Goal: Transaction & Acquisition: Purchase product/service

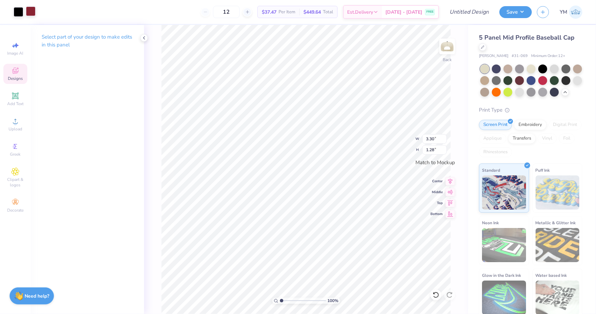
click at [33, 13] on div at bounding box center [31, 11] width 10 height 10
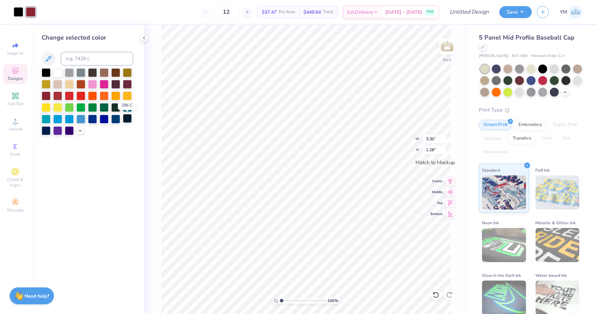
click at [125, 119] on div at bounding box center [127, 118] width 9 height 9
click at [18, 9] on div at bounding box center [19, 11] width 10 height 10
click at [57, 71] on div at bounding box center [57, 72] width 9 height 9
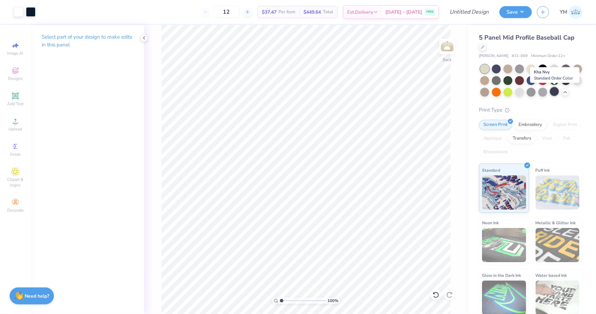
click at [557, 90] on div at bounding box center [554, 91] width 9 height 9
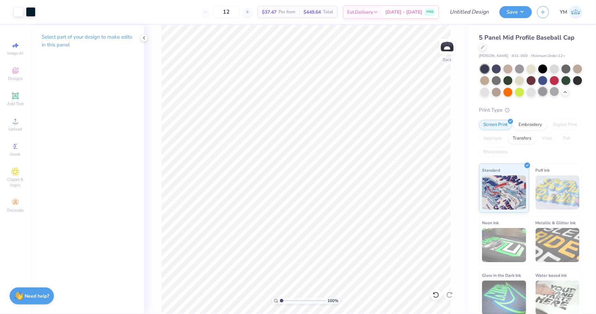
click at [543, 91] on div at bounding box center [542, 91] width 9 height 9
click at [529, 90] on div at bounding box center [531, 91] width 9 height 9
type input "3.53"
type input "1.37"
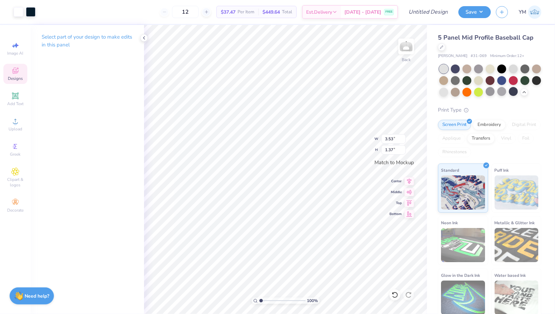
click at [16, 70] on icon at bounding box center [15, 71] width 6 height 6
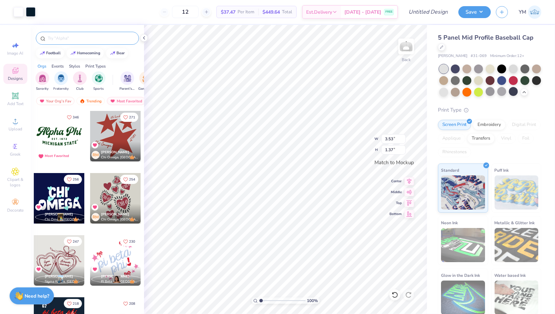
click at [76, 37] on input "text" at bounding box center [90, 38] width 87 height 7
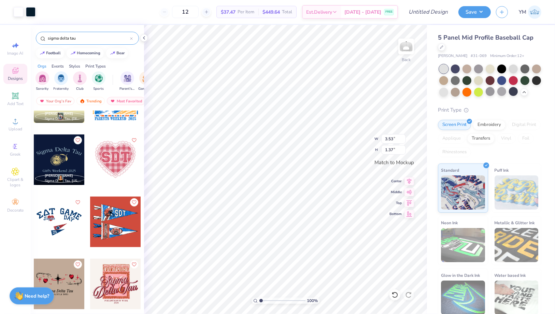
scroll to position [346, 0]
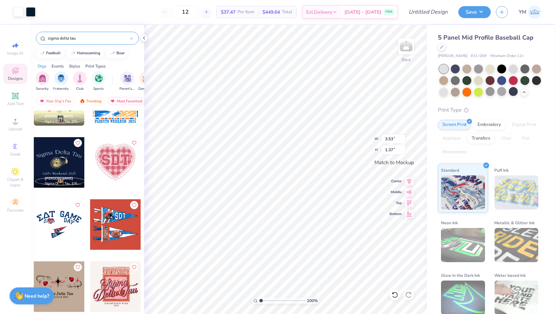
type input "sigma delta tau"
click at [113, 162] on div at bounding box center [115, 162] width 51 height 51
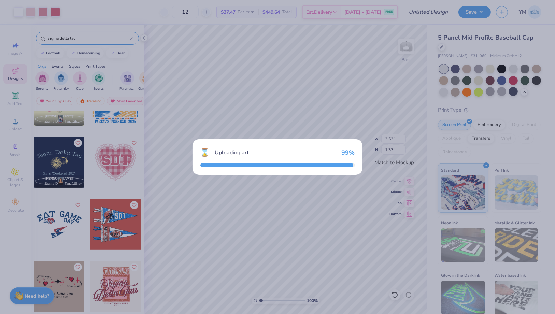
type input "1.58"
type input "1.45"
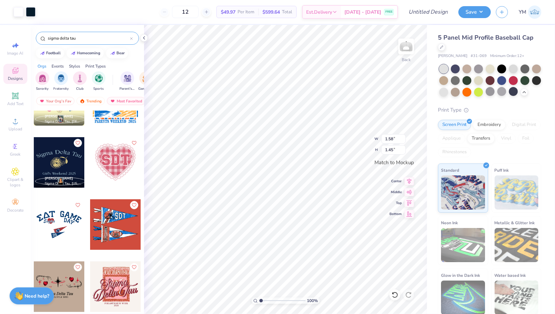
type input "3.53"
type input "1.37"
type input "1.58"
type input "1.45"
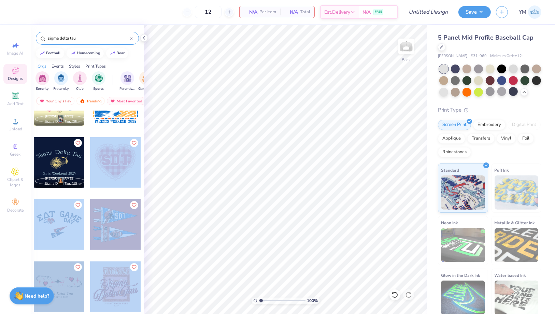
click at [315, 138] on div "12 N/A Per Item N/A Total Est. Delivery N/A FREE Design Title Save YM Image AI …" at bounding box center [277, 157] width 555 height 314
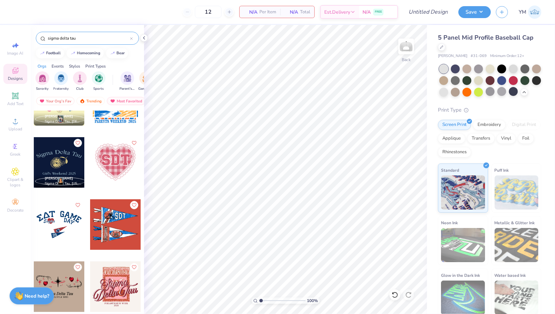
click at [105, 155] on div at bounding box center [115, 162] width 51 height 51
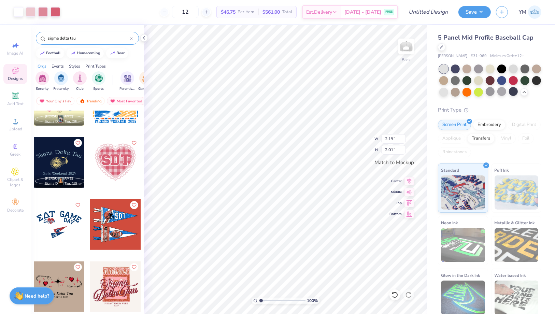
type input "2.19"
type input "2.01"
click at [487, 68] on div at bounding box center [490, 68] width 9 height 9
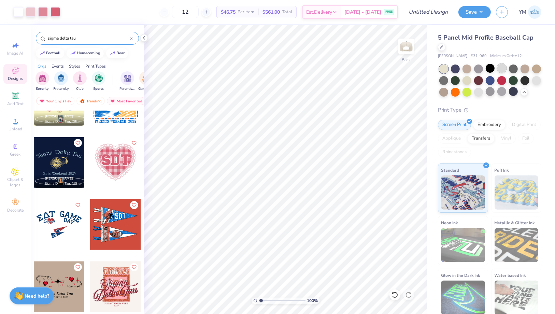
click at [501, 69] on div at bounding box center [501, 68] width 9 height 9
click at [441, 92] on div at bounding box center [443, 91] width 9 height 9
click at [478, 94] on div at bounding box center [478, 91] width 9 height 9
click at [501, 90] on div at bounding box center [501, 91] width 9 height 9
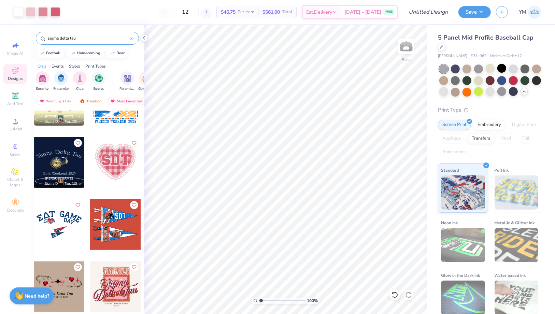
click at [524, 94] on icon at bounding box center [523, 91] width 5 height 5
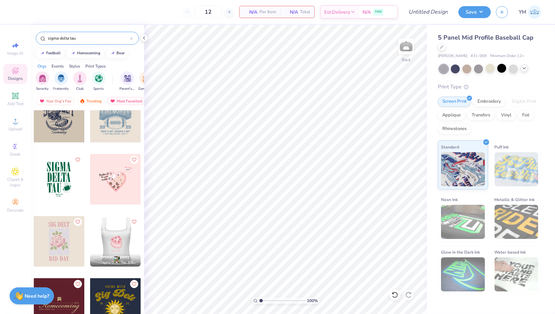
scroll to position [1591, 0]
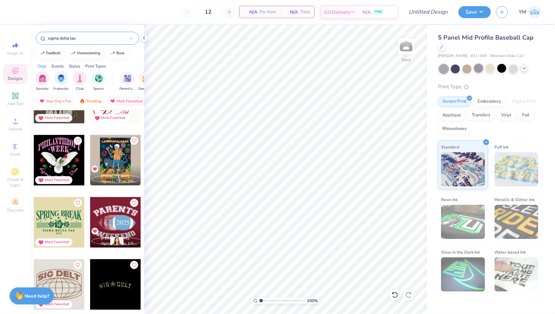
click at [478, 68] on div at bounding box center [478, 68] width 9 height 9
click at [524, 70] on icon at bounding box center [523, 68] width 5 height 5
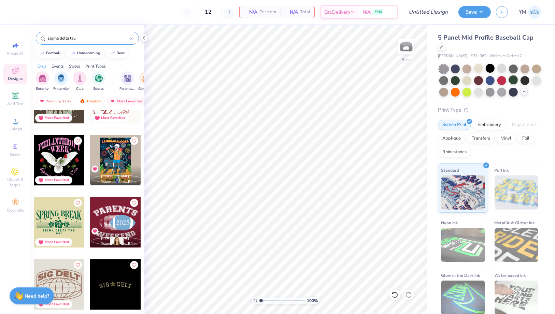
click at [512, 81] on div at bounding box center [513, 79] width 9 height 9
click at [477, 77] on div at bounding box center [478, 79] width 9 height 9
click at [443, 68] on div at bounding box center [443, 68] width 9 height 9
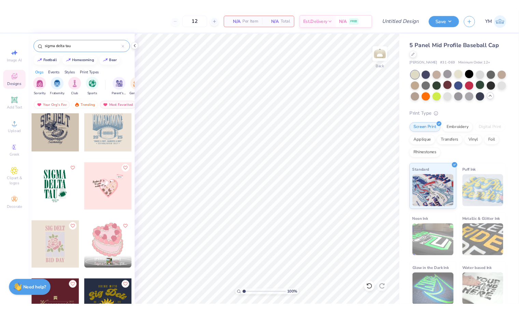
scroll to position [1945, 0]
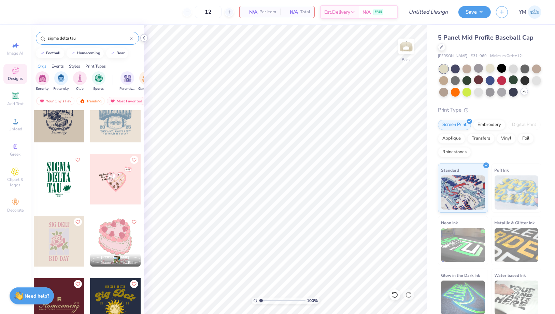
click at [143, 36] on icon at bounding box center [143, 37] width 5 height 5
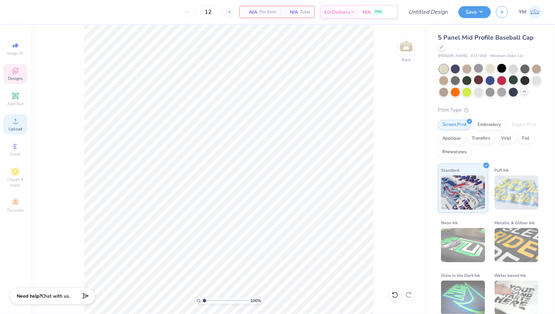
click at [16, 123] on circle at bounding box center [15, 123] width 4 height 4
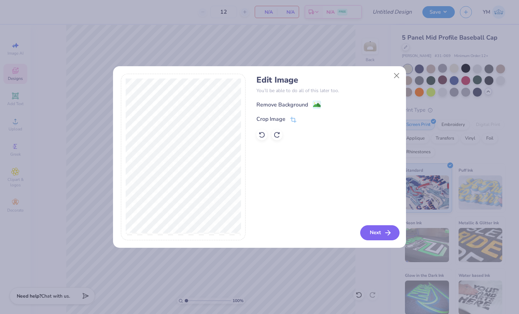
click at [374, 232] on button "Next" at bounding box center [379, 232] width 39 height 15
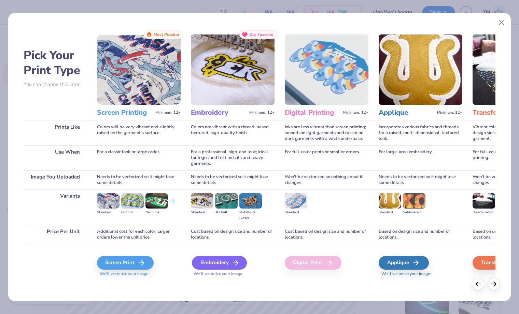
click at [200, 261] on div "Embroidery" at bounding box center [219, 263] width 55 height 14
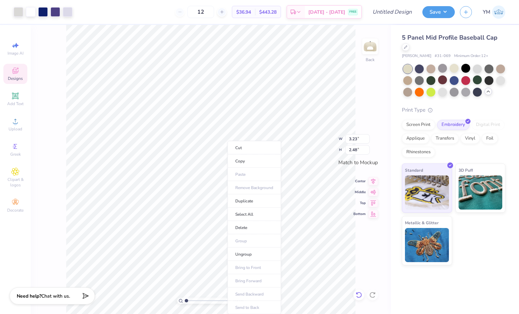
click at [357, 294] on icon at bounding box center [356, 292] width 1 height 1
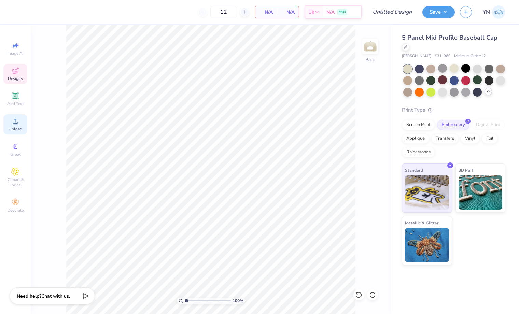
click at [11, 121] on icon at bounding box center [15, 121] width 8 height 8
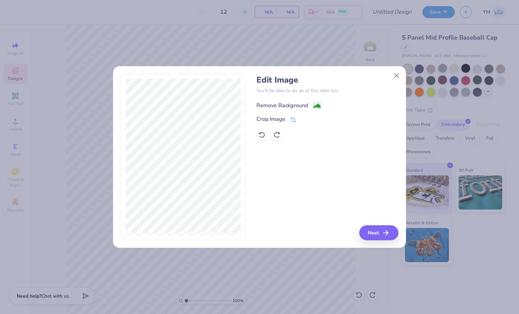
click at [295, 107] on div "Remove Background" at bounding box center [282, 105] width 52 height 8
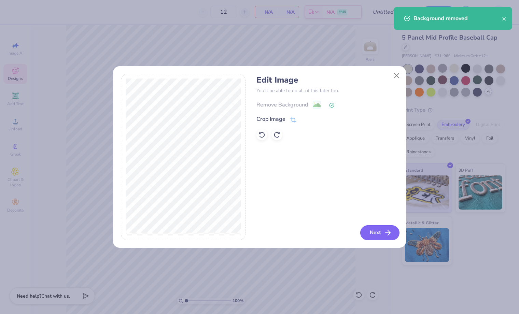
click at [381, 235] on button "Next" at bounding box center [379, 232] width 39 height 15
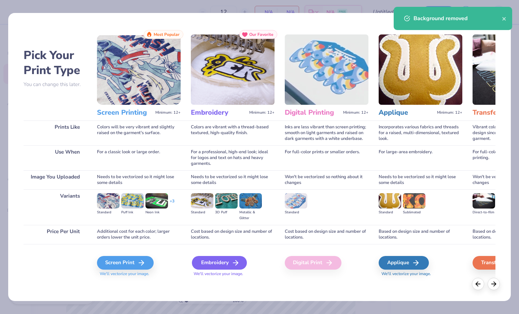
click at [215, 264] on div "Embroidery" at bounding box center [219, 263] width 55 height 14
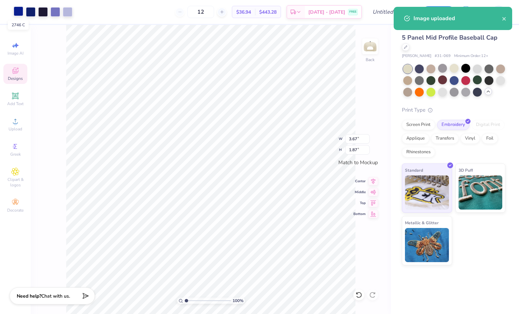
click at [19, 10] on div at bounding box center [19, 11] width 10 height 10
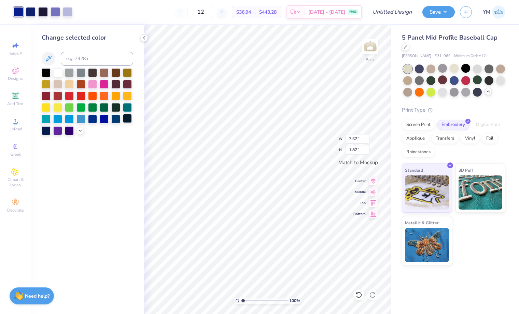
click at [128, 117] on div at bounding box center [127, 118] width 9 height 9
click at [30, 11] on div at bounding box center [31, 11] width 10 height 10
click at [129, 118] on div at bounding box center [127, 118] width 9 height 9
click at [30, 10] on div at bounding box center [31, 11] width 10 height 10
click at [126, 118] on div at bounding box center [127, 118] width 9 height 9
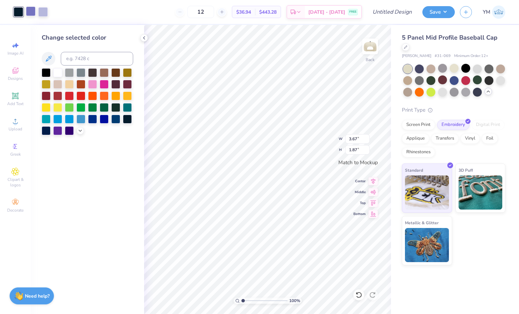
click at [32, 13] on div at bounding box center [31, 11] width 10 height 10
click at [126, 117] on div at bounding box center [127, 118] width 9 height 9
click at [29, 11] on div at bounding box center [31, 11] width 10 height 10
click at [126, 119] on div at bounding box center [127, 119] width 9 height 9
click at [32, 12] on div at bounding box center [31, 11] width 10 height 10
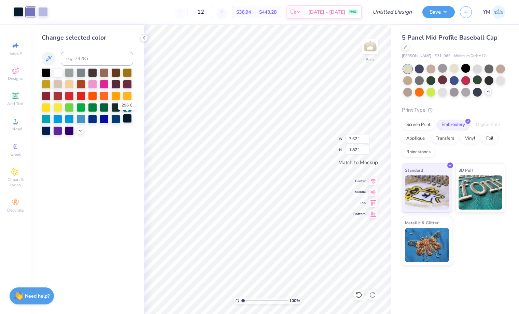
click at [129, 118] on div at bounding box center [127, 118] width 9 height 9
click at [129, 119] on div at bounding box center [127, 118] width 9 height 9
click at [53, 58] on button at bounding box center [49, 59] width 14 height 14
click at [33, 15] on div at bounding box center [31, 11] width 10 height 10
click at [49, 59] on icon at bounding box center [48, 59] width 8 height 8
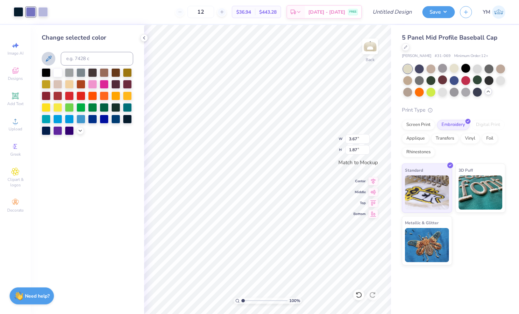
click at [47, 60] on icon at bounding box center [49, 59] width 6 height 6
click at [44, 12] on div at bounding box center [43, 11] width 10 height 10
click at [130, 119] on div at bounding box center [127, 118] width 9 height 9
click at [46, 68] on div at bounding box center [46, 72] width 9 height 9
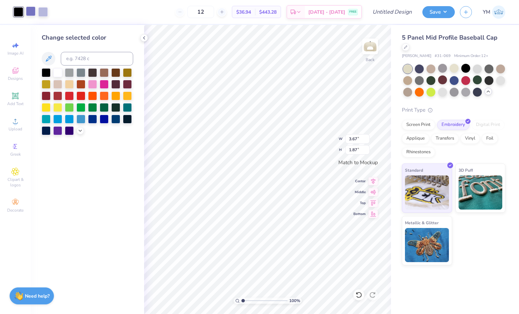
click at [29, 10] on div at bounding box center [31, 11] width 10 height 10
click at [47, 16] on div at bounding box center [43, 11] width 10 height 10
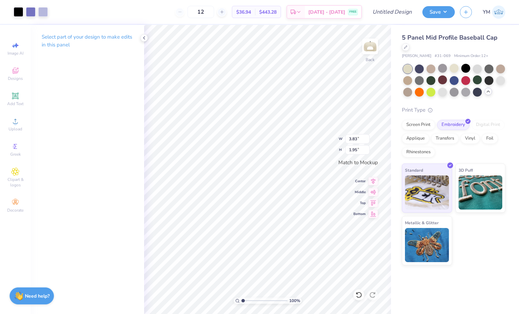
type input "3.83"
type input "1.95"
click at [214, 12] on input "12" at bounding box center [200, 12] width 27 height 12
type input "1"
type input "75"
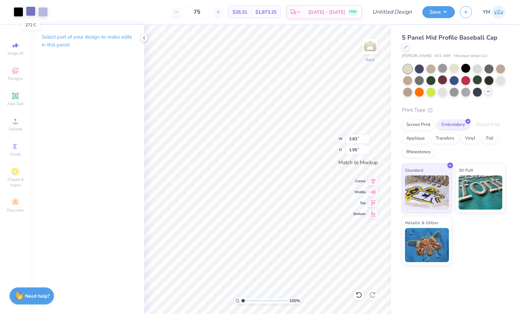
click at [30, 9] on div at bounding box center [31, 11] width 10 height 10
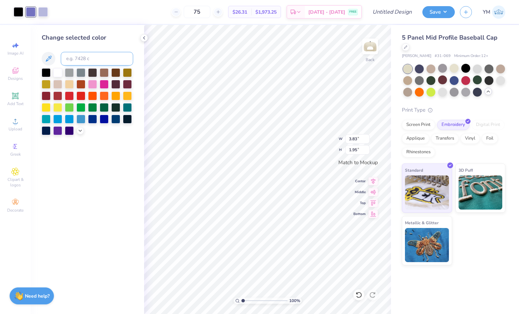
click at [93, 58] on input at bounding box center [97, 59] width 72 height 14
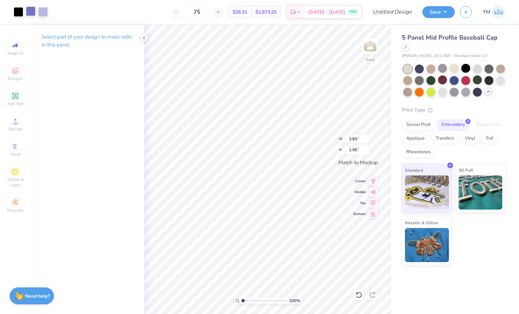
click at [34, 12] on div at bounding box center [31, 11] width 10 height 10
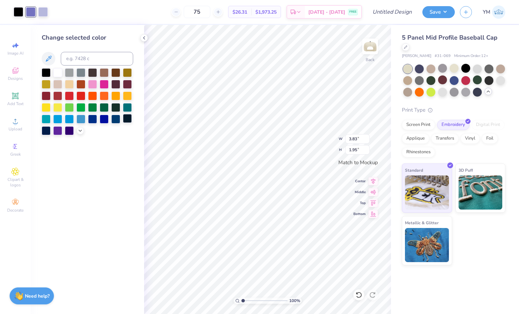
click at [129, 119] on div at bounding box center [127, 118] width 9 height 9
click at [129, 118] on div at bounding box center [127, 118] width 9 height 9
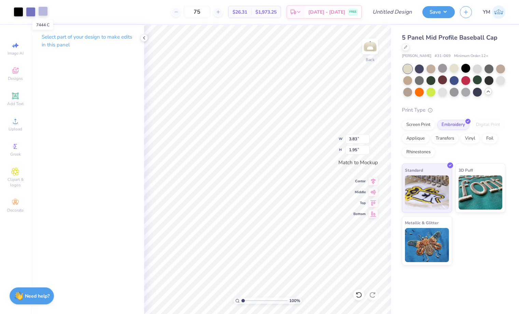
click at [43, 12] on div at bounding box center [43, 11] width 10 height 10
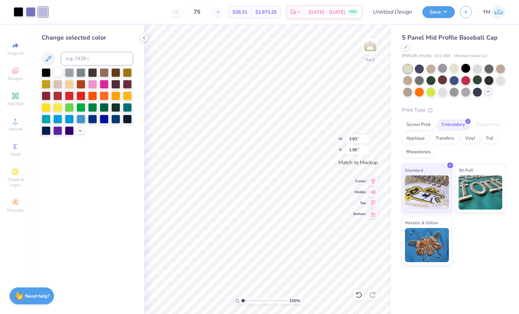
click at [53, 71] on div at bounding box center [57, 72] width 9 height 9
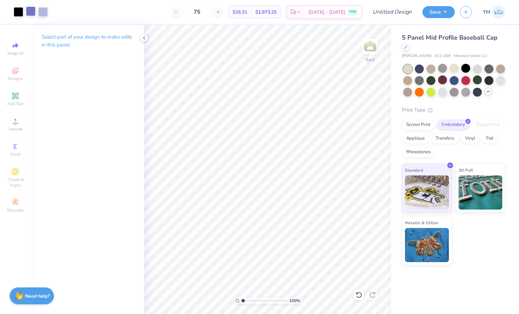
click at [29, 14] on div at bounding box center [31, 11] width 10 height 10
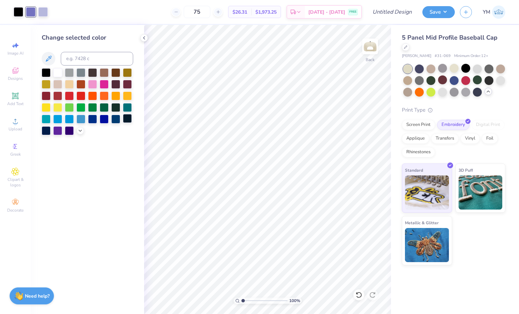
click at [125, 120] on div at bounding box center [127, 118] width 9 height 9
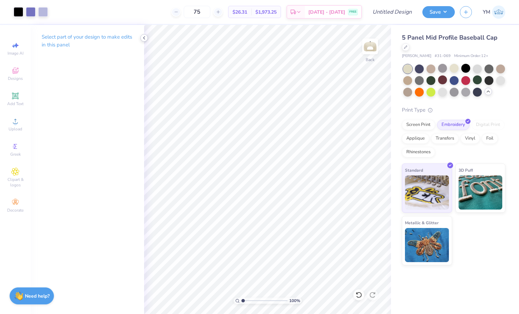
click at [142, 37] on icon at bounding box center [143, 37] width 5 height 5
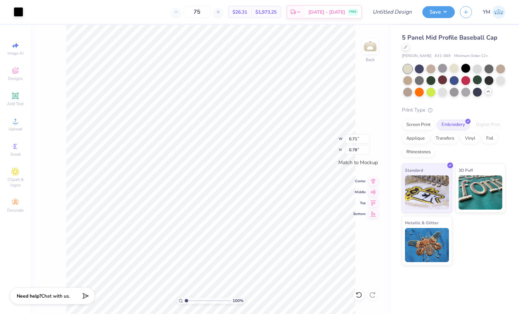
type input "0.71"
type input "0.78"
type input "4.82"
type input "0.86"
type input "3.85"
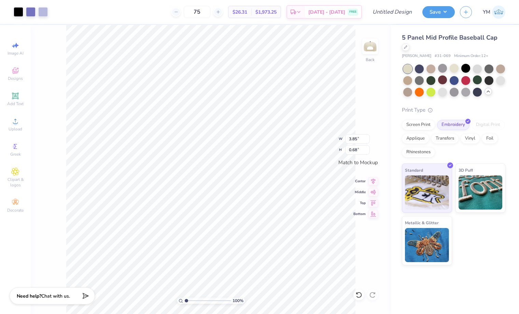
type input "0.68"
click at [13, 49] on div "Image AI" at bounding box center [15, 49] width 24 height 20
select select "4"
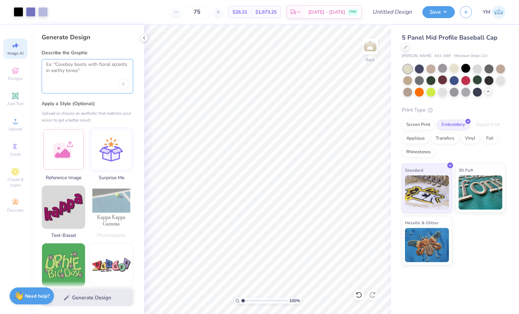
click at [68, 74] on textarea at bounding box center [87, 69] width 83 height 17
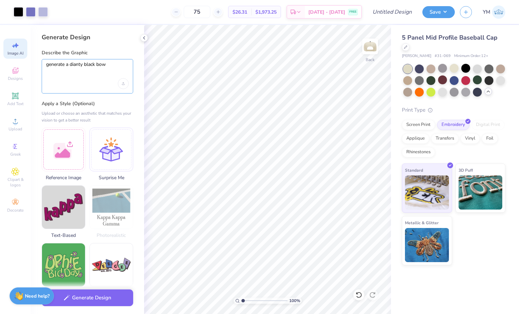
click at [83, 63] on textarea "generate a dianty black bow" at bounding box center [87, 69] width 83 height 17
click at [0, 0] on qb-div "Correct the spelling error dainty" at bounding box center [0, 0] width 0 height 0
type textarea "generate a dainty black bow"
click at [93, 297] on button "Generate Design" at bounding box center [87, 296] width 91 height 17
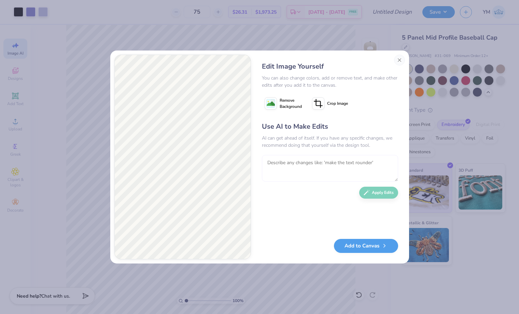
click at [300, 173] on textarea at bounding box center [330, 168] width 136 height 27
click at [365, 244] on button "Add to Canvas" at bounding box center [366, 244] width 64 height 14
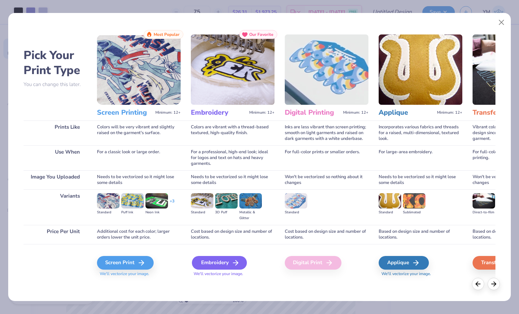
click at [228, 264] on div "Embroidery" at bounding box center [219, 263] width 55 height 14
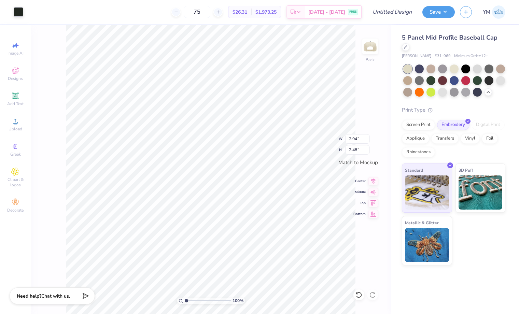
type input "1.06"
type input "0.90"
click at [369, 217] on div "100 % Back" at bounding box center [211, 169] width 360 height 289
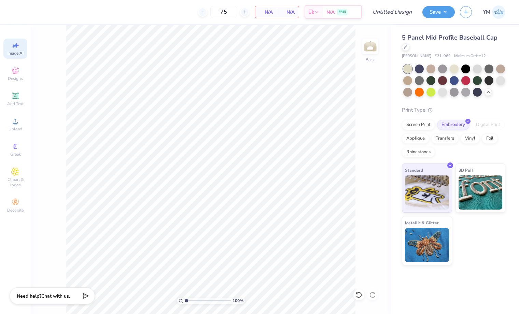
click at [15, 50] on div "Image AI" at bounding box center [15, 49] width 24 height 20
select select "4"
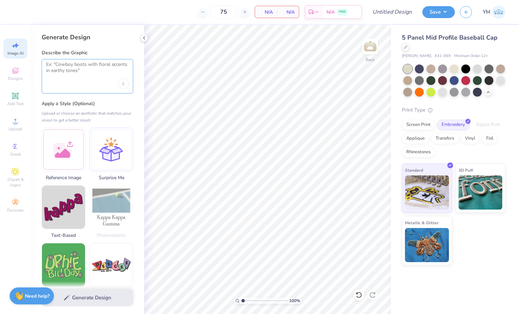
click at [76, 78] on textarea at bounding box center [87, 69] width 83 height 17
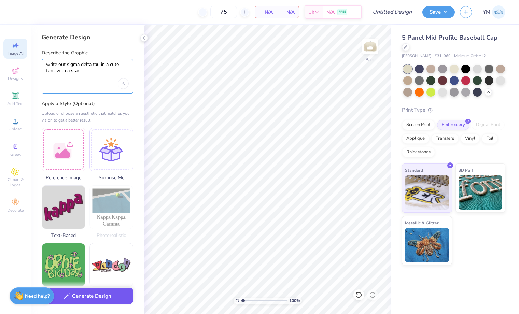
type textarea "write out sigma delta tau in a cute font with a star"
click at [96, 296] on button "Generate Design" at bounding box center [87, 296] width 91 height 17
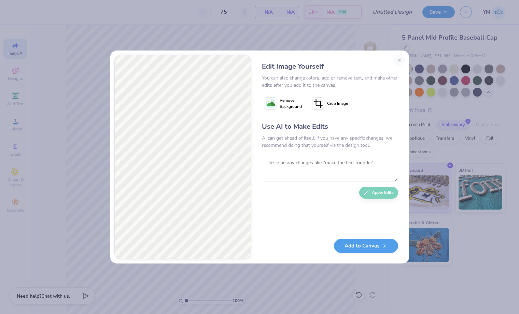
click at [306, 170] on textarea at bounding box center [330, 168] width 136 height 27
type textarea "no please make it in plain black writing a simple cute font with one small 5 po…"
click at [376, 194] on button "Apply Edits" at bounding box center [378, 191] width 39 height 12
click at [308, 160] on textarea "no please make it in plain black writing a simple cute font with one small 5 po…" at bounding box center [330, 168] width 136 height 27
type textarea "put the star at the bottom and the words in a line curved and please change the…"
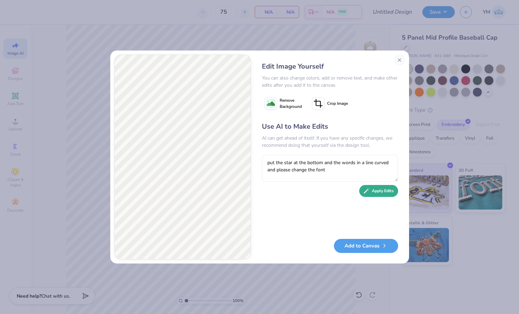
click at [381, 193] on button "Apply Edits" at bounding box center [378, 191] width 39 height 12
click at [399, 63] on button "Close" at bounding box center [399, 60] width 11 height 11
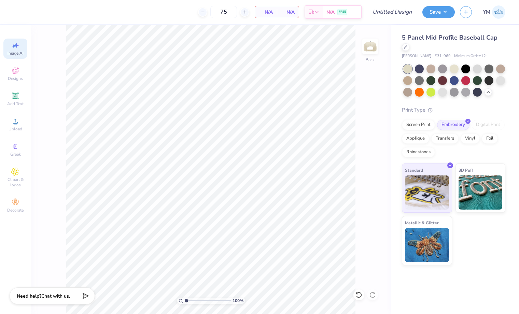
scroll to position [0, 15]
click at [15, 69] on icon at bounding box center [15, 71] width 8 height 8
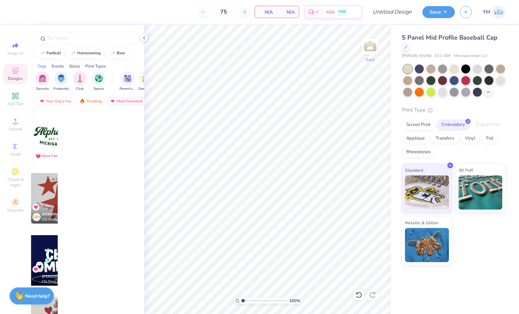
scroll to position [0, 0]
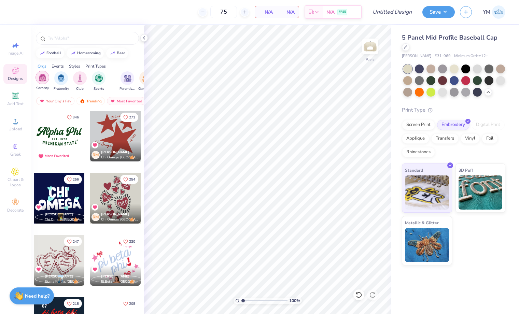
click at [45, 79] on img "filter for Sorority" at bounding box center [43, 78] width 8 height 8
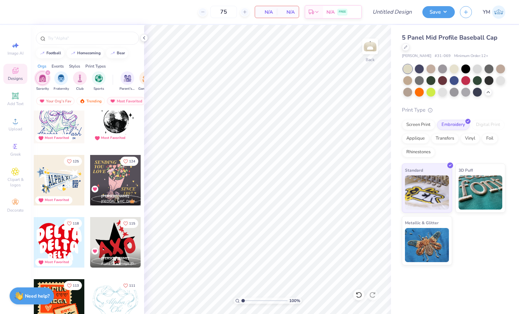
scroll to position [465, 0]
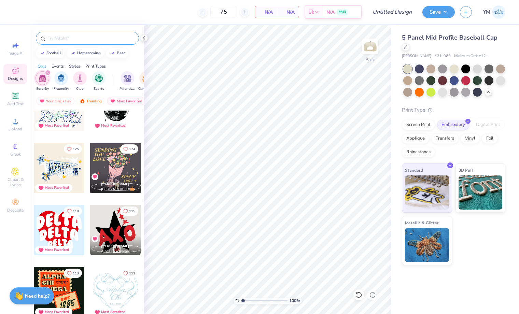
click at [107, 39] on input "text" at bounding box center [90, 38] width 87 height 7
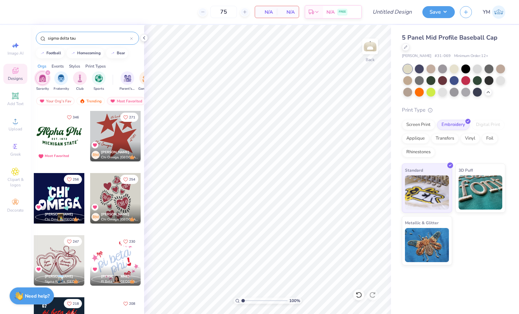
type input "sigma delta tau"
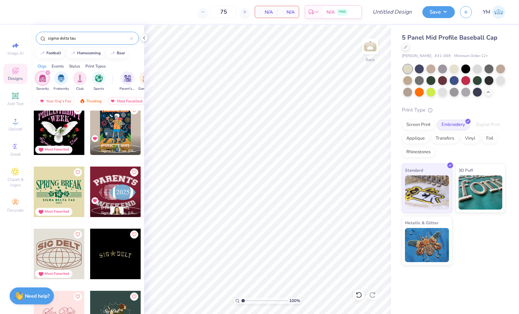
scroll to position [1603, 0]
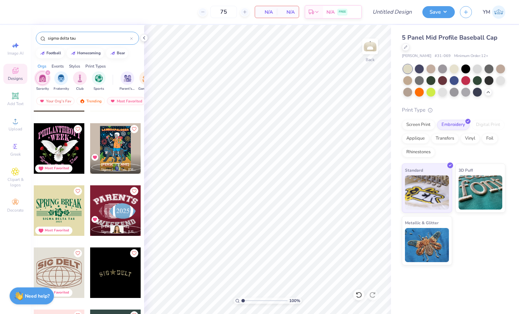
click at [116, 273] on div at bounding box center [115, 272] width 51 height 51
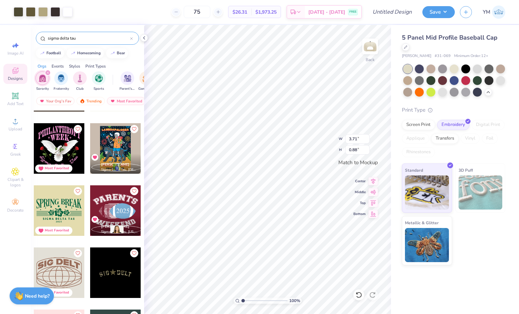
type input "3.71"
type input "0.88"
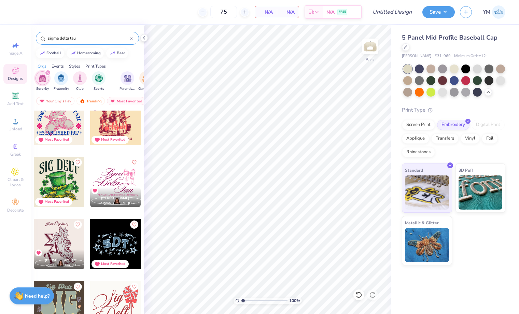
scroll to position [1383, 0]
click at [75, 237] on div at bounding box center [59, 243] width 51 height 51
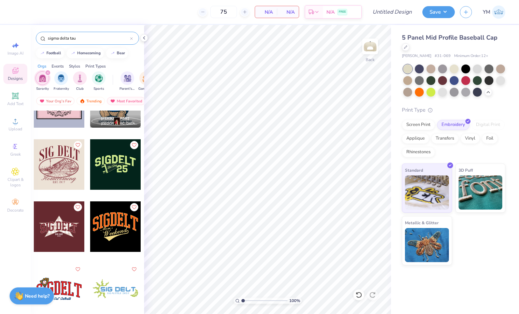
scroll to position [715, 0]
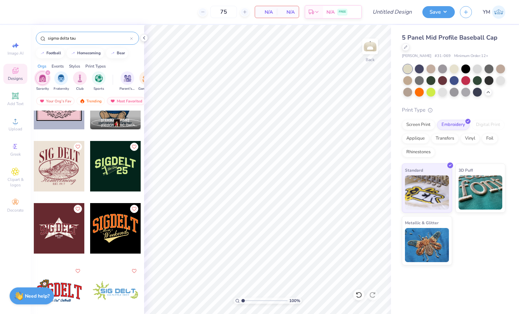
click at [56, 220] on div at bounding box center [59, 228] width 51 height 51
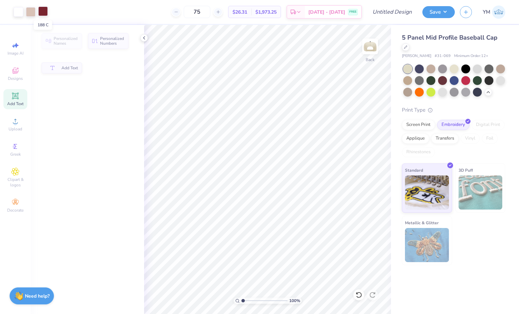
click at [46, 9] on div at bounding box center [43, 11] width 10 height 10
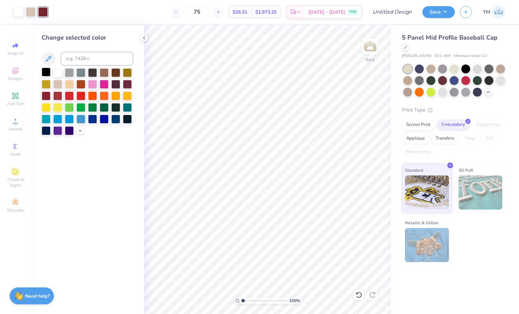
click at [49, 70] on div at bounding box center [46, 72] width 9 height 9
click at [30, 11] on div at bounding box center [31, 11] width 10 height 10
click at [69, 72] on div at bounding box center [69, 72] width 9 height 9
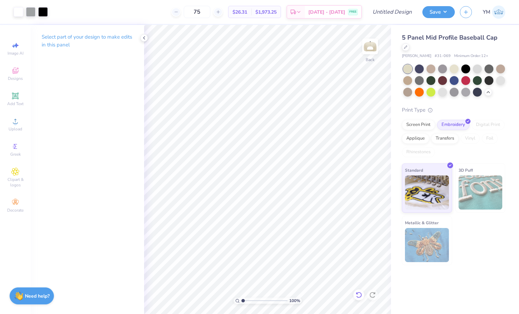
click at [357, 294] on icon at bounding box center [358, 294] width 7 height 7
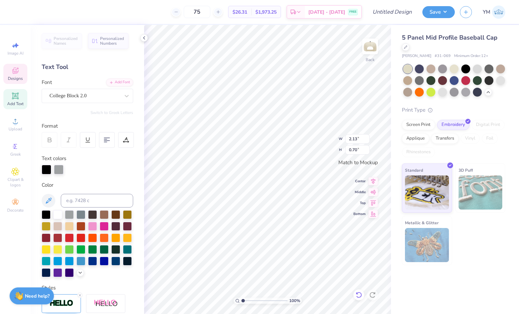
type input "3.03"
type input "1.00"
click at [15, 54] on span "Image AI" at bounding box center [16, 53] width 16 height 5
select select "4"
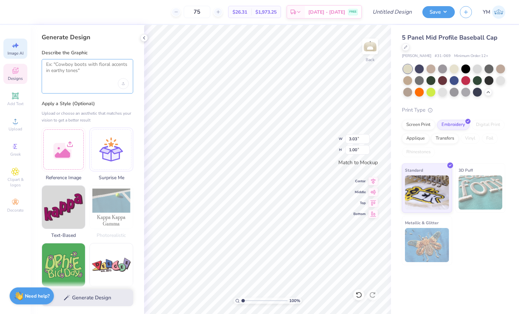
click at [71, 66] on textarea at bounding box center [87, 69] width 83 height 17
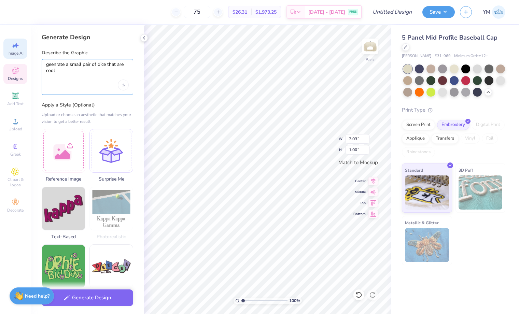
click at [93, 76] on textarea "geenrate a small pair of dice that are cool" at bounding box center [87, 70] width 83 height 18
type textarea "geenrate a small pair of dice that are cool"
click at [92, 301] on button "Generate Design" at bounding box center [87, 296] width 91 height 17
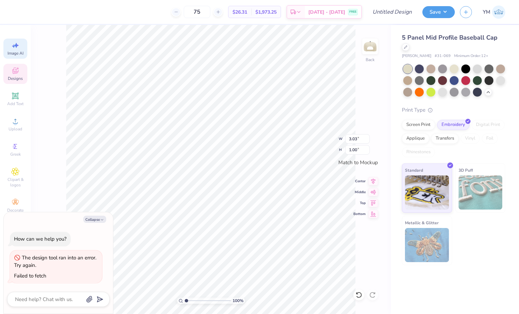
scroll to position [0, 15]
click at [102, 218] on icon "button" at bounding box center [102, 220] width 4 height 4
type textarea "x"
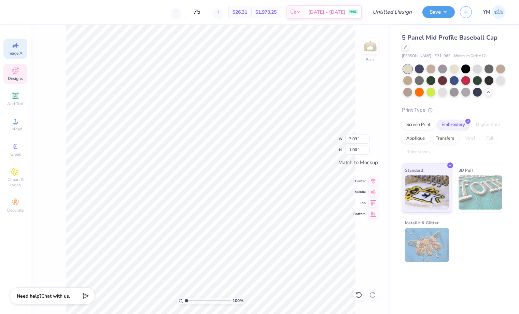
click at [19, 47] on div "Image AI" at bounding box center [15, 49] width 24 height 20
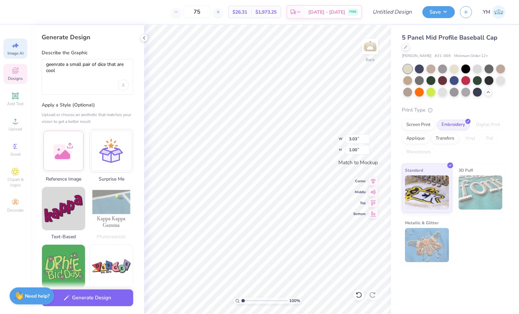
scroll to position [271, 0]
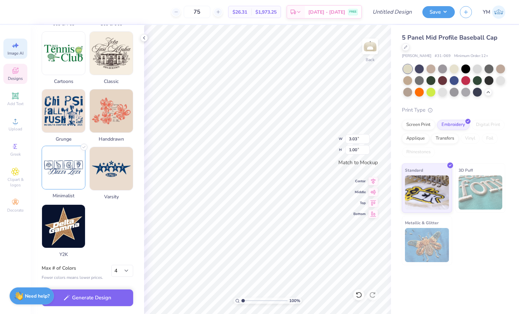
click at [69, 181] on img at bounding box center [63, 167] width 43 height 43
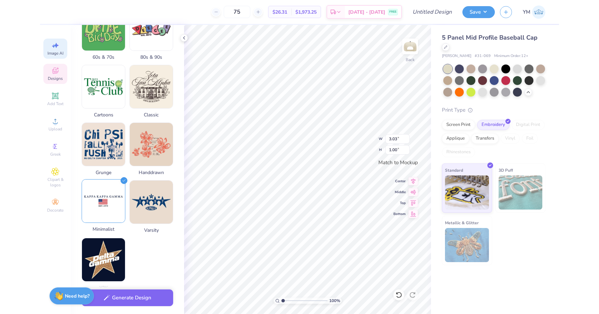
scroll to position [0, 0]
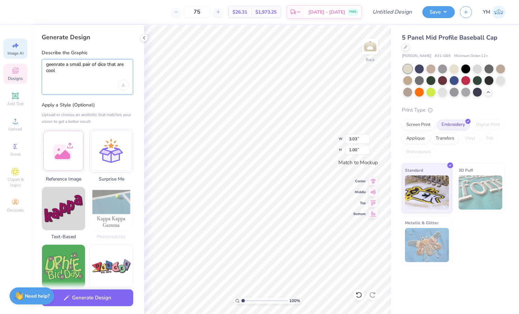
click at [85, 75] on textarea "geenrate a small pair of dice that are cool" at bounding box center [87, 70] width 83 height 18
drag, startPoint x: 69, startPoint y: 71, endPoint x: 37, endPoint y: 62, distance: 33.6
click at [37, 62] on div "Generate Design Describe the Graphic geenrate a small pair of dice that are coo…" at bounding box center [87, 169] width 113 height 289
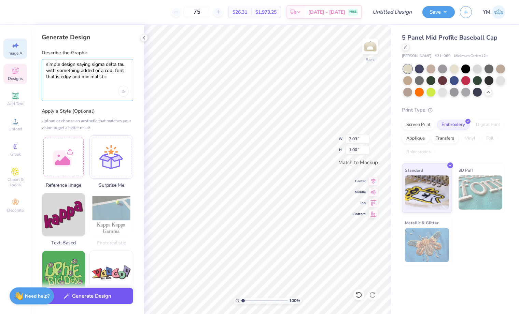
type textarea "simple design saying sigma delta tau with something added or a cool font that i…"
click at [80, 299] on button "Generate Design" at bounding box center [87, 296] width 91 height 17
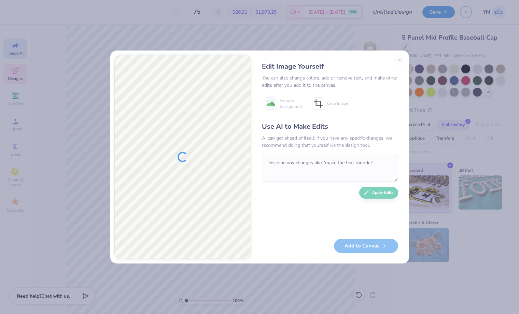
click at [399, 62] on div "Edit Image Yourself You can also change colors, add or remove text, and make ot…" at bounding box center [330, 157] width 150 height 205
click at [400, 60] on div "Edit Image Yourself You can also change colors, add or remove text, and make ot…" at bounding box center [330, 157] width 150 height 205
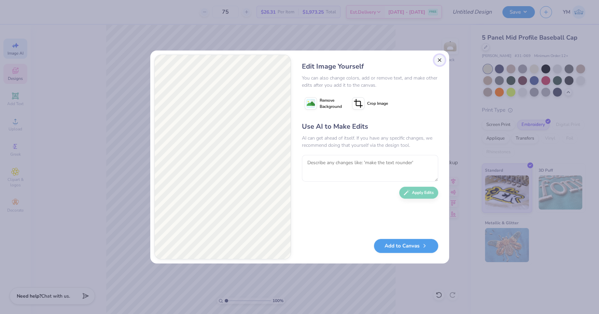
click at [440, 60] on button "Close" at bounding box center [439, 60] width 11 height 11
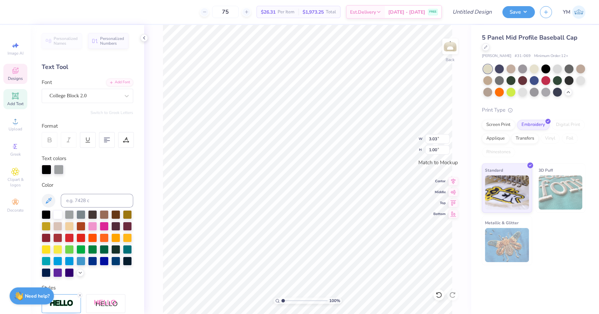
type input "3.90"
type input "1.29"
type textarea "Sig Delt"
click at [17, 171] on icon at bounding box center [16, 172] width 8 height 8
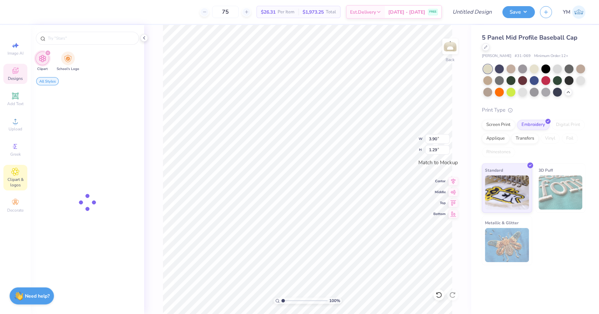
type input "4.56"
type input "1.34"
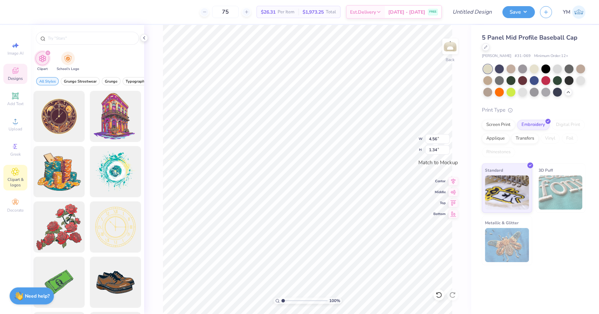
type textarea "Sig Delt"
click at [466, 96] on div "100 % Back W 4.56 4.56 " H 1.34 1.34 " Match to Mockup Center Middle Top Bottom" at bounding box center [307, 169] width 327 height 289
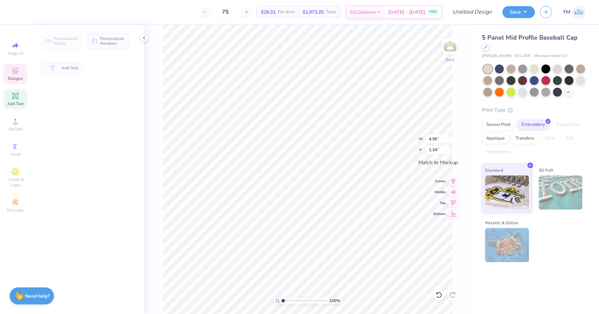
type input "3.90"
type input "1.29"
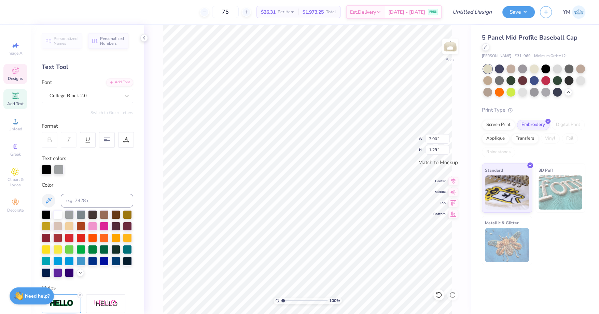
scroll to position [0, 0]
type textarea "SigMa DeltA Tau"
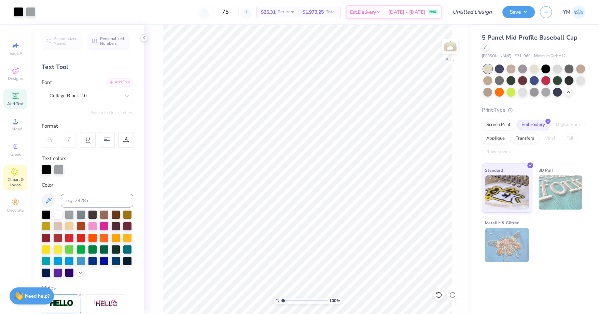
click at [19, 173] on icon at bounding box center [15, 172] width 8 height 8
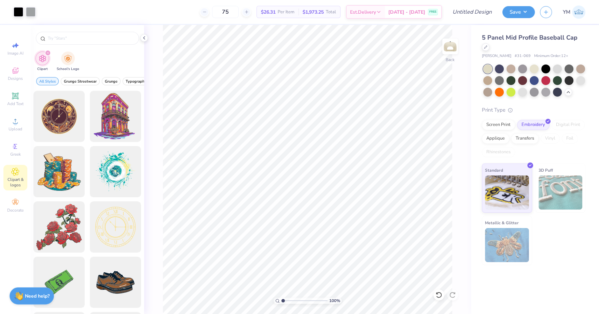
click at [48, 52] on icon "filter for Clipart" at bounding box center [48, 53] width 2 height 2
click at [16, 207] on div "Decorate" at bounding box center [15, 206] width 24 height 20
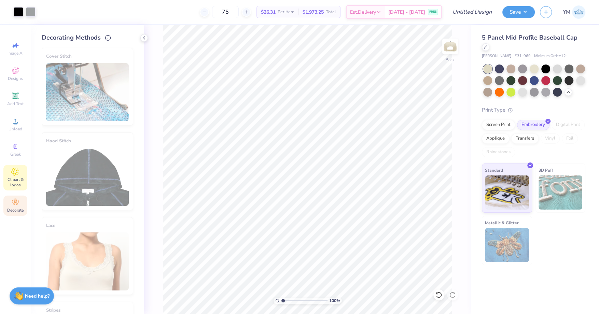
click at [16, 171] on icon at bounding box center [15, 172] width 8 height 8
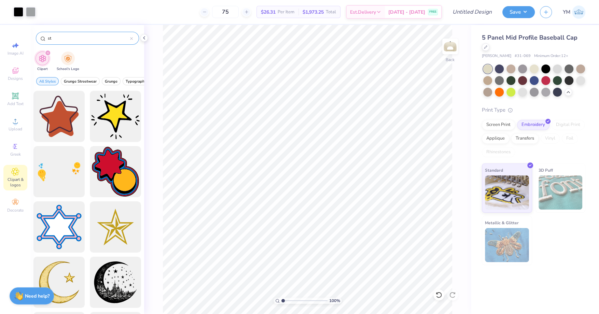
type input "s"
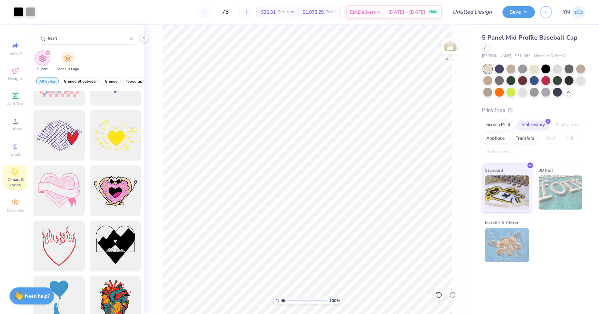
scroll to position [1253, 0]
type input "heart"
click at [74, 136] on div at bounding box center [59, 135] width 56 height 56
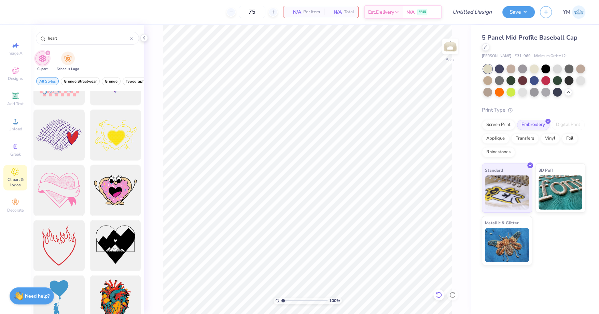
click at [438, 294] on icon at bounding box center [438, 294] width 7 height 7
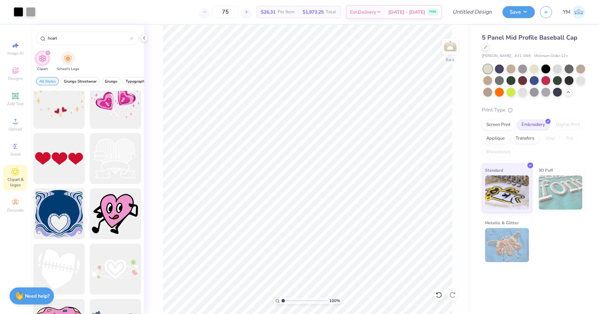
scroll to position [3078, 0]
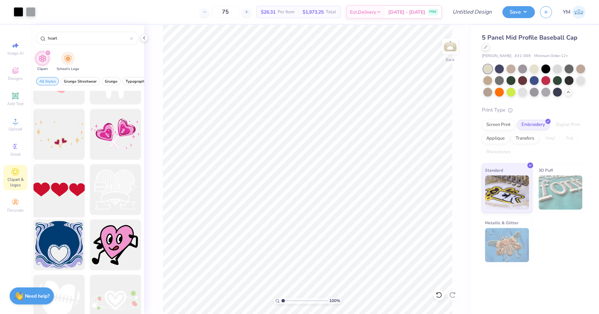
click at [67, 187] on div at bounding box center [59, 189] width 56 height 56
type input "1.58"
type input "0.42"
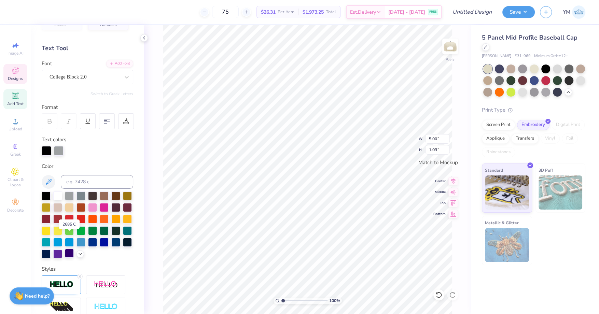
scroll to position [45, 0]
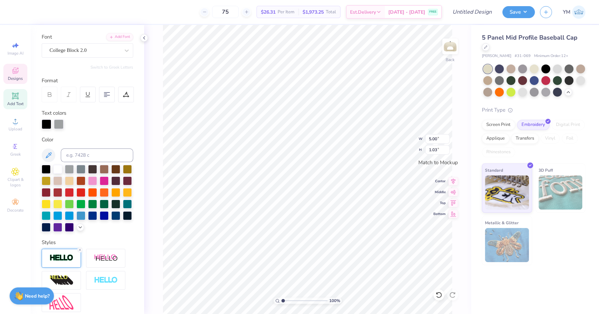
click at [68, 255] on img at bounding box center [61, 258] width 24 height 8
click at [58, 121] on div at bounding box center [59, 124] width 10 height 10
click at [102, 216] on div at bounding box center [104, 215] width 9 height 9
click at [56, 164] on div at bounding box center [57, 168] width 9 height 9
click at [518, 81] on div at bounding box center [533, 79] width 9 height 9
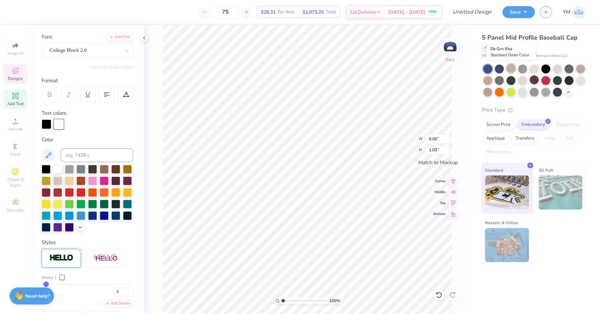
click at [512, 68] on div at bounding box center [510, 68] width 9 height 9
click at [518, 68] on div at bounding box center [580, 68] width 9 height 9
click at [114, 169] on div at bounding box center [115, 168] width 9 height 9
click at [43, 120] on div at bounding box center [47, 124] width 10 height 10
click at [55, 168] on div at bounding box center [57, 168] width 9 height 9
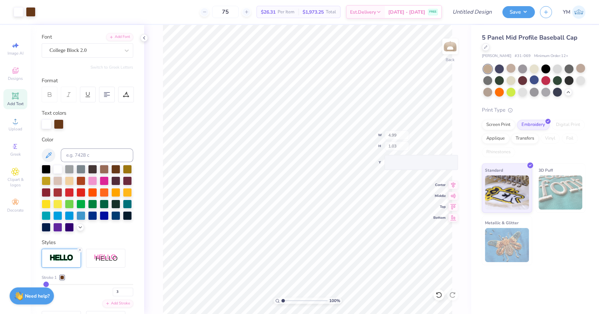
type input "4.99"
click at [14, 171] on icon at bounding box center [15, 171] width 3 height 3
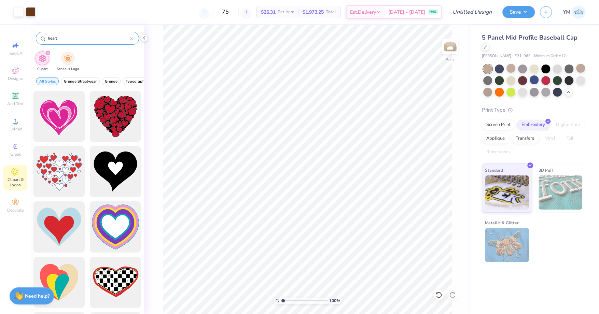
click at [73, 40] on input "heart" at bounding box center [88, 38] width 83 height 7
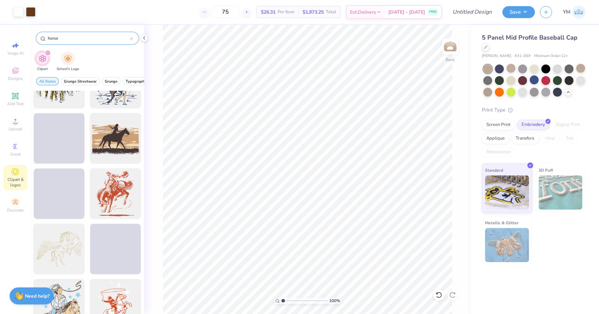
scroll to position [707, 0]
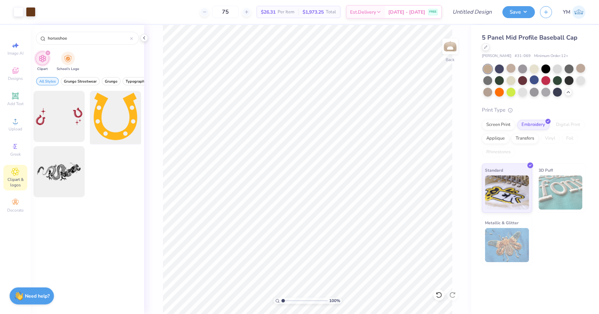
type input "horseshoe"
click at [116, 130] on div at bounding box center [115, 116] width 56 height 56
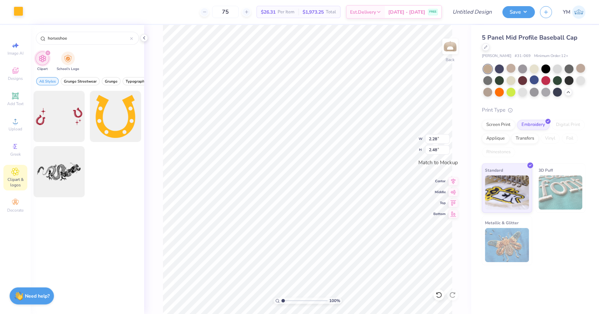
click at [20, 12] on div at bounding box center [19, 11] width 10 height 10
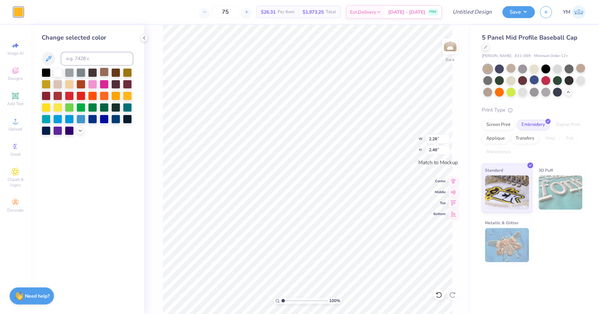
click at [103, 76] on div at bounding box center [104, 72] width 9 height 9
type input "0.57"
type input "0.62"
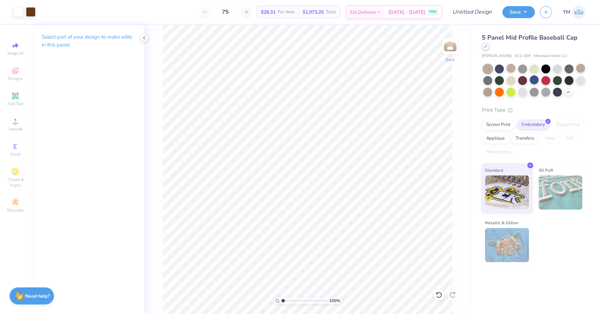
click at [486, 47] on icon at bounding box center [485, 46] width 3 height 3
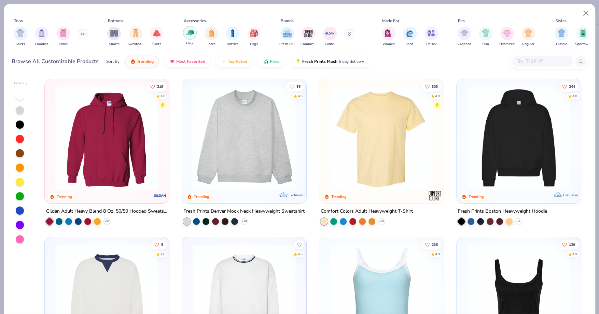
click at [195, 33] on div "filter for Hats" at bounding box center [190, 33] width 14 height 14
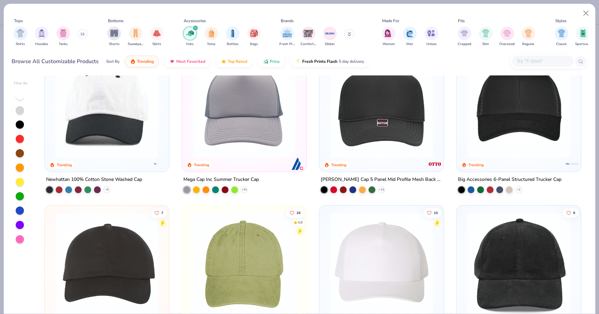
scroll to position [34, 0]
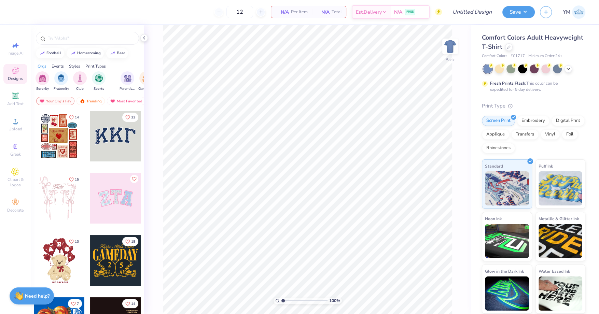
click at [511, 49] on div "Comfort Colors Adult Heavyweight T-Shirt" at bounding box center [533, 42] width 103 height 18
click at [507, 49] on div at bounding box center [509, 47] width 8 height 8
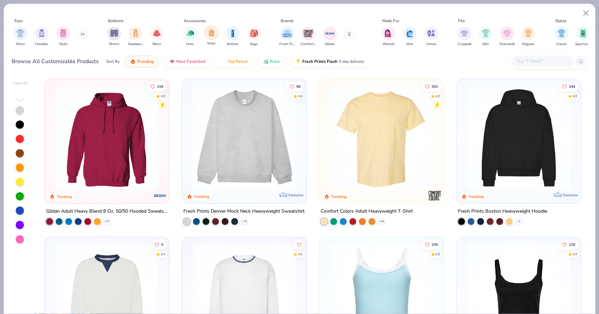
click at [216, 34] on div "filter for Totes" at bounding box center [211, 33] width 14 height 14
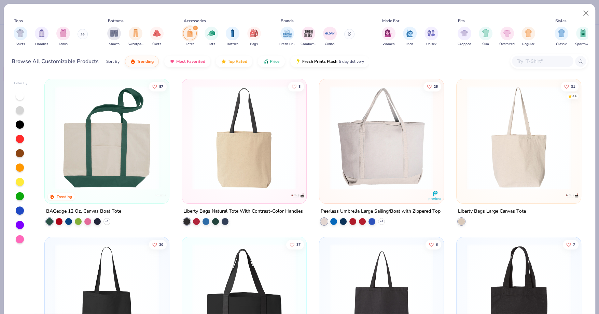
click at [132, 122] on img at bounding box center [107, 138] width 111 height 104
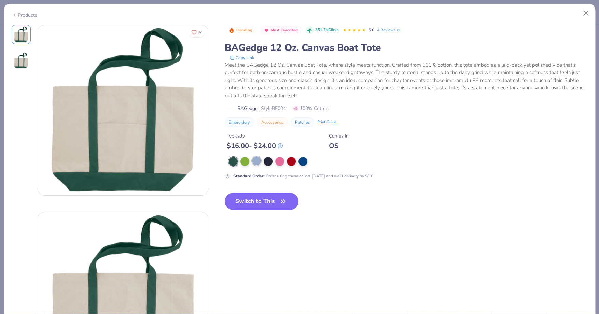
click at [255, 161] on div at bounding box center [256, 160] width 9 height 9
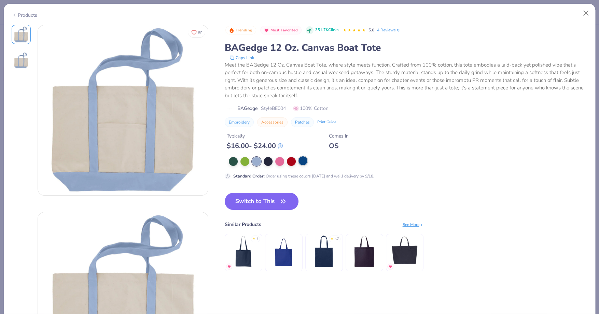
click at [301, 162] on div at bounding box center [302, 160] width 9 height 9
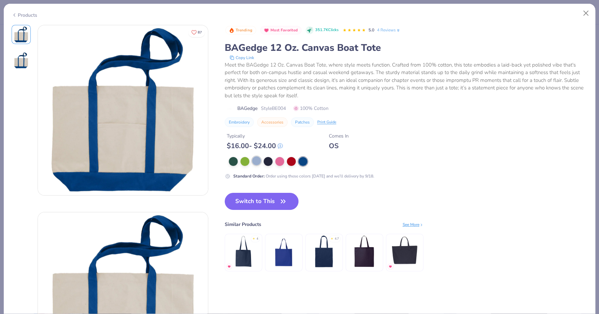
click at [258, 159] on div at bounding box center [256, 160] width 9 height 9
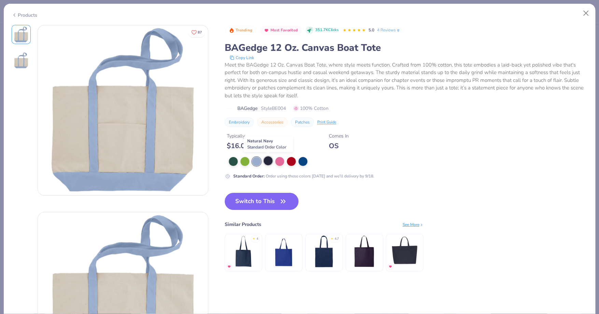
click at [269, 161] on div at bounding box center [267, 160] width 9 height 9
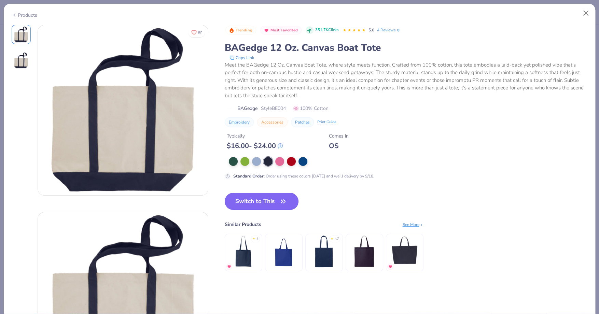
click at [271, 201] on button "Switch to This" at bounding box center [262, 201] width 74 height 17
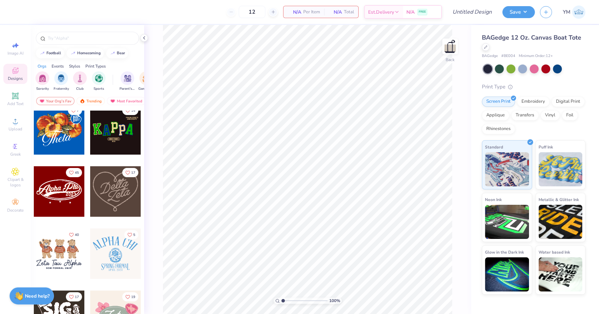
scroll to position [195, 0]
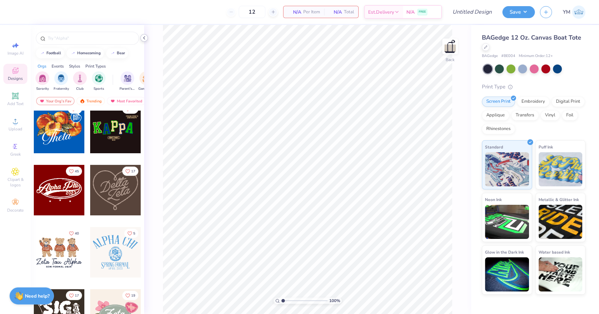
click at [144, 37] on icon at bounding box center [143, 37] width 5 height 5
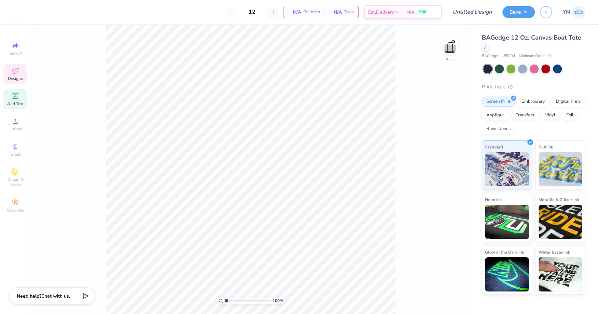
click at [19, 97] on icon at bounding box center [15, 96] width 8 height 8
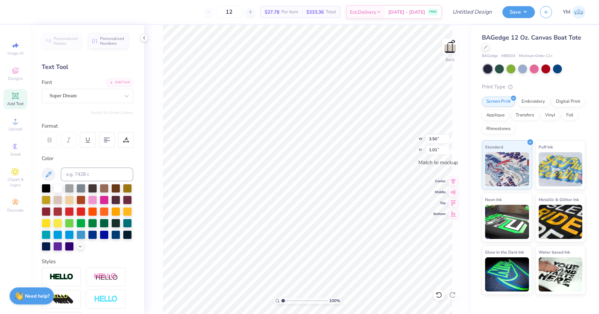
scroll to position [0, 0]
type textarea "T"
type textarea "Sigma Delta Tau"
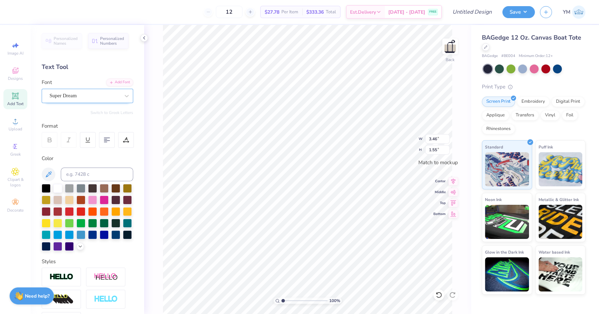
click at [89, 91] on div "Super Dream" at bounding box center [85, 95] width 72 height 11
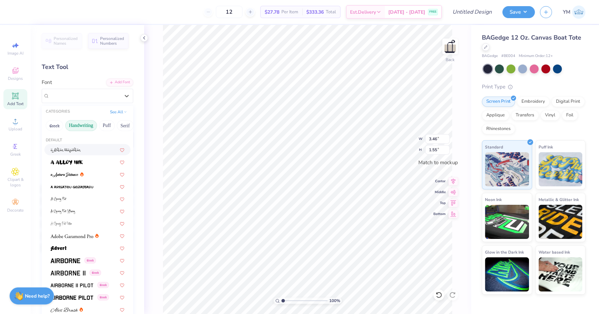
click at [77, 125] on button "Handwriting" at bounding box center [81, 125] width 32 height 11
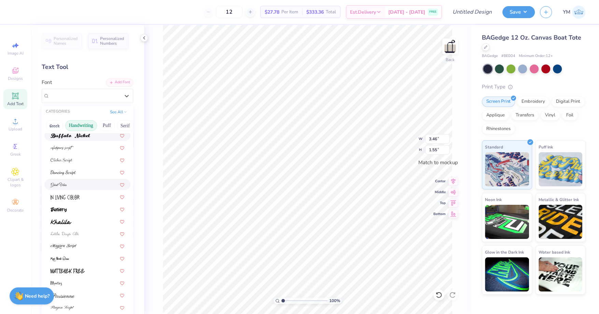
scroll to position [63, 0]
click at [76, 172] on div at bounding box center [88, 172] width 74 height 7
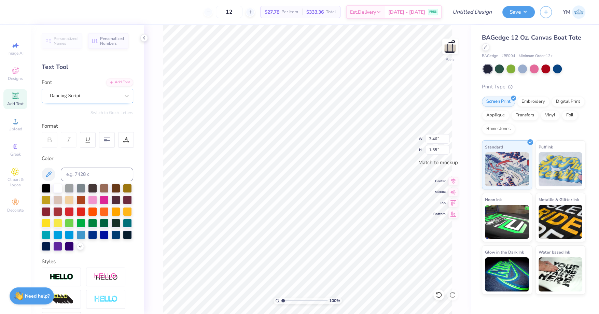
click at [69, 98] on div "Dancing Script" at bounding box center [85, 95] width 72 height 11
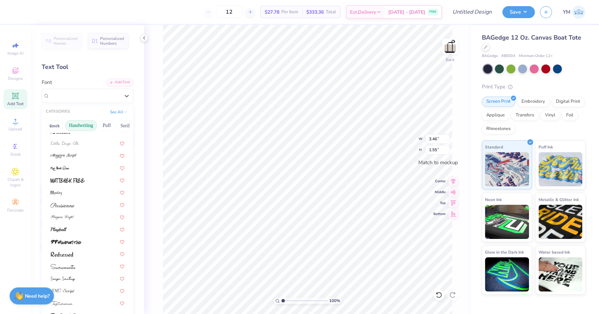
scroll to position [154, 0]
click at [72, 179] on img at bounding box center [68, 180] width 34 height 5
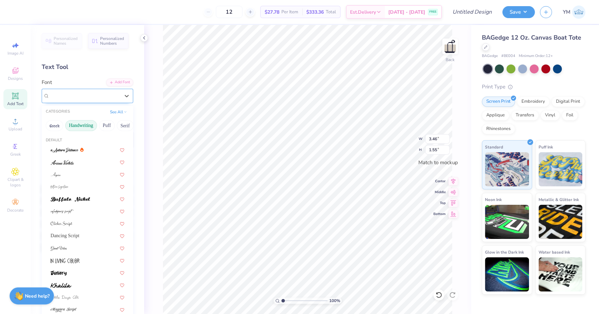
click at [112, 97] on div "MATTEHEK FREE" at bounding box center [85, 95] width 72 height 11
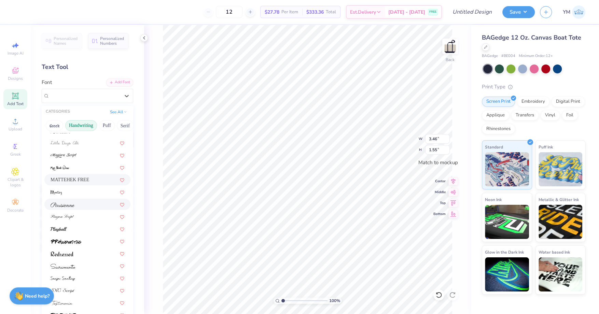
scroll to position [155, 0]
click at [72, 254] on img at bounding box center [62, 253] width 23 height 5
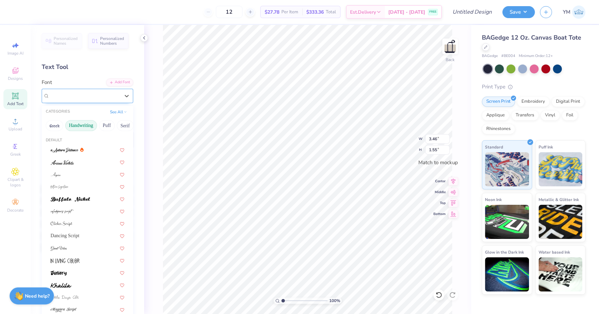
click at [84, 90] on div "Redressed" at bounding box center [85, 95] width 72 height 11
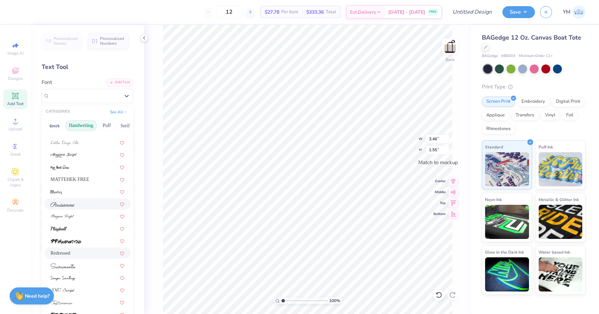
scroll to position [82, 0]
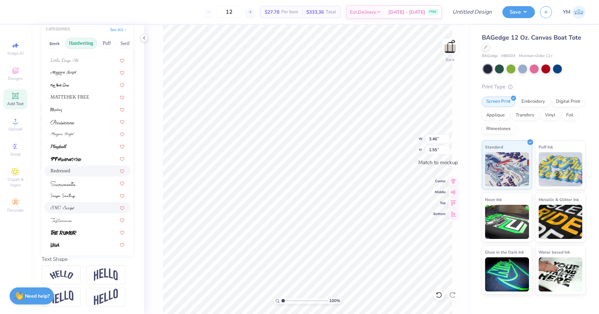
click at [68, 206] on img at bounding box center [63, 208] width 24 height 5
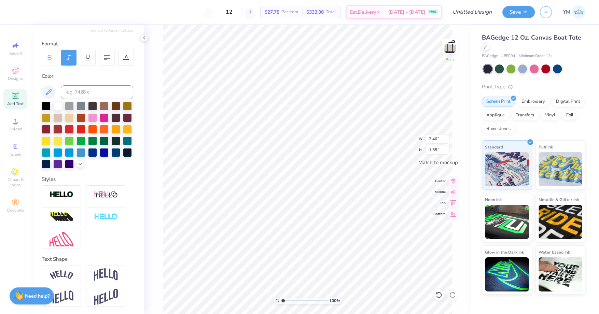
scroll to position [1, 0]
type textarea "Sigma Delta Tau"
click at [106, 58] on 380 at bounding box center [106, 58] width 5 height 0
type textarea "Sigma Delta Tau"
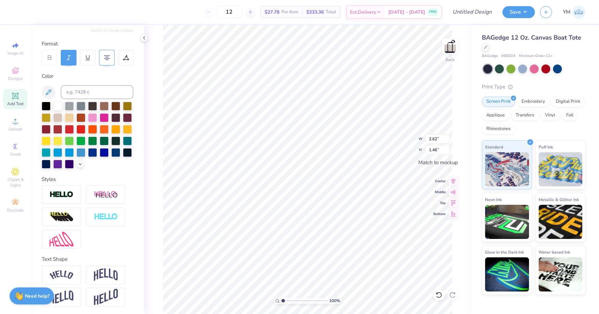
scroll to position [0, 0]
type textarea "Sigma Delta Tau"
click at [48, 92] on icon at bounding box center [48, 92] width 8 height 8
click at [126, 153] on div at bounding box center [127, 151] width 9 height 9
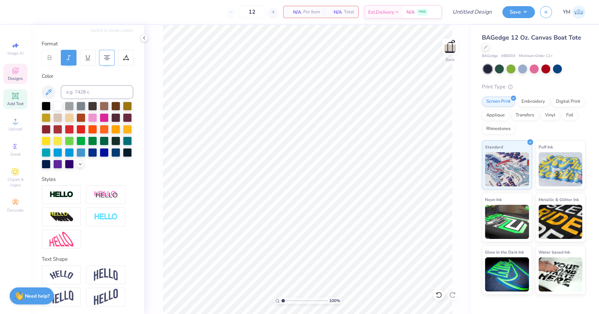
click at [17, 70] on icon at bounding box center [15, 71] width 8 height 8
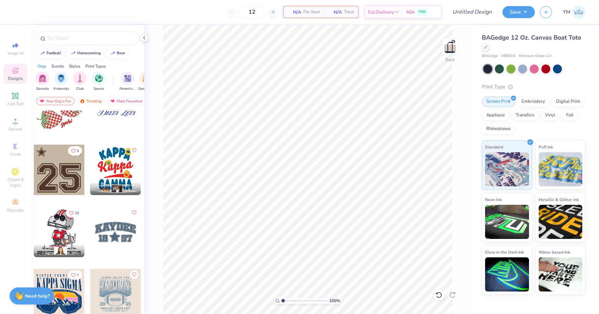
scroll to position [1020, 0]
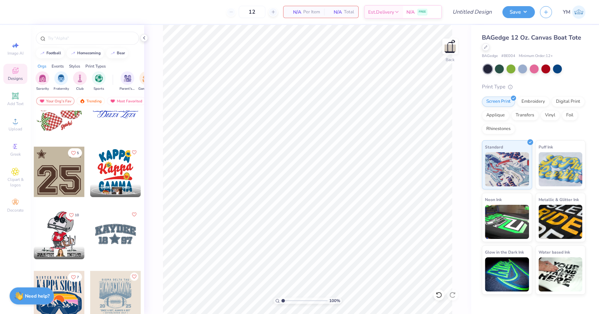
click at [62, 178] on div at bounding box center [59, 171] width 51 height 51
click at [120, 226] on div at bounding box center [115, 234] width 51 height 51
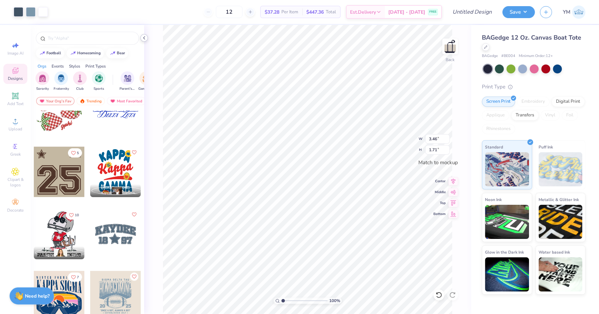
click at [53, 11] on div "12 $37.28 Per Item $447.36 Total Est. Delivery Sep 16 - 19 FREE" at bounding box center [247, 12] width 389 height 24
click at [143, 39] on icon at bounding box center [143, 37] width 5 height 5
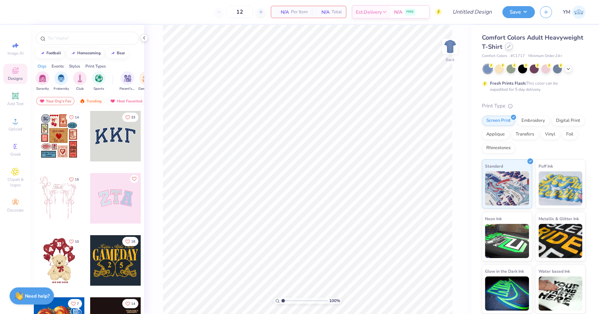
click at [507, 47] on icon at bounding box center [508, 46] width 3 height 3
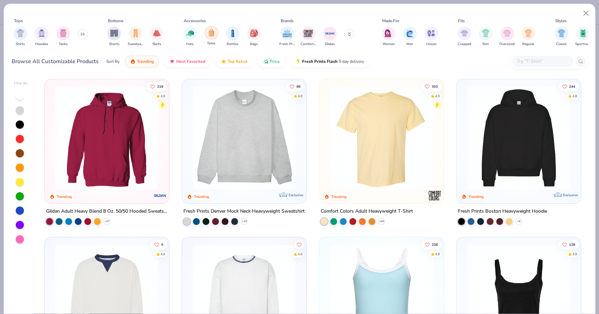
click at [214, 31] on img "filter for Totes" at bounding box center [211, 33] width 8 height 8
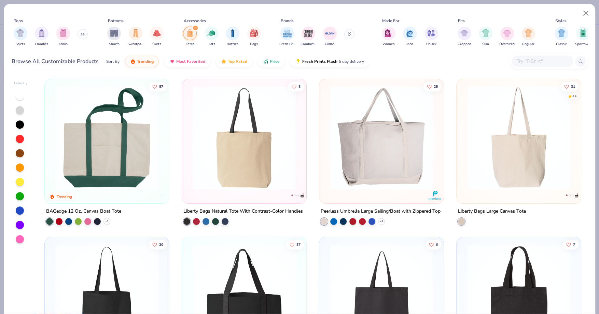
click at [127, 104] on img at bounding box center [107, 138] width 111 height 104
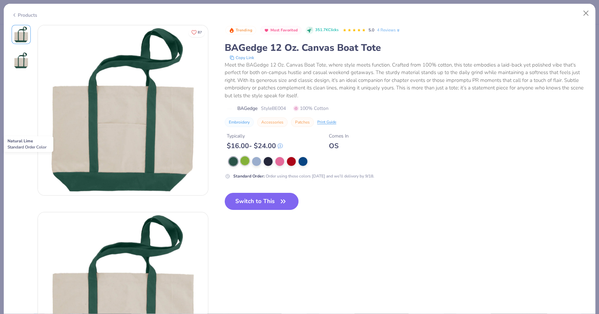
click at [245, 160] on div at bounding box center [244, 160] width 9 height 9
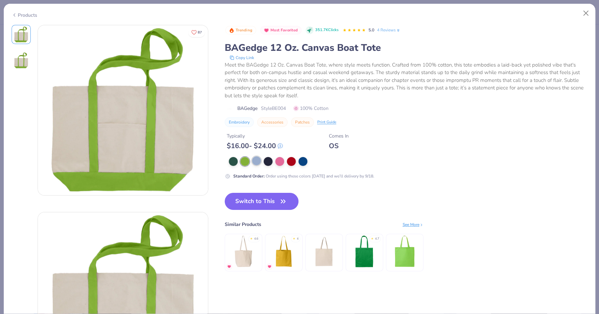
click at [258, 162] on div at bounding box center [256, 160] width 9 height 9
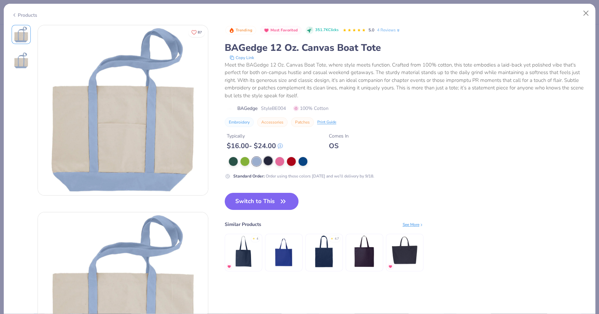
click at [268, 161] on div at bounding box center [267, 160] width 9 height 9
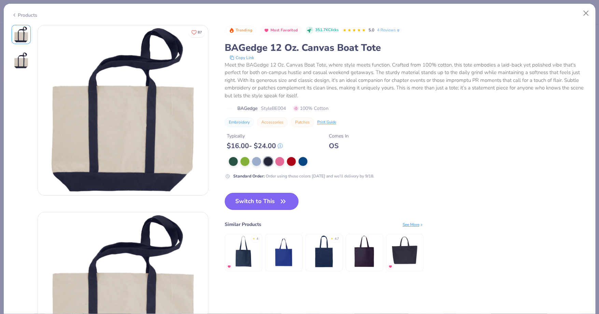
click at [278, 201] on icon "button" at bounding box center [283, 202] width 10 height 10
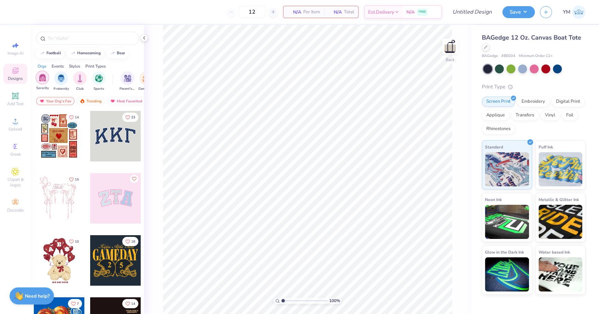
click at [40, 77] on img "filter for Sorority" at bounding box center [43, 78] width 8 height 8
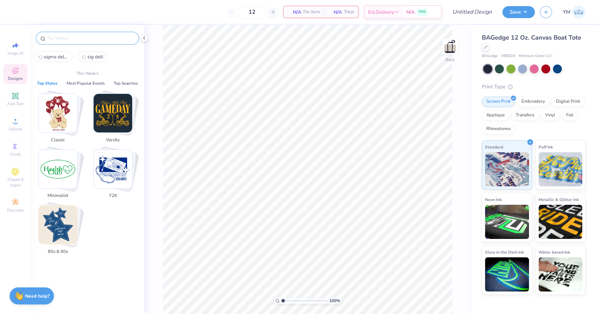
click at [74, 39] on input "text" at bounding box center [90, 38] width 87 height 7
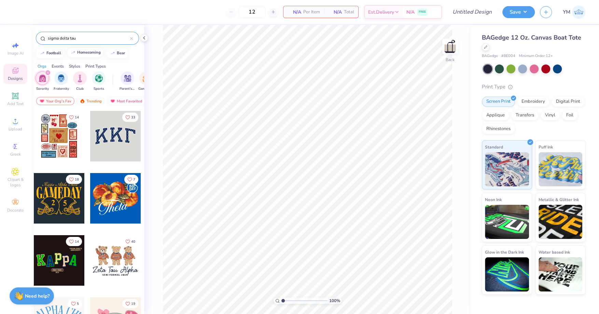
type input "sigma delta tau"
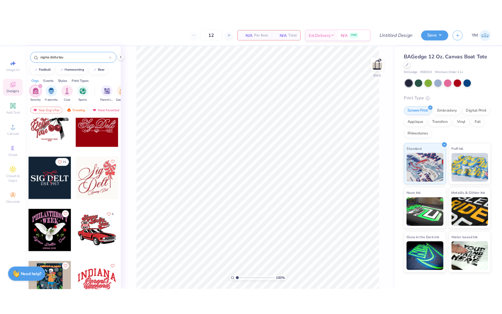
scroll to position [1507, 0]
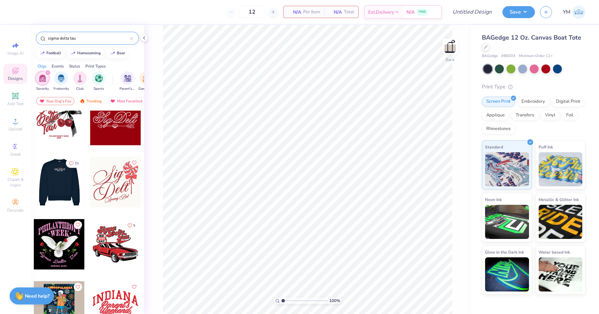
click at [34, 187] on div at bounding box center [8, 182] width 51 height 51
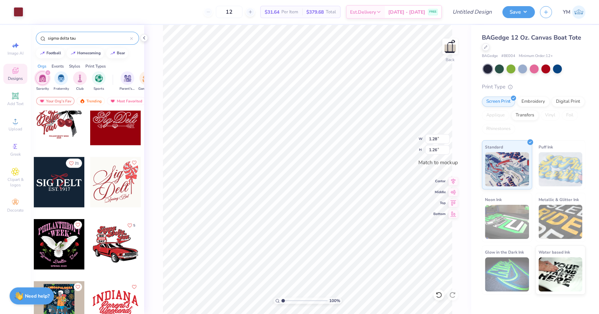
type input "1.28"
type input "1.26"
type input "2.96"
type input "1.15"
type input "2.96"
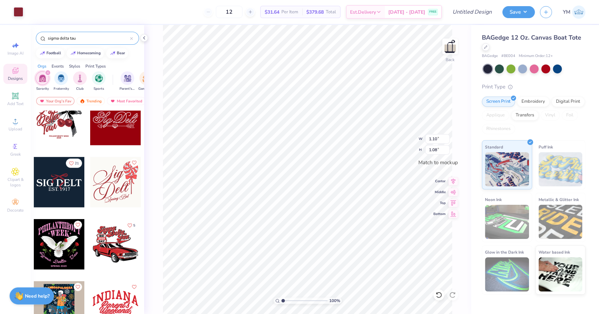
type input "0.47"
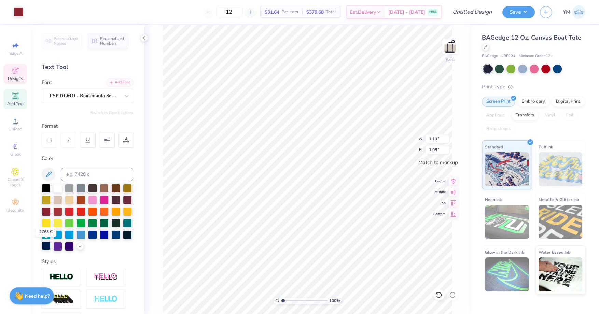
click at [47, 244] on div at bounding box center [46, 245] width 9 height 9
click at [46, 244] on div at bounding box center [46, 245] width 9 height 9
click at [18, 12] on div at bounding box center [19, 11] width 10 height 10
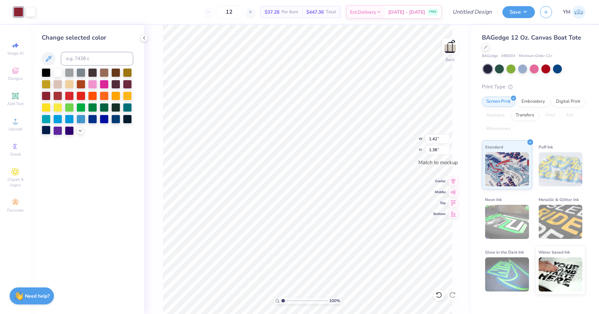
click at [48, 129] on div at bounding box center [46, 130] width 9 height 9
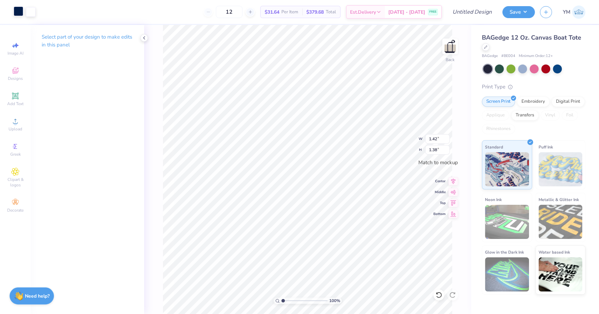
click at [21, 8] on div at bounding box center [19, 11] width 10 height 10
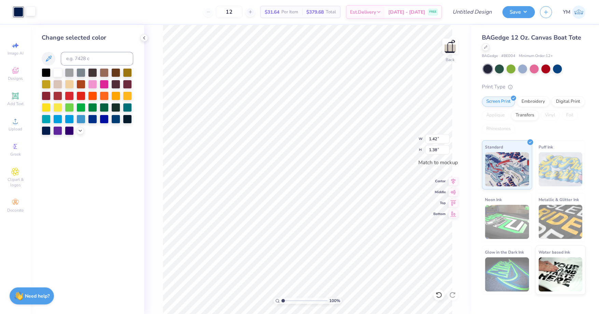
click at [29, 8] on div at bounding box center [31, 11] width 10 height 10
click at [45, 128] on div at bounding box center [46, 130] width 9 height 9
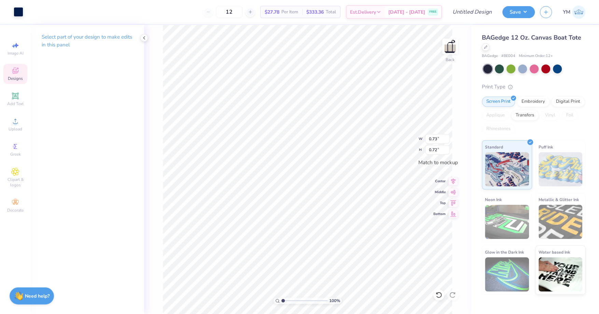
type input "0.73"
type input "0.72"
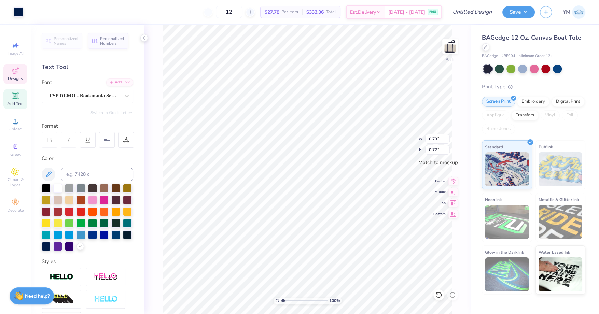
type input "2.96"
type input "0.47"
type input "2.96"
type input "0.47"
click at [437, 296] on icon at bounding box center [438, 294] width 7 height 7
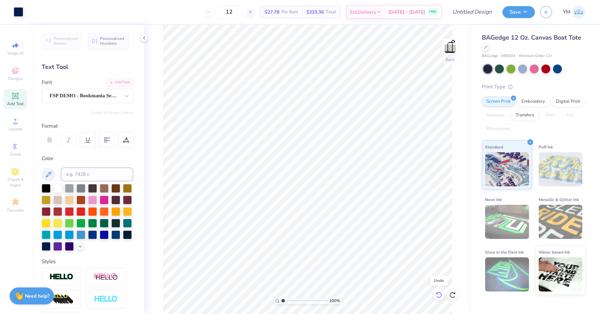
click at [437, 296] on icon at bounding box center [438, 294] width 7 height 7
type input "3.12"
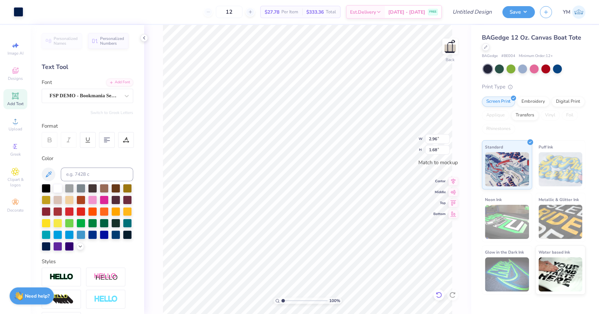
type input "1.77"
click at [242, 8] on input "12" at bounding box center [229, 12] width 27 height 12
click at [240, 13] on input "12" at bounding box center [229, 12] width 27 height 12
type input "1"
type input "75"
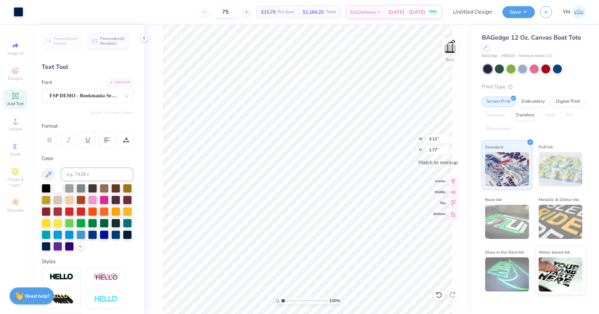
type input "3.29"
type input "1.86"
type input "1.09"
type input "1.07"
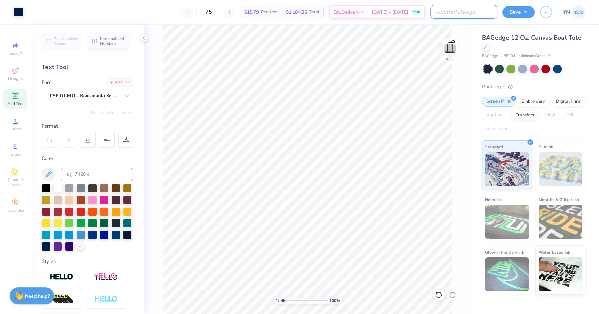
click at [464, 12] on input "Design Title" at bounding box center [463, 12] width 67 height 14
click at [518, 13] on button "Save" at bounding box center [518, 11] width 32 height 12
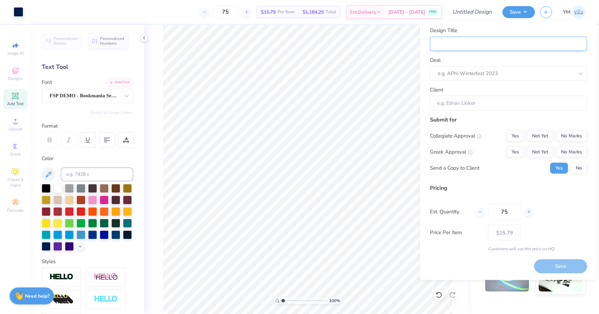
click at [499, 42] on input "Design Title" at bounding box center [508, 44] width 157 height 15
type input "T"
type input "To"
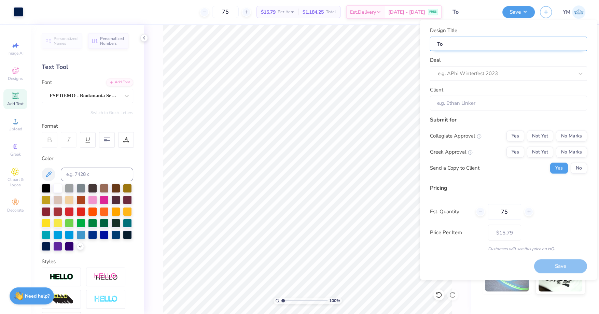
type input "T"
type input "S"
type input "SD"
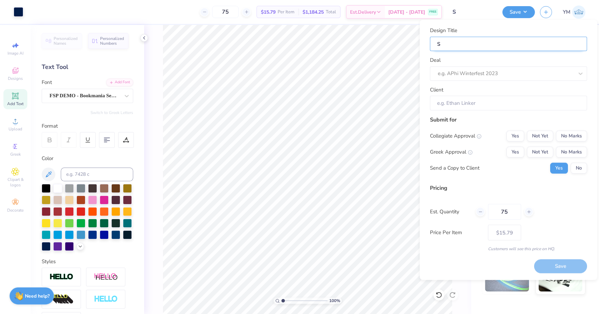
type input "SD"
type input "SDT"
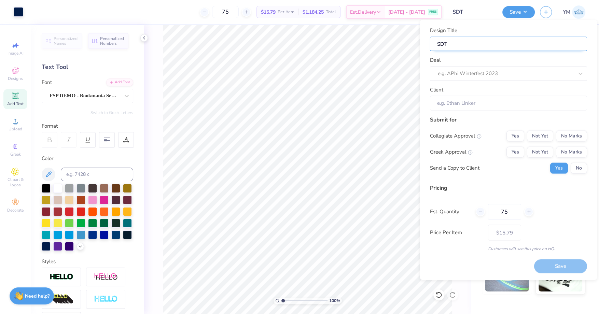
type input "SDT t"
type input "SDT to"
type input "SDT tot"
type input "SDT tote"
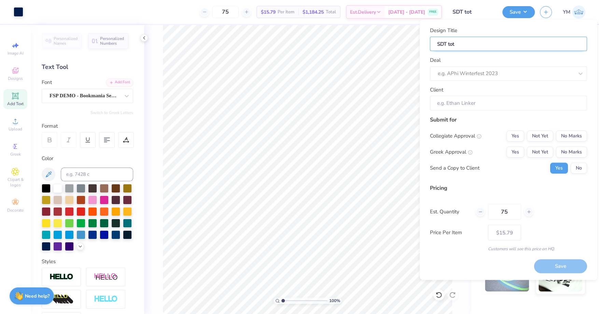
type input "SDT tote"
type input "SDT totes"
click at [513, 72] on div at bounding box center [506, 73] width 136 height 9
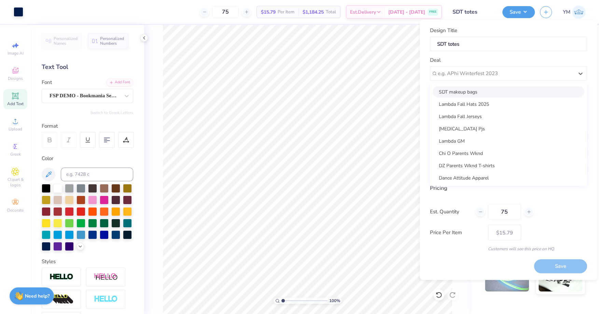
click at [499, 89] on div "SDT makeup bags" at bounding box center [508, 91] width 152 height 11
type input "Mia Marmolejos"
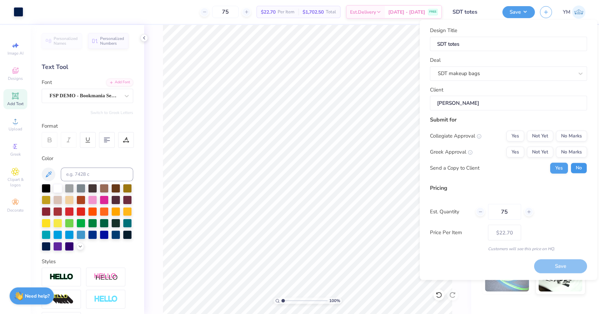
click at [579, 169] on button "No" at bounding box center [578, 167] width 16 height 11
click at [517, 150] on button "Yes" at bounding box center [515, 151] width 18 height 11
click at [575, 138] on button "No Marks" at bounding box center [571, 135] width 31 height 11
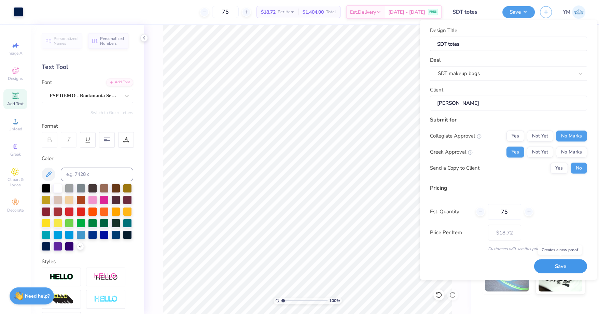
click at [552, 266] on button "Save" at bounding box center [560, 266] width 53 height 14
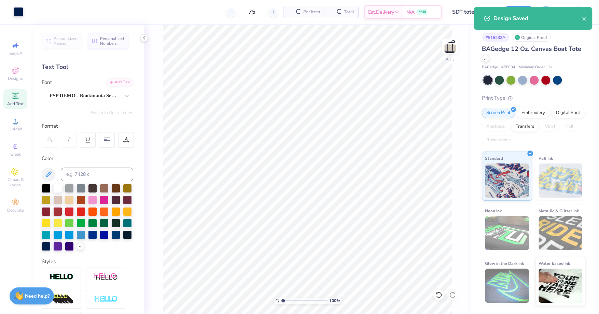
type input "$18.72"
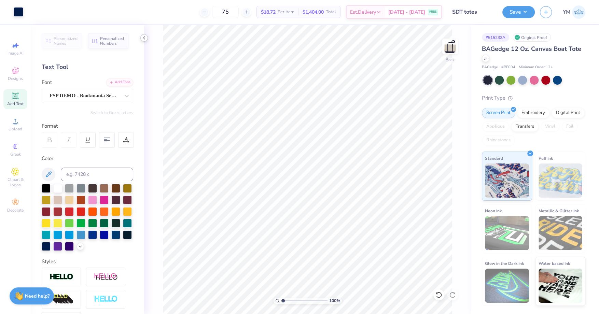
click at [142, 37] on icon at bounding box center [143, 37] width 5 height 5
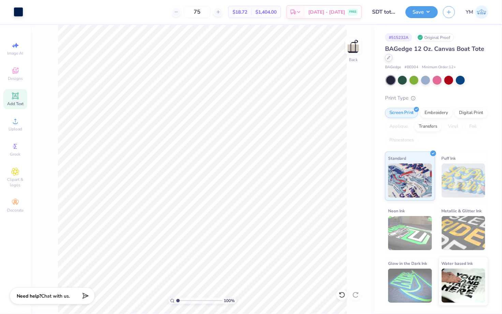
click at [389, 56] on div at bounding box center [389, 58] width 8 height 8
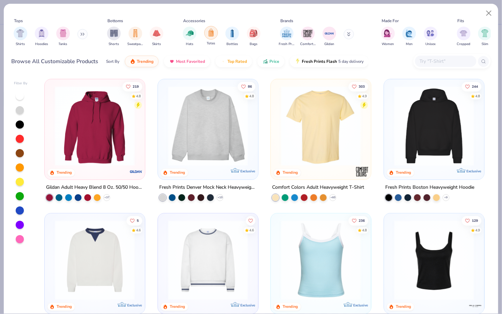
click at [211, 34] on img "filter for Totes" at bounding box center [211, 33] width 8 height 8
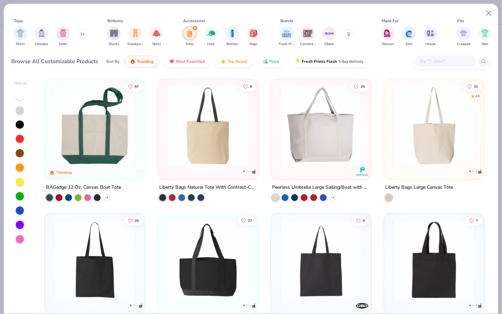
click at [232, 140] on img at bounding box center [208, 126] width 87 height 80
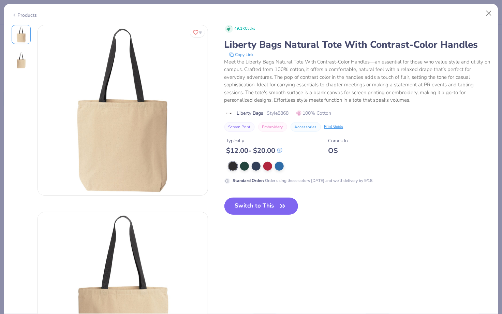
click at [275, 203] on button "Switch to This" at bounding box center [262, 206] width 74 height 17
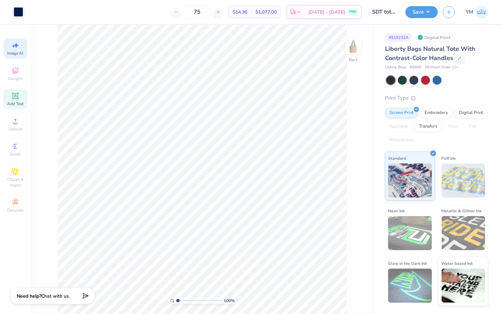
click at [15, 51] on span "Image AI" at bounding box center [16, 53] width 16 height 5
select select "4"
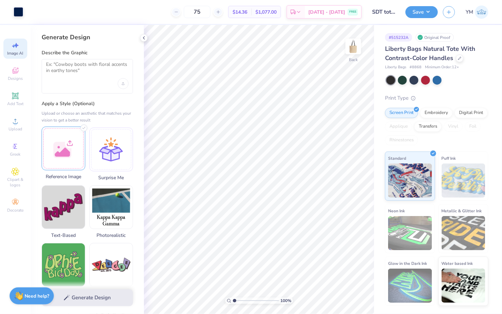
click at [74, 153] on div at bounding box center [64, 149] width 44 height 44
click at [84, 75] on textarea at bounding box center [87, 69] width 83 height 17
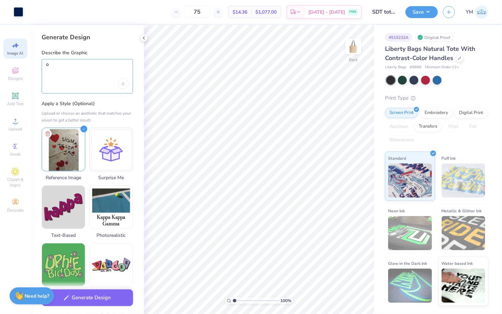
type textarea "o"
type textarea "please copt refernce image exactgly"
click at [99, 298] on button "Generate Design" at bounding box center [87, 296] width 91 height 17
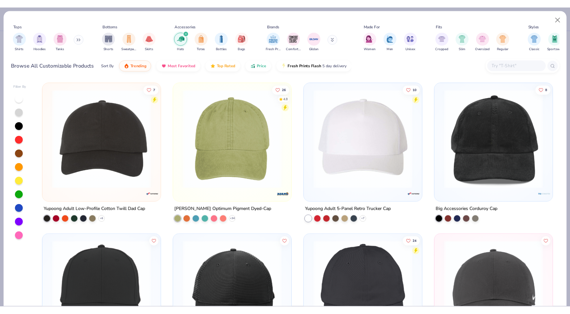
scroll to position [159, 0]
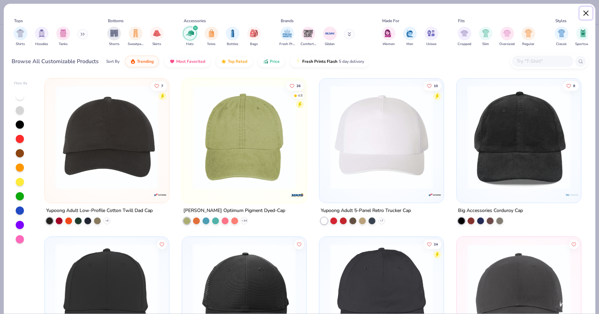
click at [587, 12] on button "Close" at bounding box center [585, 13] width 13 height 13
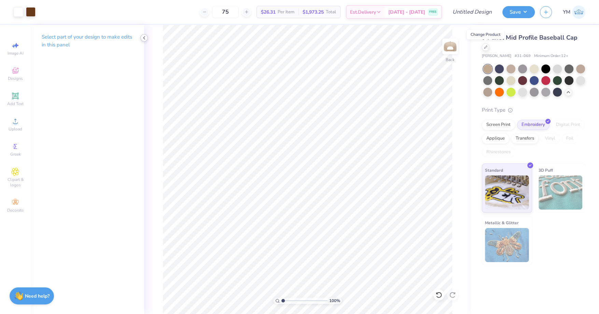
click at [144, 40] on icon at bounding box center [143, 37] width 5 height 5
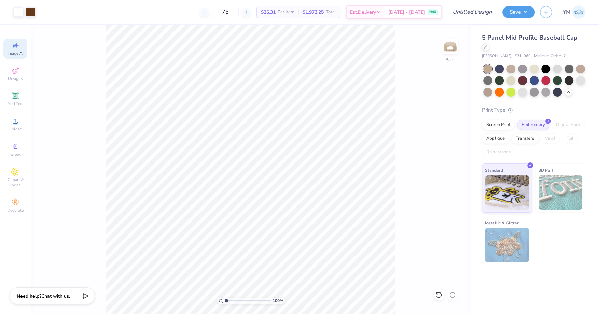
click at [16, 49] on icon at bounding box center [15, 45] width 8 height 8
select select "4"
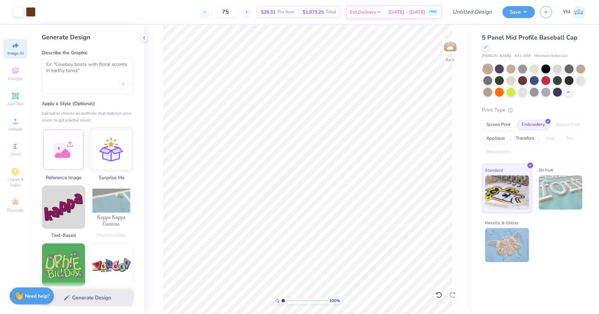
click at [595, 74] on div "5 Panel Mid Profile Baseball Cap Otto Cap # 31-069 Minimum Order: 12 + Print Ty…" at bounding box center [535, 145] width 128 height 240
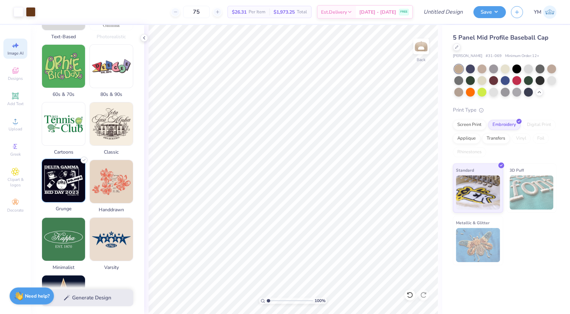
scroll to position [269, 0]
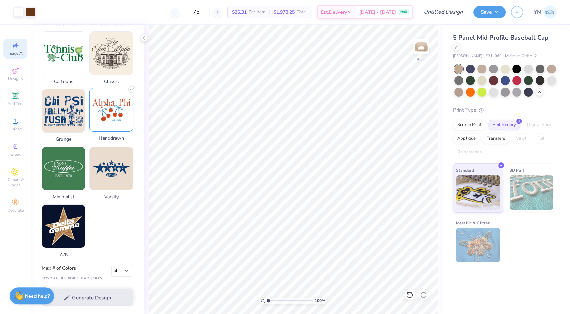
click at [119, 121] on img at bounding box center [111, 109] width 43 height 43
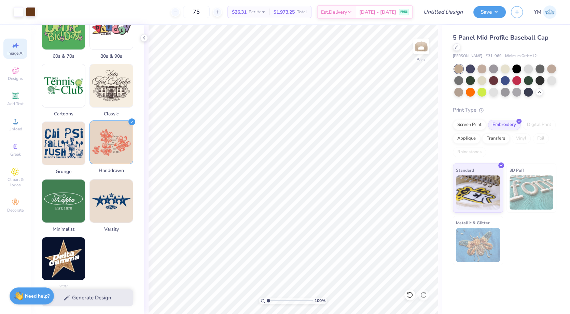
scroll to position [0, 0]
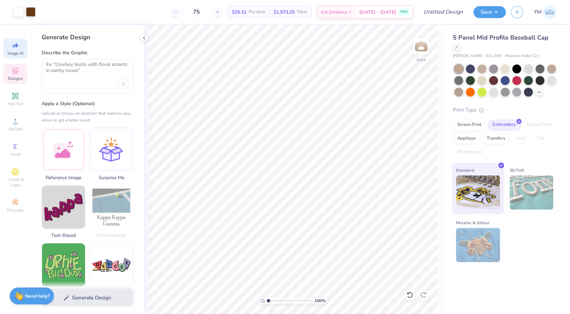
click at [13, 70] on icon at bounding box center [15, 71] width 5 height 4
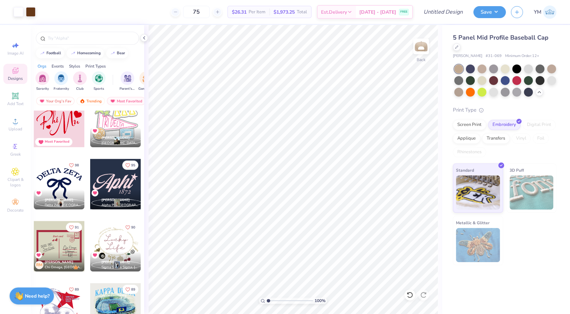
scroll to position [821, 0]
click at [67, 182] on div at bounding box center [59, 184] width 51 height 51
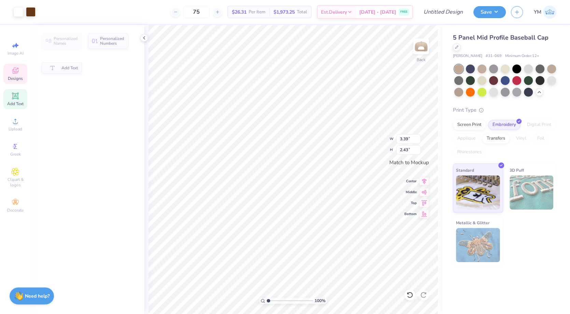
type input "4.99"
type input "1.03"
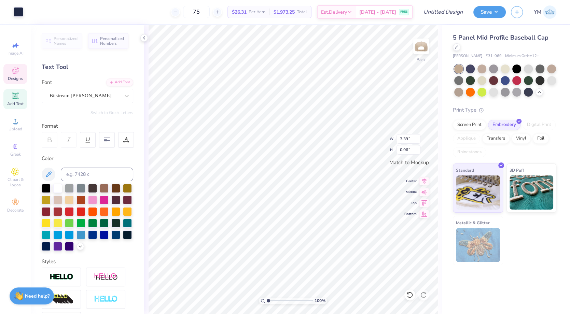
type input "0.96"
type textarea "D"
type textarea "s"
type textarea "S"
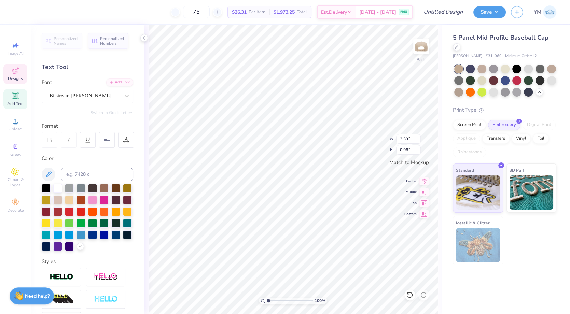
scroll to position [0, 0]
type textarea "SIGMA DELTA TAU"
type input "3.48"
type input "1.72"
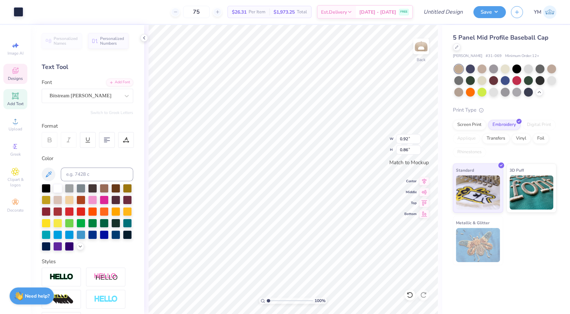
type input "0.92"
type input "0.86"
type input "3.93"
type input "1.55"
click at [471, 68] on div at bounding box center [469, 68] width 9 height 9
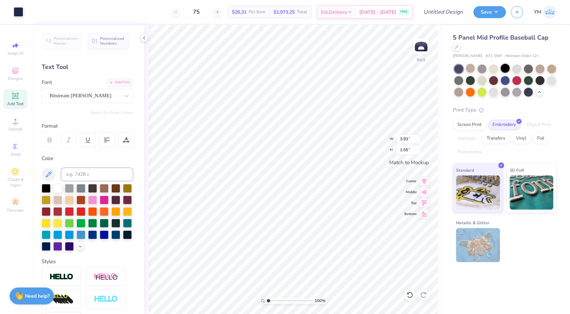
click at [506, 70] on div at bounding box center [504, 68] width 9 height 9
click at [516, 70] on div at bounding box center [516, 68] width 9 height 9
click at [526, 91] on div at bounding box center [528, 91] width 9 height 9
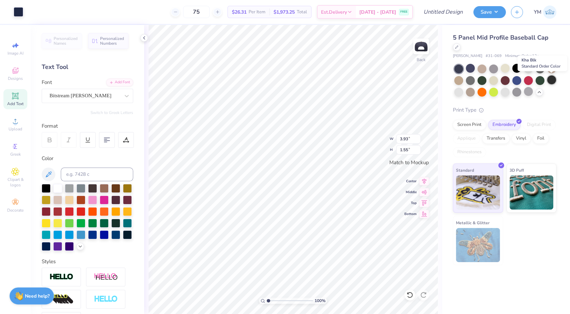
click at [550, 80] on div at bounding box center [551, 79] width 9 height 9
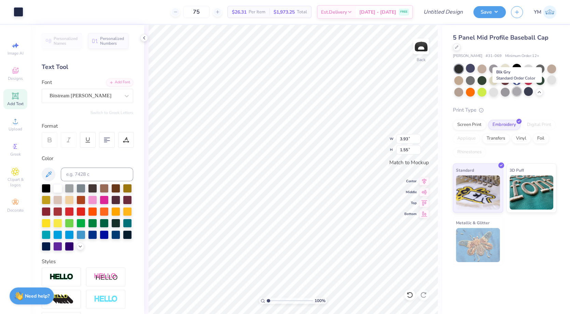
click at [514, 91] on div at bounding box center [516, 91] width 9 height 9
click at [503, 91] on div at bounding box center [504, 91] width 9 height 9
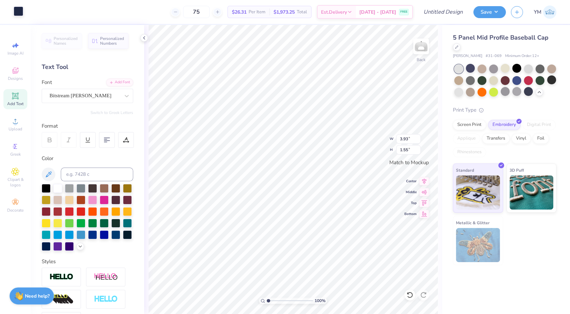
click at [21, 12] on div at bounding box center [19, 11] width 10 height 10
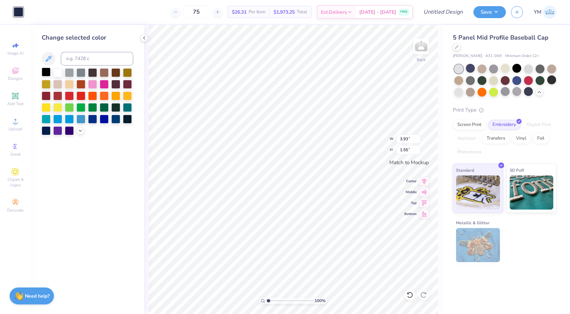
click at [46, 74] on div at bounding box center [46, 72] width 9 height 9
type input "4.14"
type input "1.64"
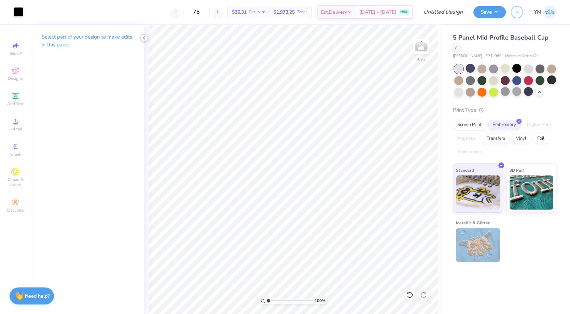
click at [143, 37] on icon at bounding box center [143, 37] width 5 height 5
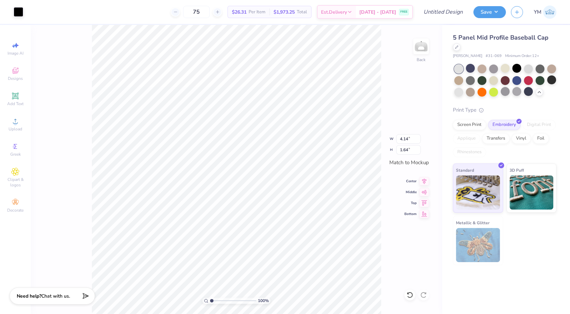
type input "4.34"
type input "1.72"
click at [494, 13] on button "Save" at bounding box center [489, 11] width 32 height 12
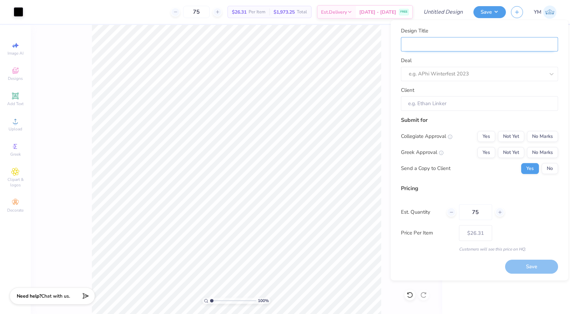
click at [464, 45] on input "Design Title" at bounding box center [479, 44] width 157 height 15
type input "S"
type input "SD"
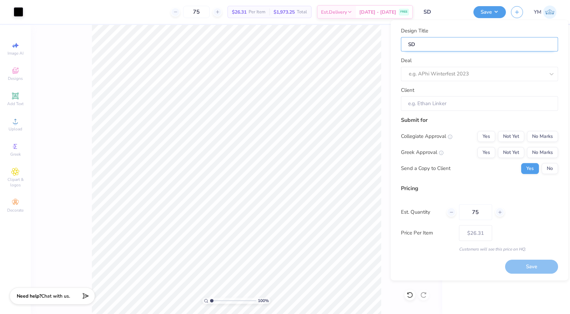
type input "SDT"
type input "SDT B"
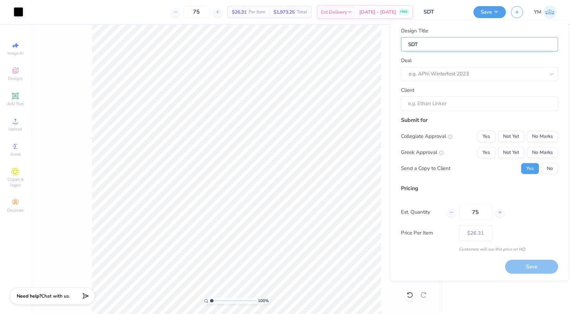
type input "SDT B"
type input "SDT BI"
type input "SDT BID"
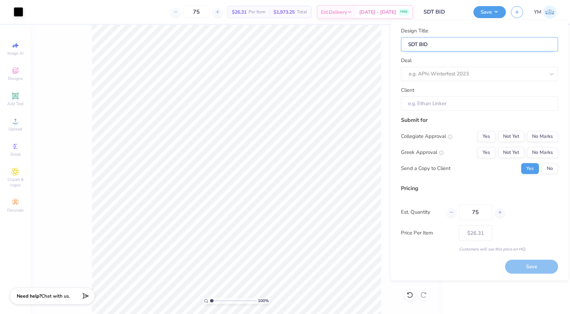
type input "SDT BID"
type input "SDT BID D"
type input "SDT BID DA"
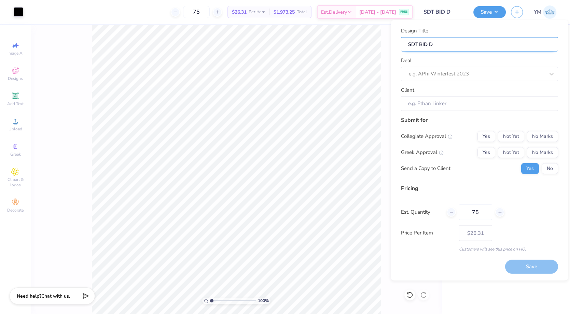
type input "SDT BID DA"
type input "SDT BID DAY"
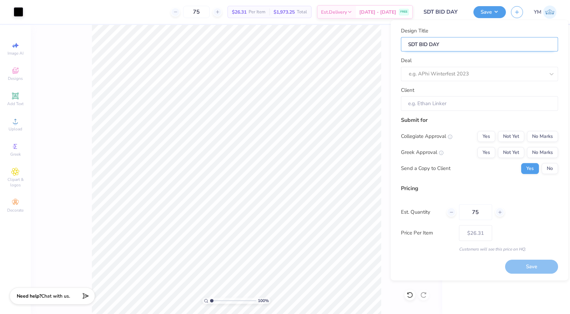
type input "SDT BID DAY h"
type input "SDT BID DAY ha"
type input "SDT BID DAY hat"
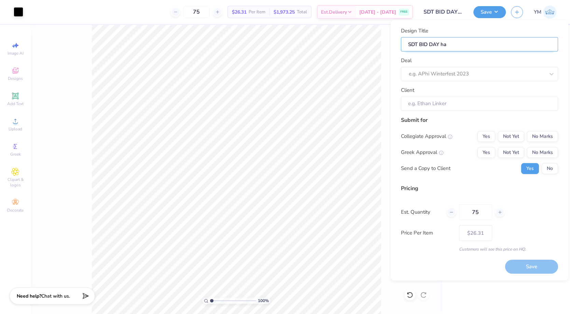
type input "SDT BID DAY hat"
type input "SDT BID DAY hats"
click at [504, 76] on div at bounding box center [469, 73] width 122 height 9
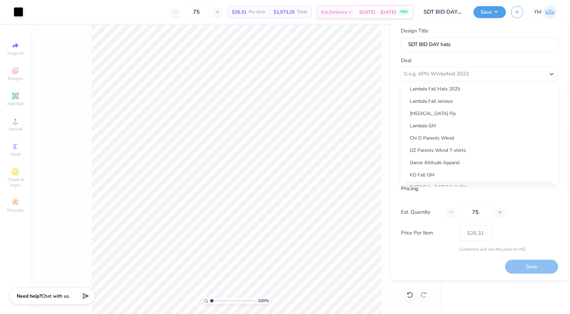
scroll to position [0, 0]
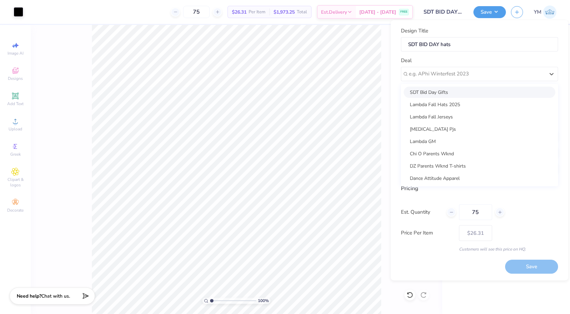
click at [444, 90] on div "SDT Bid Day Gifts" at bounding box center [479, 91] width 152 height 11
type input "Mia Marmolejos"
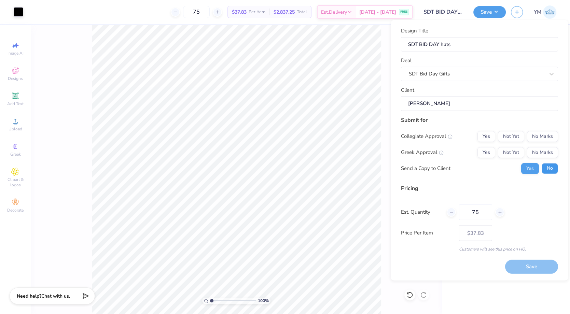
click at [549, 168] on button "No" at bounding box center [549, 168] width 16 height 11
click at [478, 152] on button "Yes" at bounding box center [486, 152] width 18 height 11
click at [549, 139] on button "No Marks" at bounding box center [542, 136] width 31 height 11
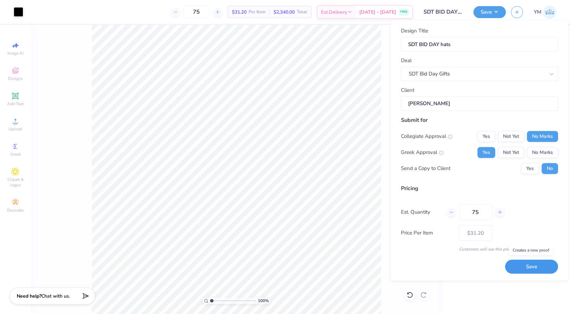
click at [538, 263] on button "Save" at bounding box center [531, 267] width 53 height 14
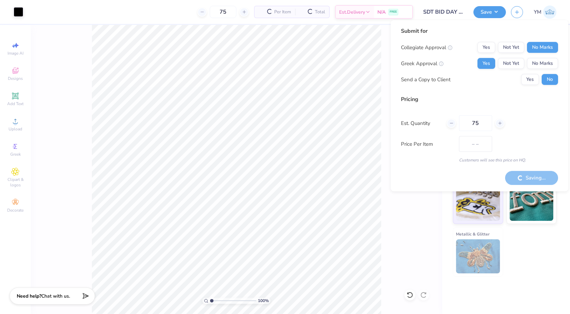
type input "$26.31"
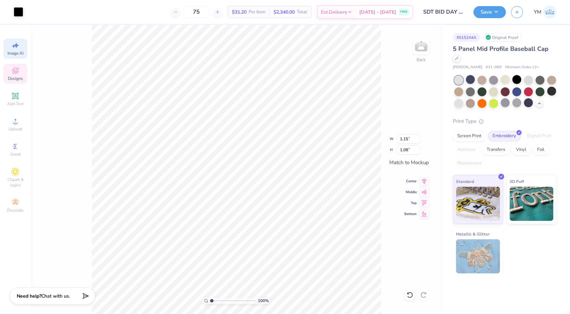
click at [16, 46] on icon at bounding box center [16, 45] width 5 height 5
select select "4"
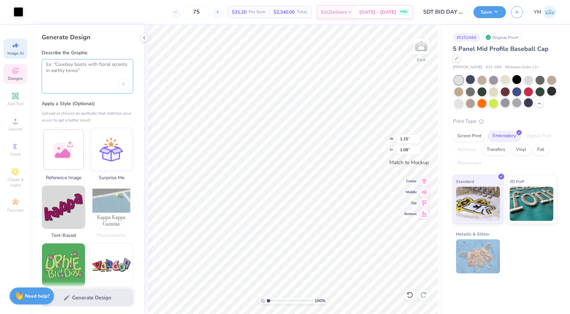
click at [83, 75] on textarea at bounding box center [87, 69] width 83 height 17
type textarea "black five point small star"
click at [94, 295] on button "Generate Design" at bounding box center [87, 296] width 91 height 17
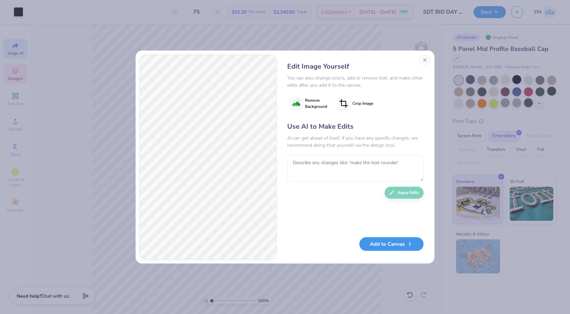
click at [385, 247] on button "Add to Canvas" at bounding box center [391, 244] width 64 height 14
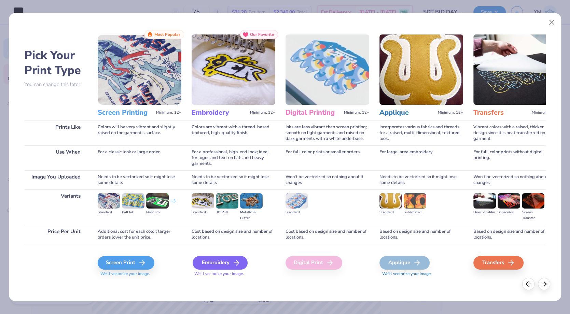
click at [209, 262] on div "Embroidery" at bounding box center [219, 263] width 55 height 14
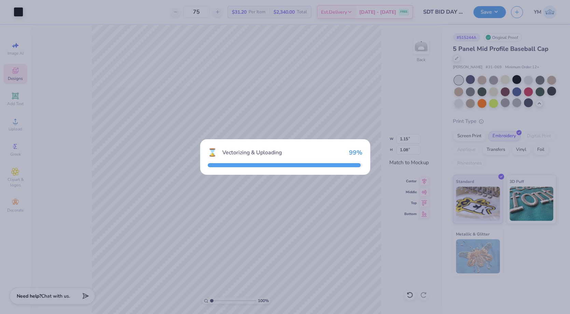
type input "2.55"
type input "2.48"
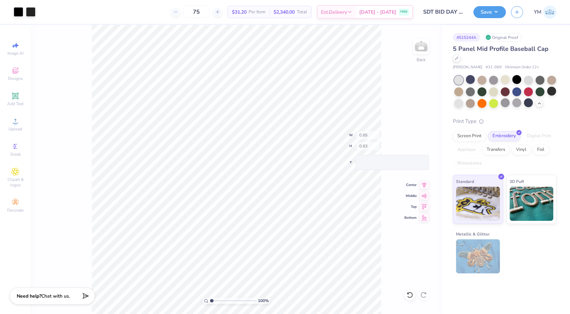
type input "0.85"
type input "0.83"
type input "0.39"
type input "0.36"
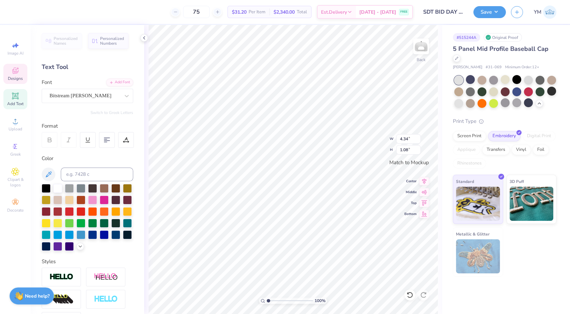
scroll to position [0, 2]
click at [17, 96] on icon at bounding box center [15, 95] width 5 height 5
type textarea "TAU"
click at [413, 296] on icon at bounding box center [409, 294] width 7 height 7
click at [413, 297] on div at bounding box center [409, 294] width 11 height 11
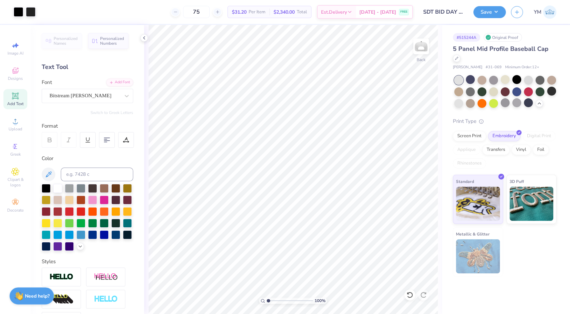
click at [19, 96] on icon at bounding box center [15, 96] width 8 height 8
type textarea "T"
click at [103, 109] on div "Personalized Names Personalized Numbers Text Tool Add Font Font Super Dream Swi…" at bounding box center [87, 169] width 113 height 289
click at [99, 98] on div "Super Dream" at bounding box center [85, 95] width 72 height 11
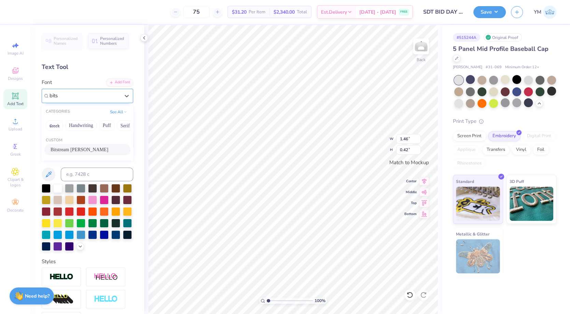
click at [96, 149] on div "Bitstream Cooper" at bounding box center [88, 149] width 74 height 7
type input "bits"
type textarea "!"
type textarea "1917"
click at [48, 186] on div at bounding box center [46, 187] width 9 height 9
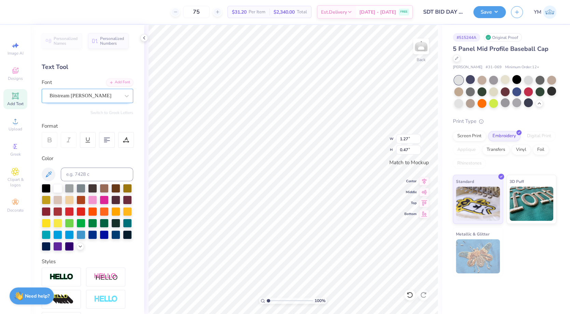
type input "0.88"
type input "0.32"
type input "4.34"
type input "1.08"
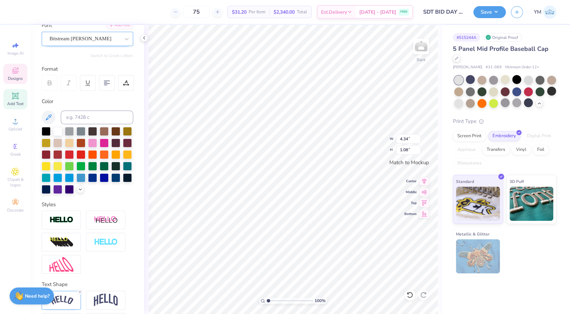
scroll to position [82, 0]
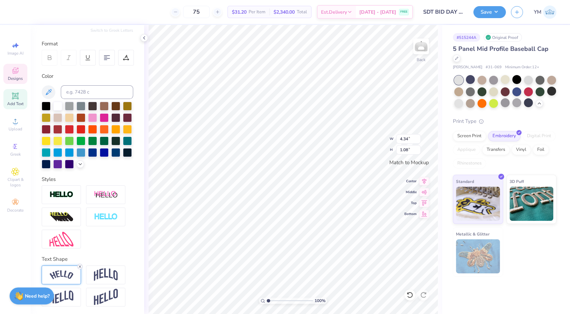
click at [80, 266] on line at bounding box center [80, 267] width 2 height 2
type input "3.87"
type input "0.32"
type input "0.85"
type input "0.83"
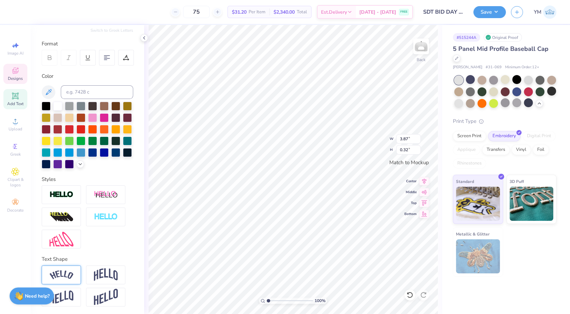
scroll to position [0, 0]
type textarea "SIGMA DELTA TAU"
type input "1.19"
type input "1.16"
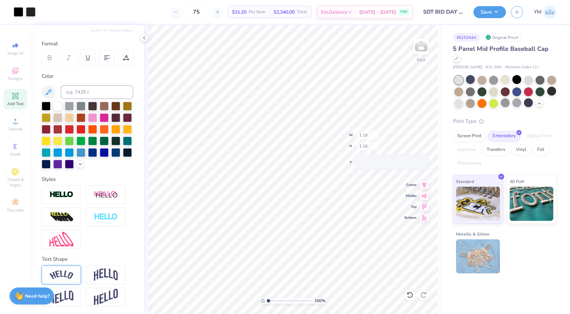
type input "1.43"
type input "1.34"
type textarea "SIGMA DELTA TAU"
type input "1.19"
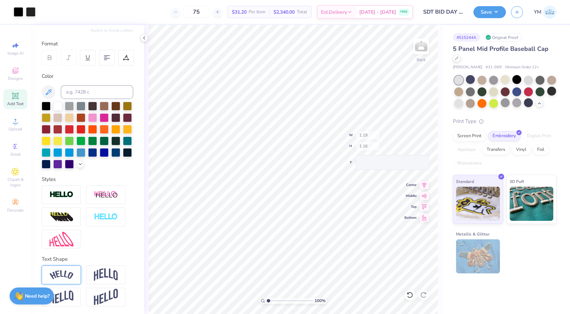
type input "1.16"
type input "1.19"
type input "1.16"
type input "1.84"
type input "1.34"
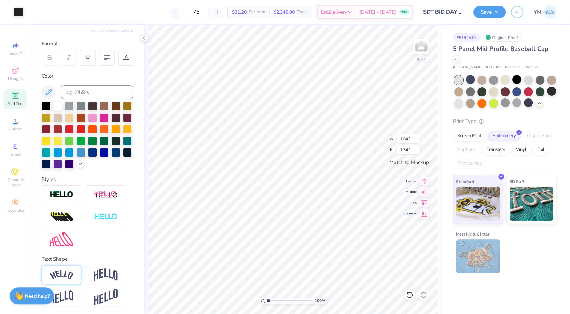
type input "1.19"
type input "1.16"
type input "1.84"
type input "1.34"
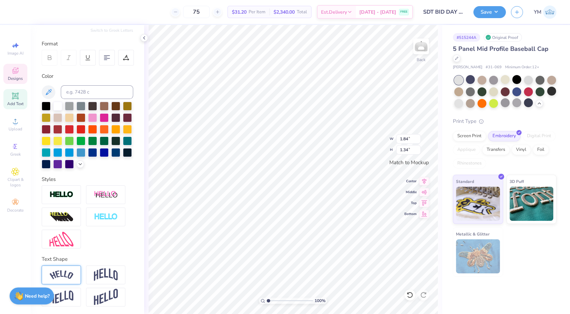
type textarea "SIGMA DELTA TAU"
type input "1.19"
type input "1.16"
type input "0.56"
type input "0.21"
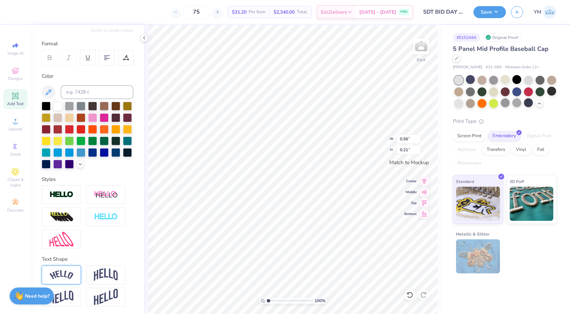
type input "0.27"
type input "0.10"
click at [494, 14] on button "Save" at bounding box center [489, 11] width 32 height 12
type textarea "SIGMA DELTA TAU"
click at [470, 136] on div "Screen Print" at bounding box center [469, 135] width 33 height 10
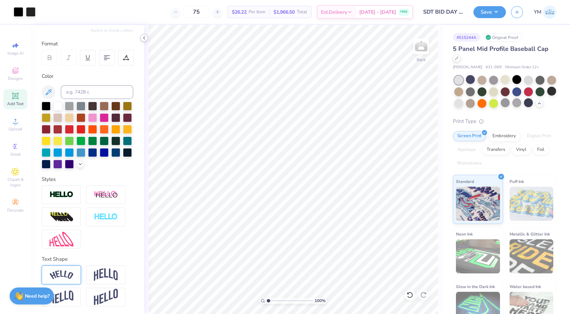
click at [144, 38] on icon at bounding box center [143, 37] width 5 height 5
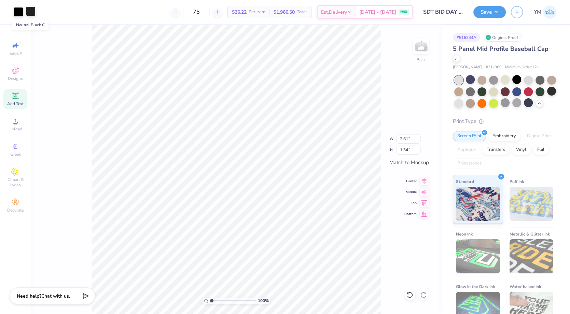
click at [30, 11] on div at bounding box center [31, 11] width 10 height 10
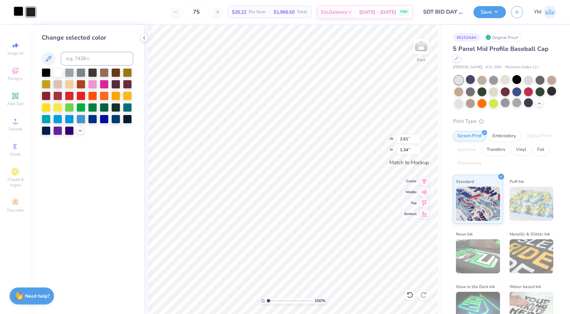
click at [16, 9] on div at bounding box center [19, 11] width 10 height 10
click at [49, 55] on icon at bounding box center [48, 59] width 8 height 8
click at [72, 55] on input at bounding box center [97, 59] width 72 height 14
type input "neutral black"
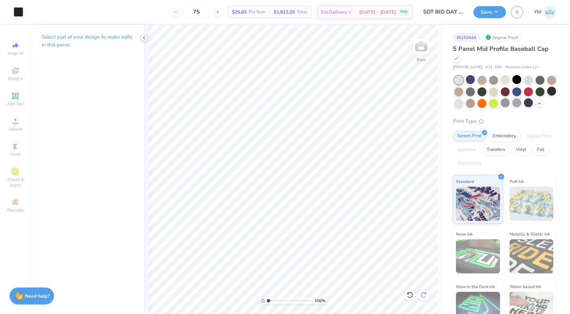
click at [145, 37] on icon at bounding box center [143, 37] width 5 height 5
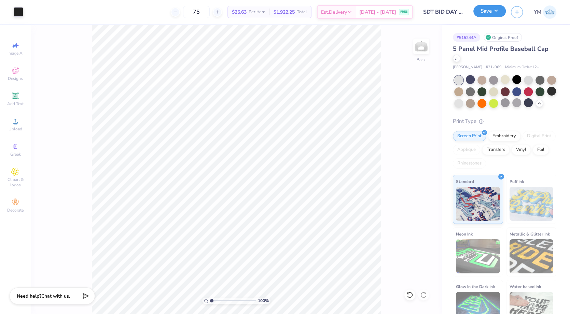
click at [489, 10] on button "Save" at bounding box center [489, 11] width 32 height 12
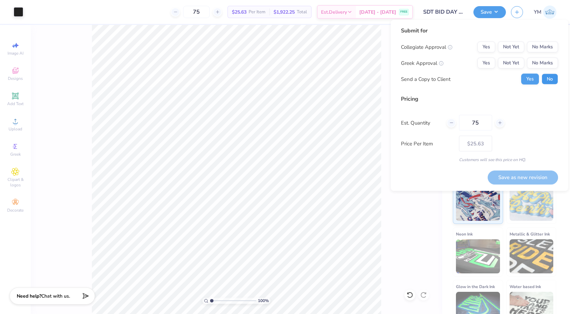
click at [553, 81] on button "No" at bounding box center [549, 79] width 16 height 11
click at [491, 63] on button "Yes" at bounding box center [486, 63] width 18 height 11
click at [544, 42] on button "No Marks" at bounding box center [542, 47] width 31 height 11
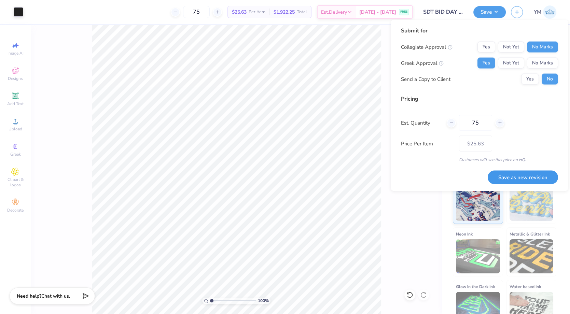
click at [528, 175] on button "Save as new revision" at bounding box center [522, 177] width 70 height 14
type input "$25.63"
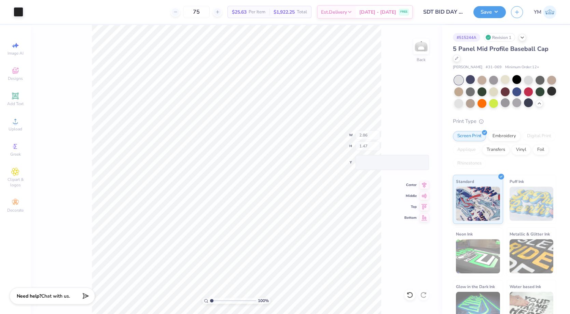
type input "2.86"
type input "1.47"
click at [495, 11] on button "Save" at bounding box center [489, 11] width 32 height 12
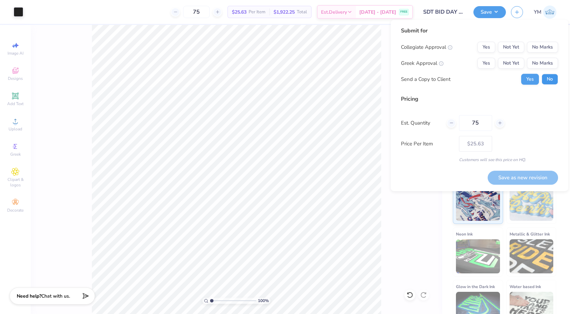
click at [548, 81] on button "No" at bounding box center [549, 79] width 16 height 11
click at [489, 67] on button "Yes" at bounding box center [486, 63] width 18 height 11
click at [542, 53] on div "Collegiate Approval Yes Not Yet No Marks Greek Approval Yes Not Yet No Marks Se…" at bounding box center [479, 63] width 157 height 43
click at [538, 44] on button "No Marks" at bounding box center [542, 47] width 31 height 11
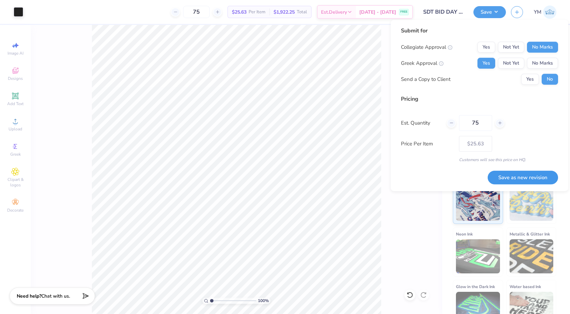
click at [521, 173] on button "Save as new revision" at bounding box center [522, 178] width 70 height 14
type input "$25.63"
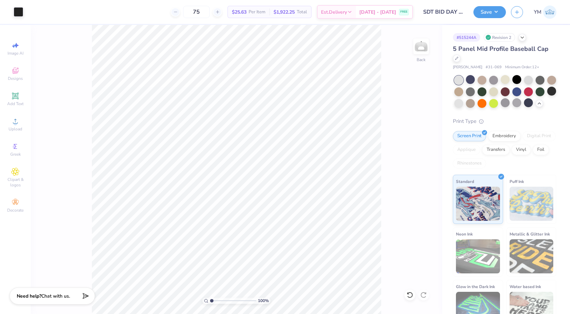
click at [563, 42] on div "# 515244A Revision 2 5 Panel Mid Profile Baseball Cap Otto Cap # 31-069 Minimum…" at bounding box center [506, 177] width 128 height 304
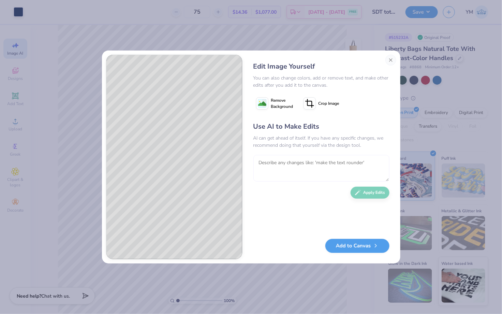
click at [300, 164] on textarea at bounding box center [322, 168] width 136 height 27
type textarea "no background"
click at [281, 101] on span "Remove Background" at bounding box center [282, 103] width 22 height 12
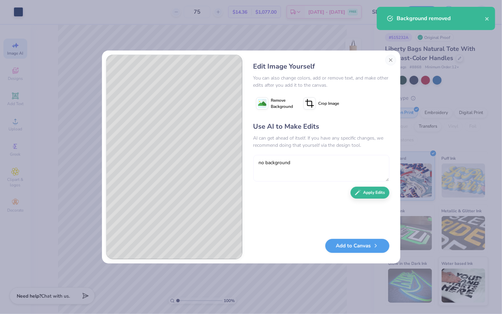
click at [318, 160] on textarea "no background" at bounding box center [322, 168] width 136 height 27
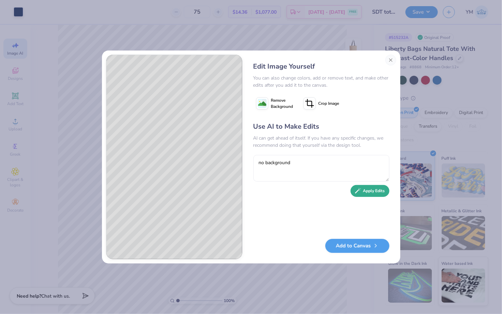
click at [378, 192] on button "Apply Edits" at bounding box center [370, 191] width 39 height 12
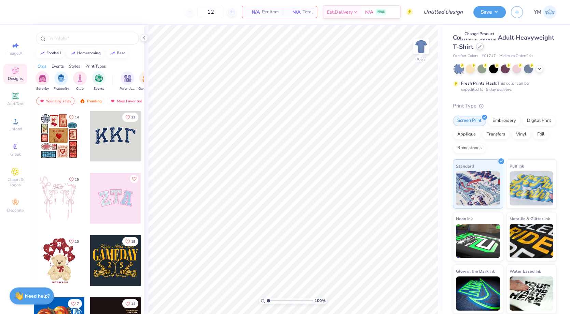
click at [478, 47] on icon at bounding box center [479, 46] width 3 height 3
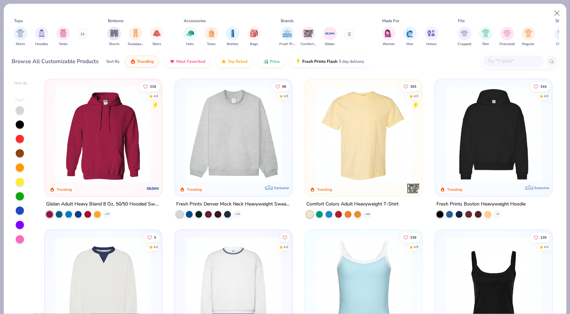
click at [86, 34] on button at bounding box center [82, 34] width 10 height 10
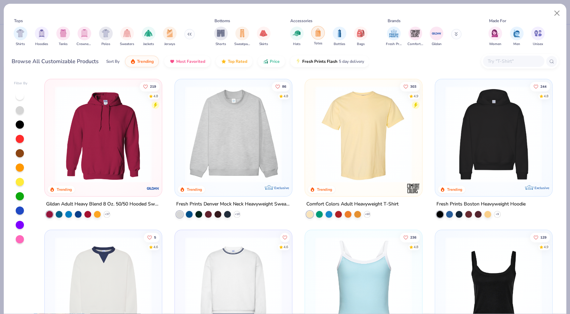
click at [319, 33] on img "filter for Totes" at bounding box center [318, 33] width 8 height 8
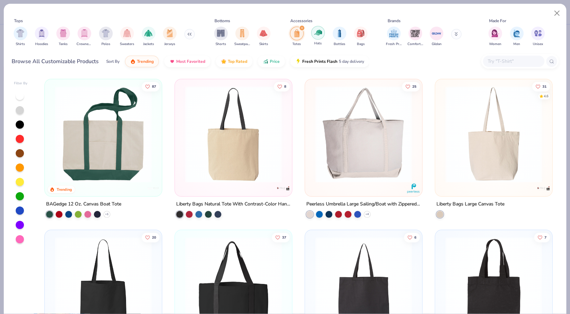
click at [315, 33] on img "filter for Hats" at bounding box center [318, 33] width 8 height 8
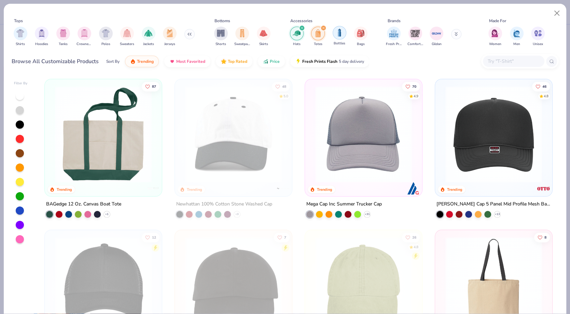
click at [340, 32] on img "filter for Bottles" at bounding box center [339, 33] width 8 height 8
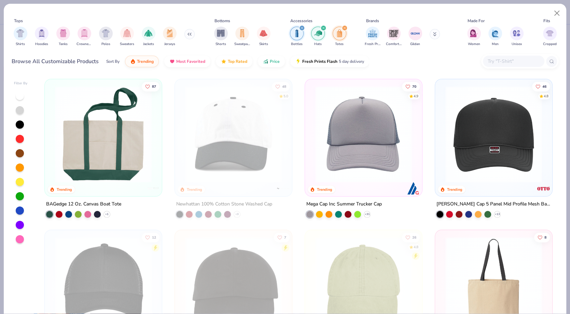
click at [346, 28] on div "filter for Totes" at bounding box center [344, 28] width 6 height 6
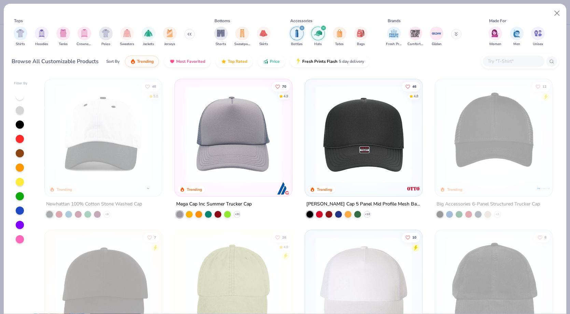
click at [322, 27] on icon "filter for Hats" at bounding box center [323, 28] width 3 height 3
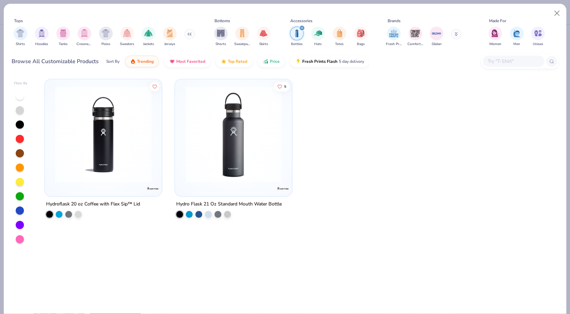
click at [301, 27] on icon "filter for Bottles" at bounding box center [302, 28] width 2 height 2
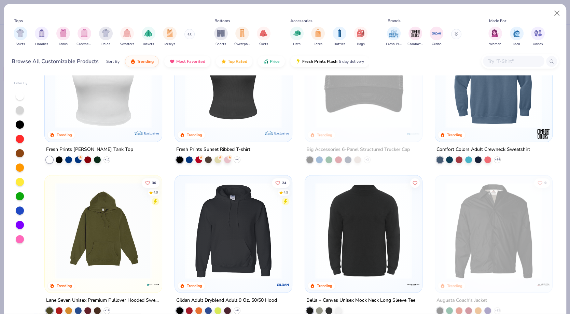
scroll to position [2733, 0]
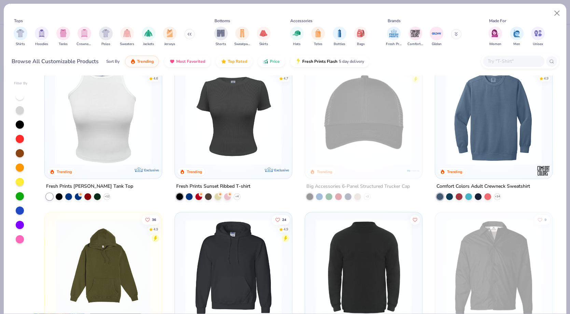
click at [457, 33] on icon at bounding box center [456, 33] width 2 height 1
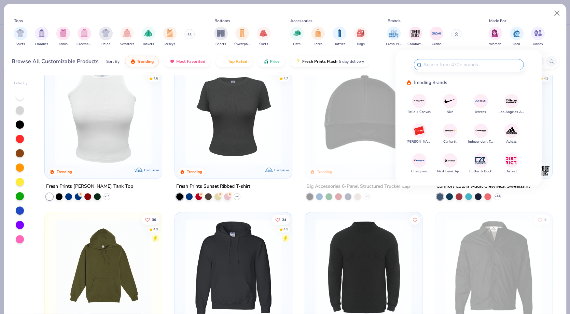
click at [350, 51] on div "Tops Shirts Hoodies Tanks Crewnecks Polos Sweaters Jackets Jerseys Bottoms Shor…" at bounding box center [285, 33] width 547 height 37
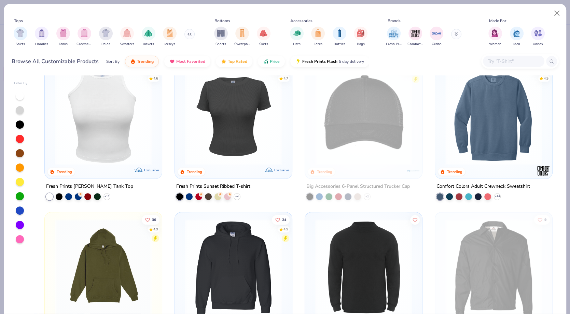
click at [306, 21] on div "Accessories" at bounding box center [301, 21] width 22 height 6
click at [361, 34] on img "filter for Bags" at bounding box center [361, 33] width 8 height 8
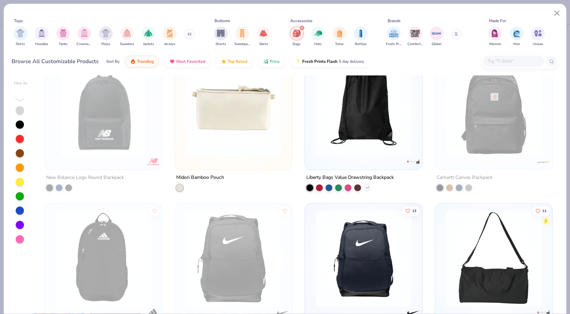
scroll to position [328, 0]
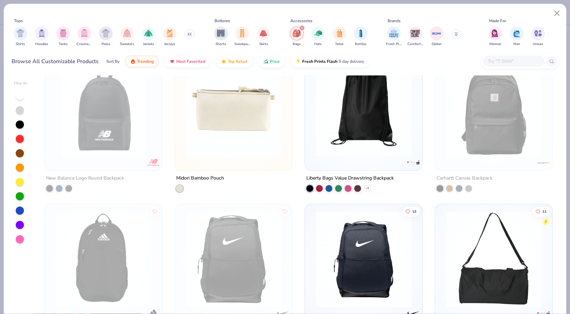
click at [253, 125] on img at bounding box center [233, 108] width 103 height 97
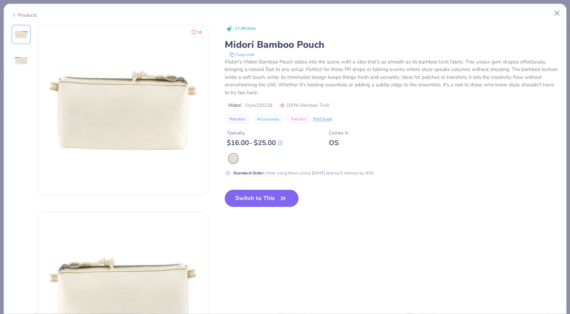
click at [263, 195] on button "Switch to This" at bounding box center [262, 198] width 74 height 17
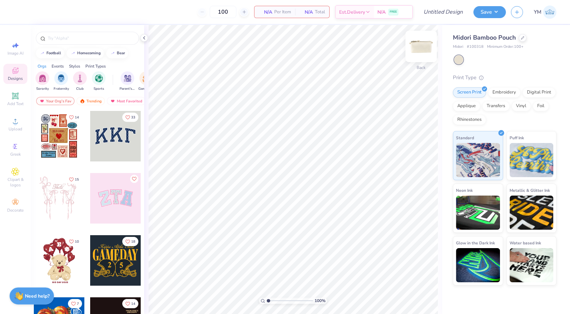
click at [421, 47] on img at bounding box center [420, 46] width 27 height 27
click at [143, 37] on icon at bounding box center [143, 37] width 5 height 5
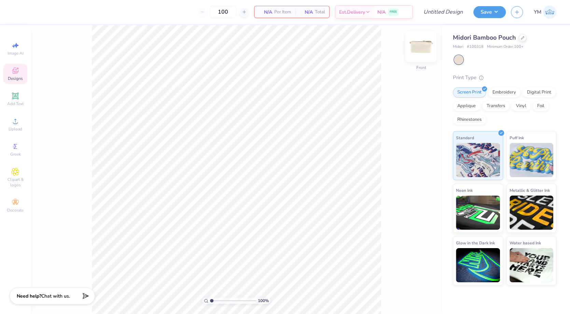
click at [417, 51] on img at bounding box center [420, 46] width 27 height 27
click at [225, 7] on input "100" at bounding box center [223, 12] width 27 height 12
click at [230, 13] on input "100" at bounding box center [223, 12] width 27 height 12
type input "1"
click at [286, 9] on span "Per Item" at bounding box center [282, 12] width 17 height 7
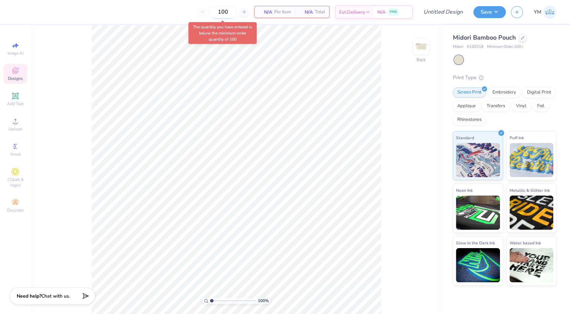
click at [229, 10] on input "100" at bounding box center [223, 12] width 27 height 12
click at [245, 14] on div at bounding box center [243, 12] width 9 height 9
type input "101"
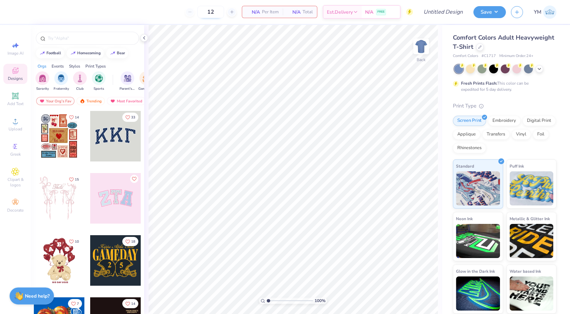
click at [210, 10] on input "12" at bounding box center [210, 12] width 27 height 12
click at [216, 13] on input "12" at bounding box center [210, 12] width 27 height 12
type input "1"
type input "225"
click at [480, 47] on icon at bounding box center [479, 46] width 3 height 3
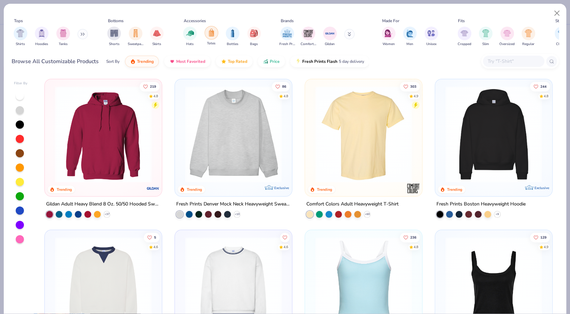
click at [211, 35] on img "filter for Totes" at bounding box center [211, 33] width 8 height 8
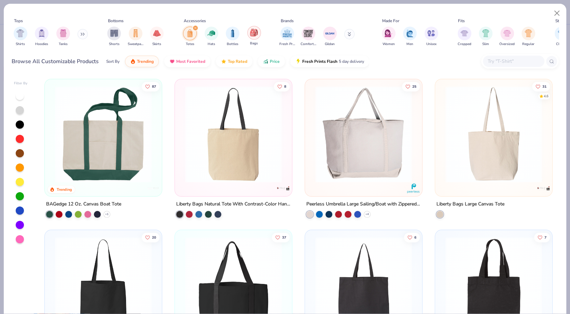
click at [252, 37] on div "filter for Bags" at bounding box center [254, 33] width 14 height 14
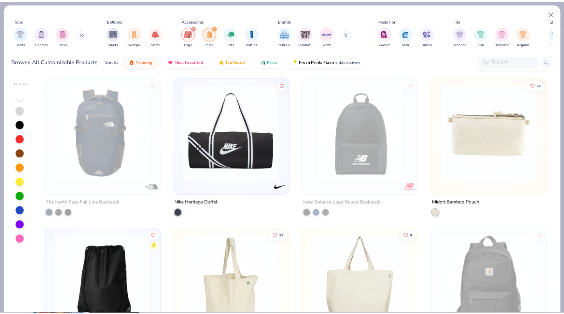
scroll to position [528, 0]
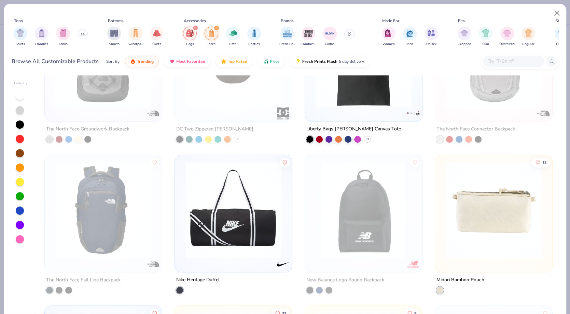
click at [496, 203] on img at bounding box center [493, 210] width 103 height 97
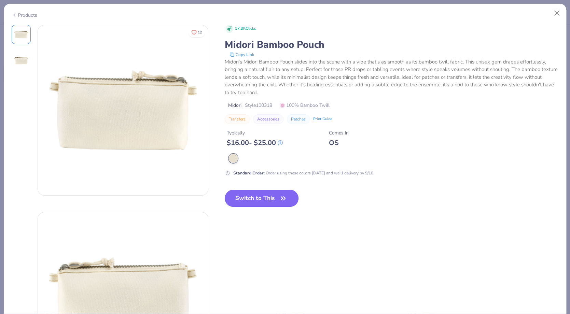
click at [281, 200] on icon "button" at bounding box center [283, 198] width 10 height 10
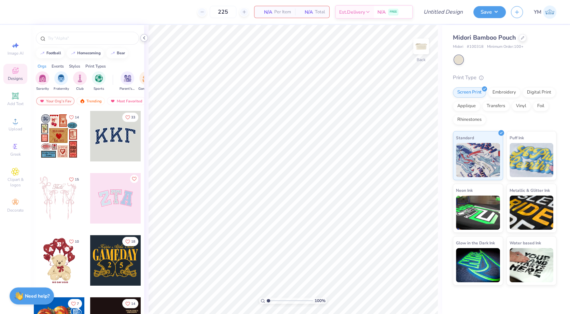
click at [146, 39] on icon at bounding box center [143, 37] width 5 height 5
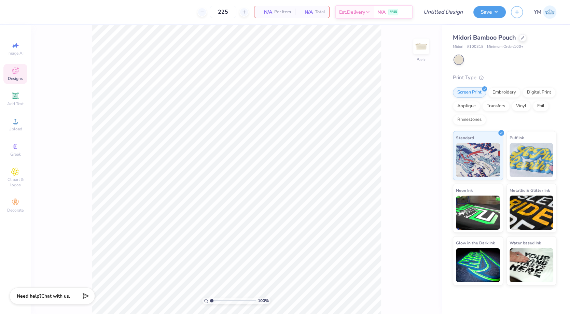
click at [270, 18] on div "225 N/A Per Item N/A Total Est. Delivery N/A FREE" at bounding box center [216, 12] width 394 height 24
click at [265, 10] on span "N/A" at bounding box center [265, 12] width 14 height 7
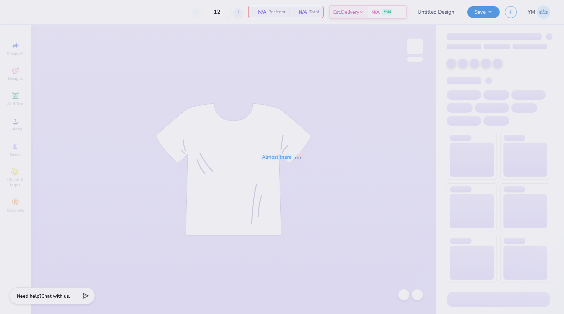
type input "SDT totes"
type input "75"
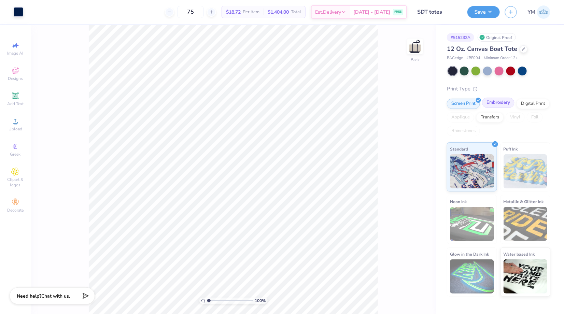
click at [492, 102] on div "Embroidery" at bounding box center [498, 103] width 32 height 10
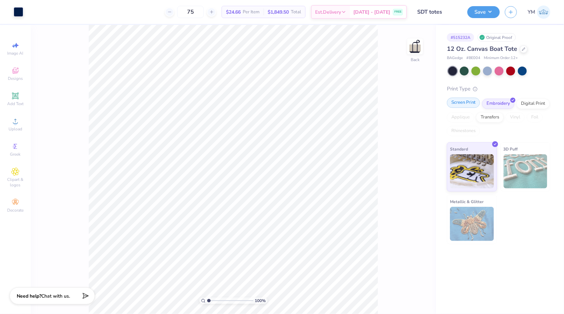
click at [469, 104] on div "Screen Print" at bounding box center [463, 103] width 33 height 10
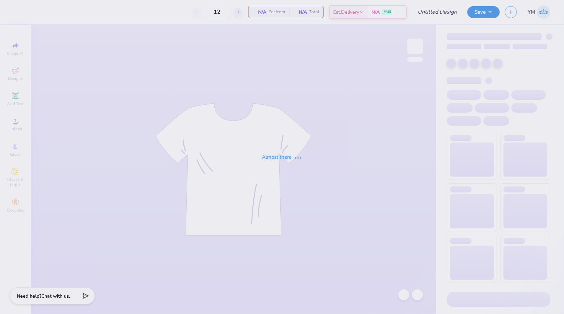
type input "SDT BID DAY hats"
type input "75"
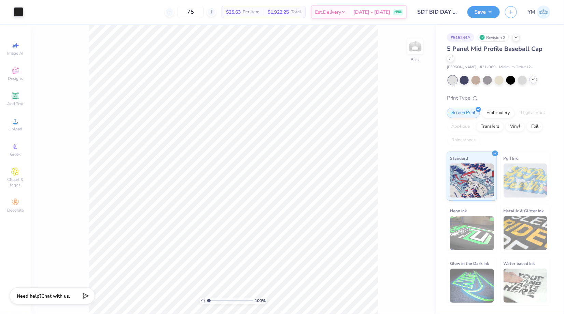
click at [533, 79] on icon at bounding box center [532, 79] width 5 height 5
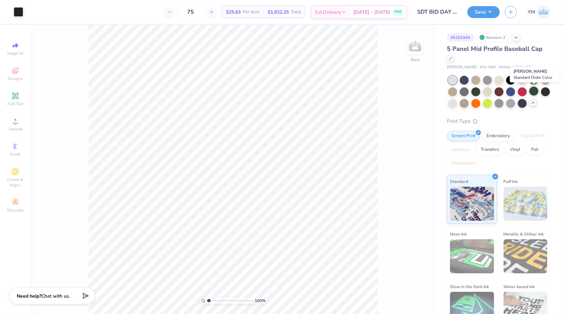
click at [535, 91] on div at bounding box center [533, 91] width 9 height 9
click at [476, 91] on div at bounding box center [475, 91] width 9 height 9
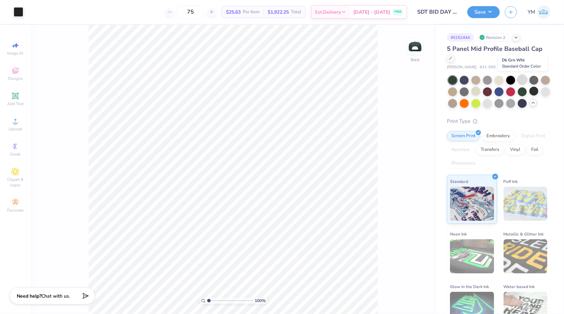
click at [523, 80] on div at bounding box center [522, 79] width 9 height 9
click at [533, 78] on div at bounding box center [533, 79] width 9 height 9
click at [547, 78] on div at bounding box center [545, 79] width 9 height 9
click at [499, 78] on div at bounding box center [498, 79] width 9 height 9
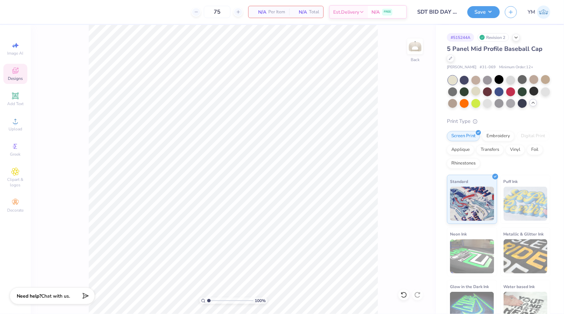
click at [16, 72] on icon at bounding box center [15, 71] width 5 height 4
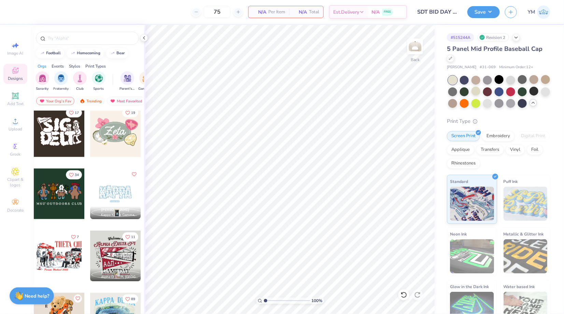
scroll to position [400, 0]
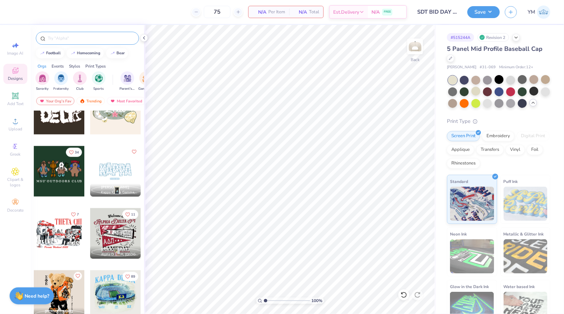
click at [63, 41] on input "text" at bounding box center [90, 38] width 87 height 7
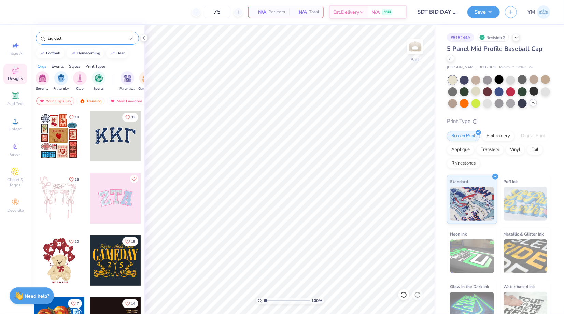
type input "sig delt"
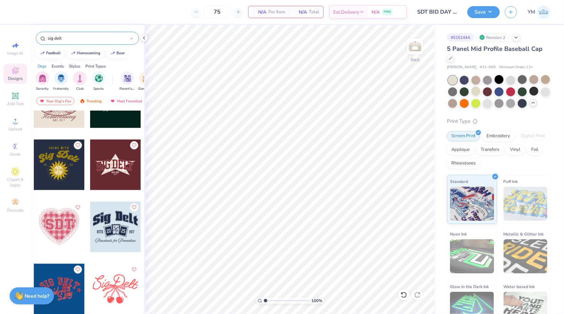
scroll to position [406, 0]
click at [118, 163] on div at bounding box center [115, 164] width 51 height 51
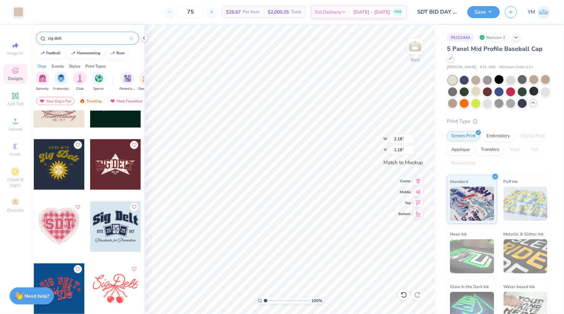
type input "2.18"
type input "1.18"
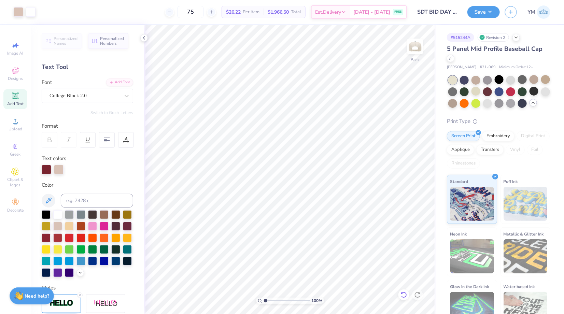
click at [403, 294] on icon at bounding box center [403, 294] width 7 height 7
type input "2.93"
type input "0.97"
type input "3.98"
type input "1.31"
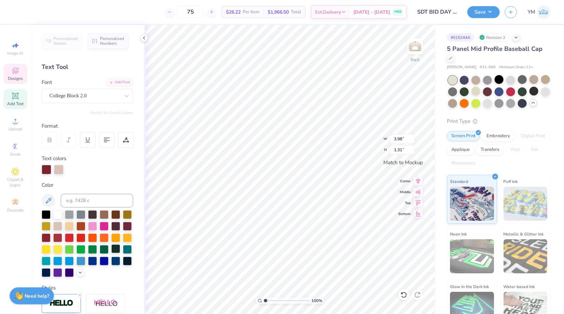
click at [116, 247] on div at bounding box center [115, 248] width 9 height 9
click at [60, 168] on div at bounding box center [59, 169] width 10 height 10
click at [115, 250] on div at bounding box center [115, 248] width 9 height 9
click at [60, 168] on div at bounding box center [59, 169] width 10 height 10
click at [116, 248] on div at bounding box center [115, 248] width 9 height 9
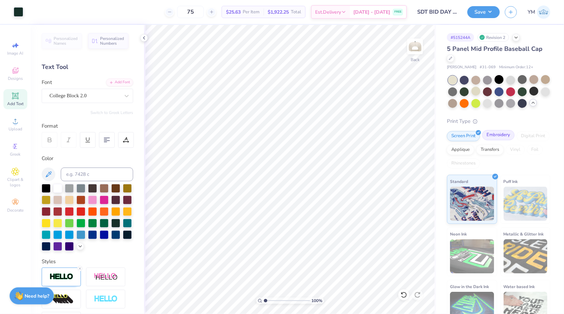
click at [496, 134] on div "Embroidery" at bounding box center [498, 135] width 32 height 10
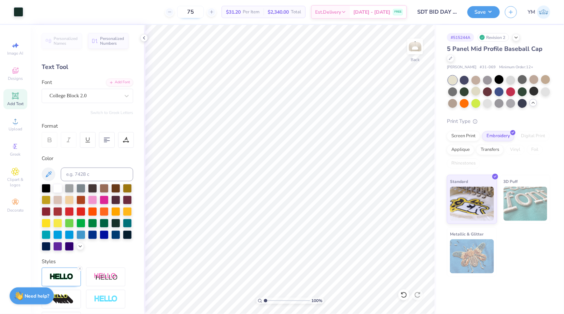
click at [204, 12] on input "75" at bounding box center [190, 12] width 27 height 12
type input "7"
type input "80"
click at [455, 137] on div "Screen Print" at bounding box center [463, 135] width 33 height 10
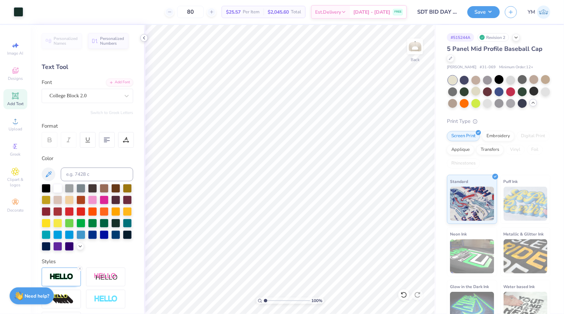
click at [145, 37] on icon at bounding box center [143, 37] width 5 height 5
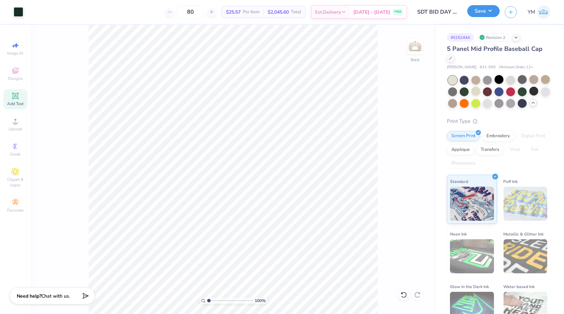
click at [490, 11] on button "Save" at bounding box center [483, 11] width 32 height 12
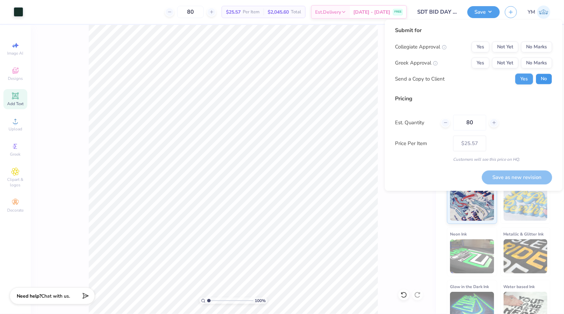
click at [543, 80] on button "No" at bounding box center [544, 79] width 16 height 11
click at [484, 63] on button "Yes" at bounding box center [481, 63] width 18 height 11
click at [543, 46] on button "No Marks" at bounding box center [536, 47] width 31 height 11
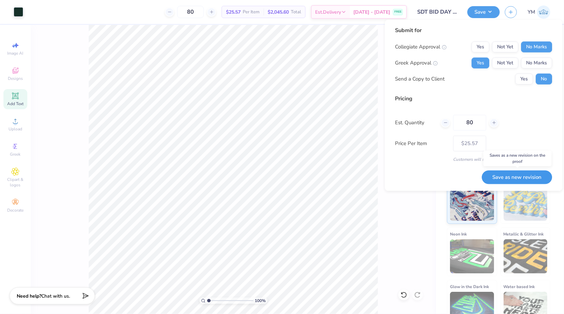
click at [518, 176] on button "Save as new revision" at bounding box center [517, 177] width 70 height 14
type input "$25.57"
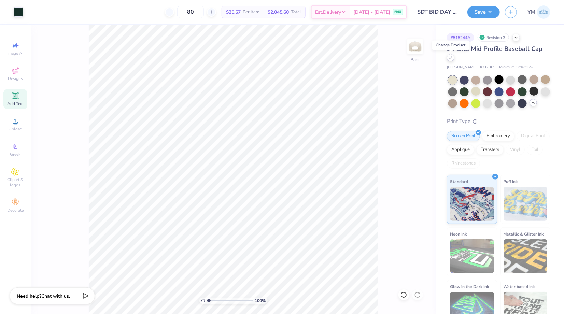
click at [453, 60] on div at bounding box center [451, 58] width 8 height 8
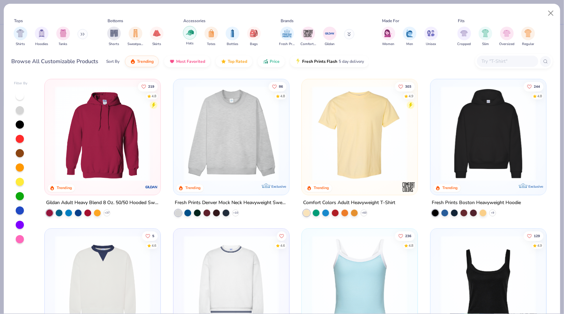
click at [192, 34] on img "filter for Hats" at bounding box center [190, 33] width 8 height 8
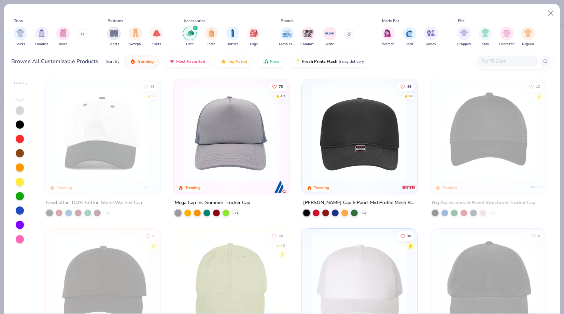
click at [366, 161] on img at bounding box center [360, 133] width 102 height 95
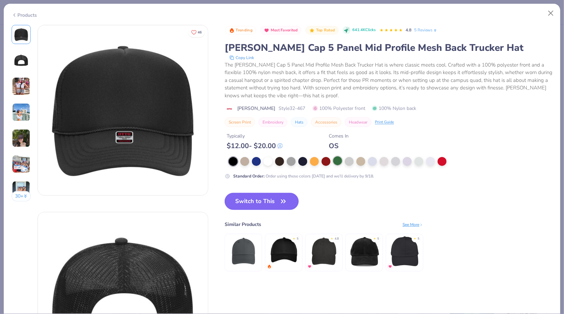
click at [338, 161] on div at bounding box center [337, 160] width 9 height 9
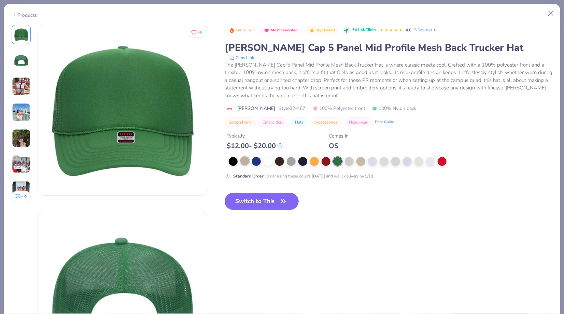
click at [245, 160] on div at bounding box center [244, 160] width 9 height 9
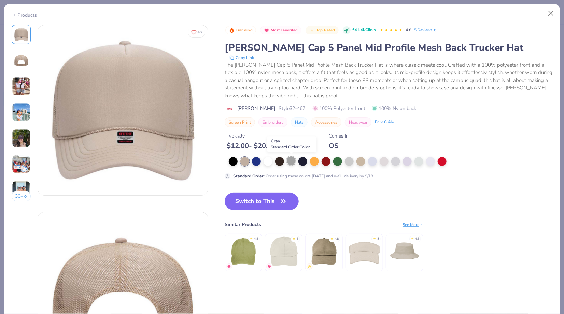
click at [293, 161] on div at bounding box center [291, 160] width 9 height 9
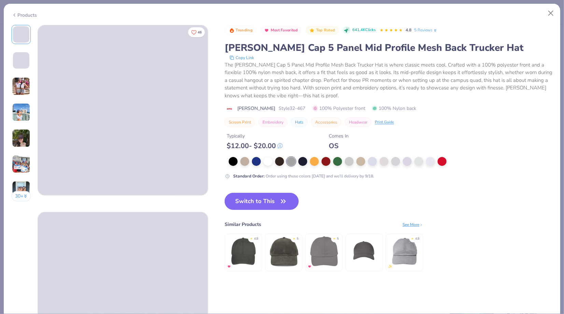
click at [355, 162] on div at bounding box center [363, 161] width 269 height 9
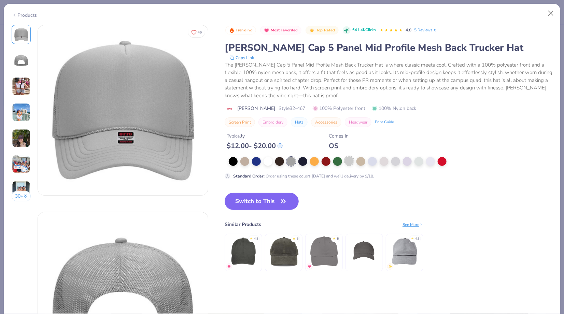
click at [346, 161] on div at bounding box center [349, 160] width 9 height 9
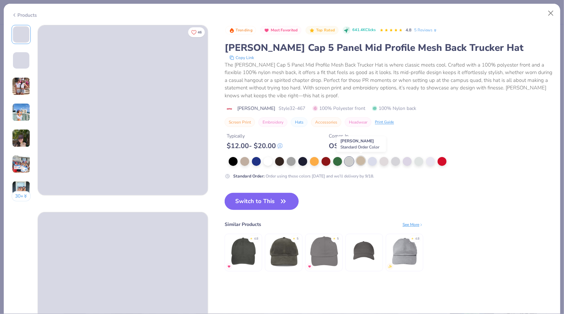
click at [361, 160] on div at bounding box center [360, 160] width 9 height 9
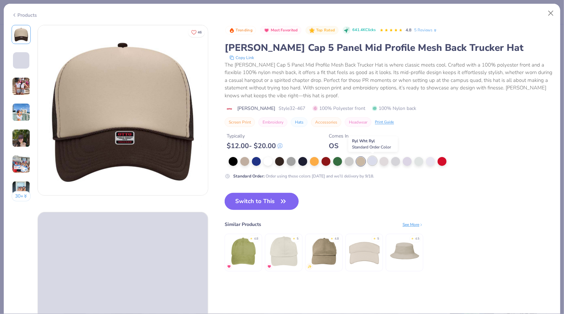
click at [374, 161] on div at bounding box center [372, 160] width 9 height 9
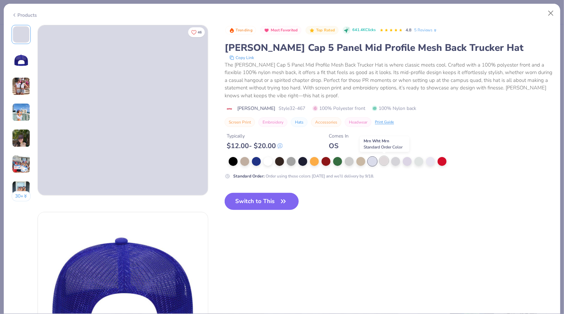
click at [383, 161] on div at bounding box center [383, 160] width 9 height 9
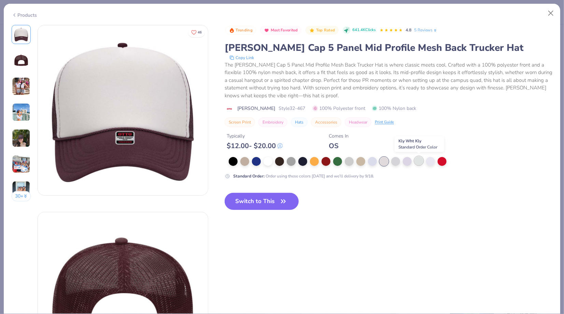
click at [417, 162] on div at bounding box center [418, 160] width 9 height 9
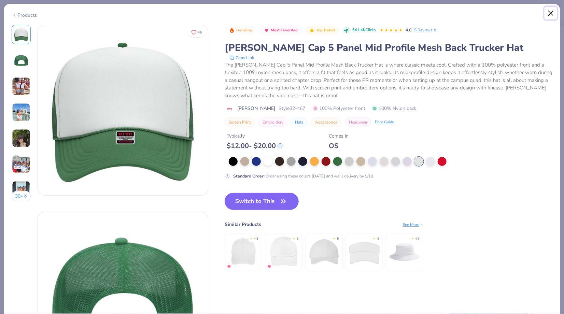
click at [549, 12] on button "Close" at bounding box center [550, 13] width 13 height 13
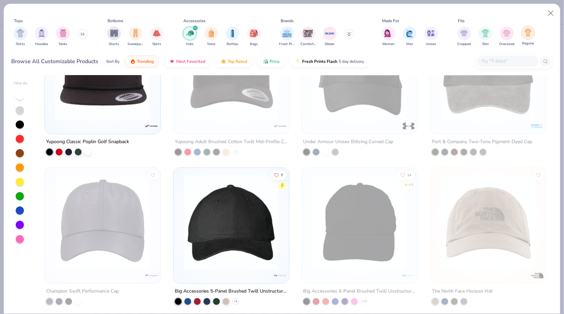
scroll to position [658, 0]
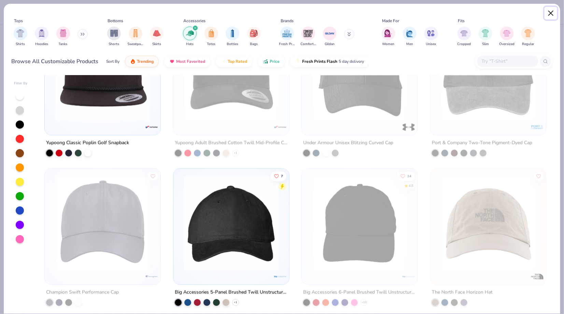
click at [550, 12] on button "Close" at bounding box center [550, 13] width 13 height 13
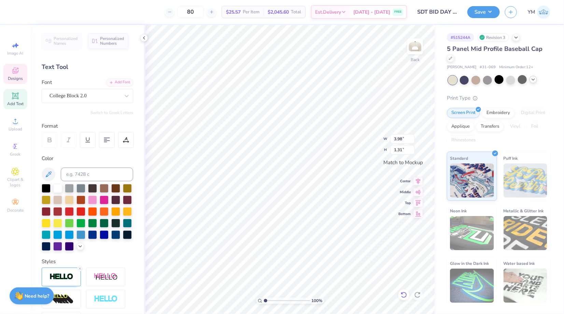
type textarea "Delt"
click at [398, 295] on div at bounding box center [403, 294] width 11 height 11
type textarea "Sig Delt"
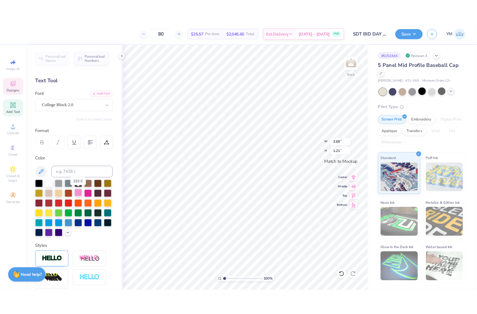
scroll to position [8, 0]
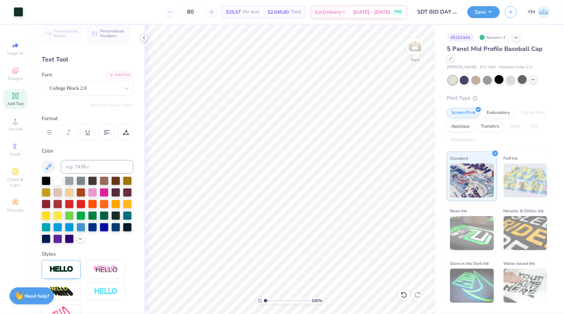
click at [143, 35] on icon at bounding box center [143, 37] width 5 height 5
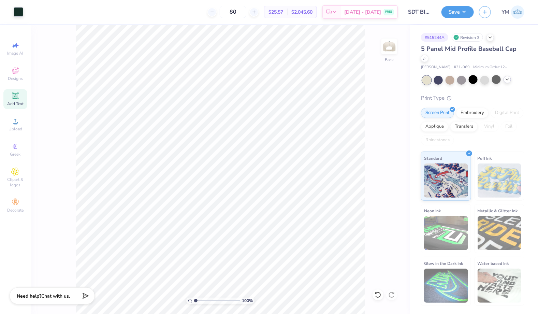
click at [508, 78] on icon at bounding box center [507, 79] width 5 height 5
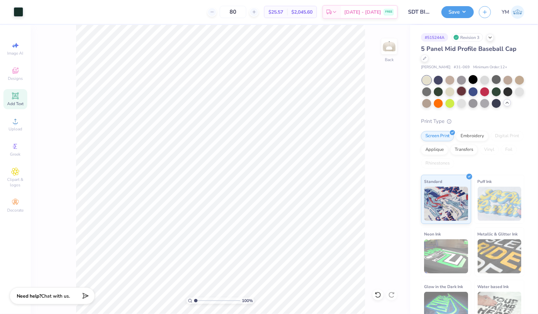
click at [461, 90] on div at bounding box center [461, 91] width 9 height 9
click at [518, 80] on div at bounding box center [519, 79] width 9 height 9
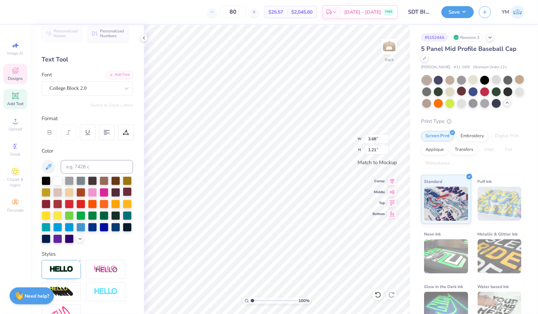
click at [127, 192] on div at bounding box center [127, 191] width 9 height 9
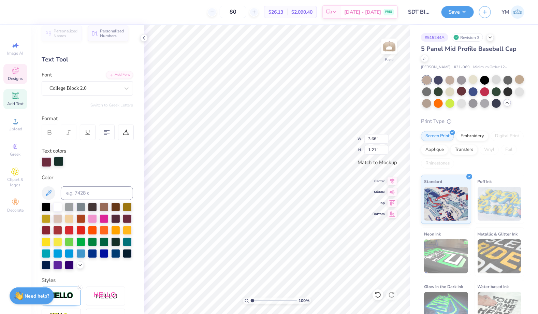
click at [58, 160] on div at bounding box center [59, 162] width 10 height 10
click at [128, 218] on div at bounding box center [127, 218] width 9 height 9
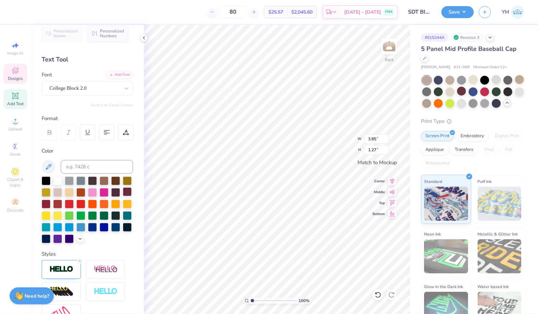
type input "3.85"
type input "1.27"
type input "3.99"
type input "1.31"
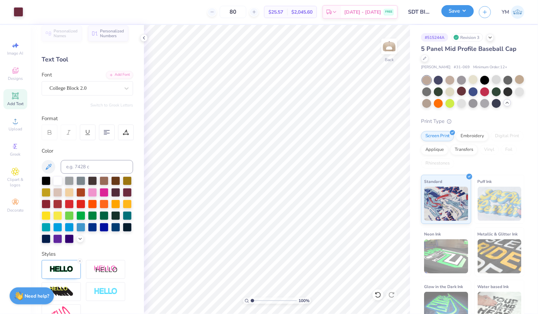
click at [466, 11] on button "Save" at bounding box center [458, 11] width 32 height 12
click at [144, 37] on icon at bounding box center [143, 37] width 5 height 5
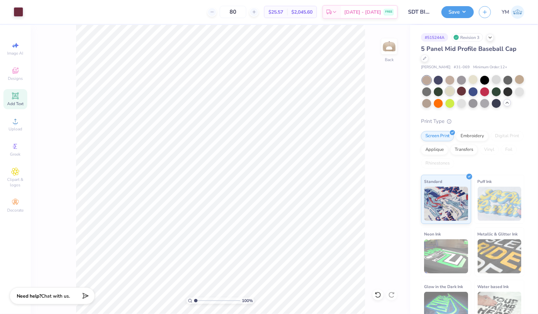
click at [449, 90] on div at bounding box center [450, 91] width 9 height 9
click at [486, 79] on div at bounding box center [485, 79] width 9 height 9
click at [497, 78] on div at bounding box center [496, 79] width 9 height 9
click at [519, 94] on div at bounding box center [519, 91] width 9 height 9
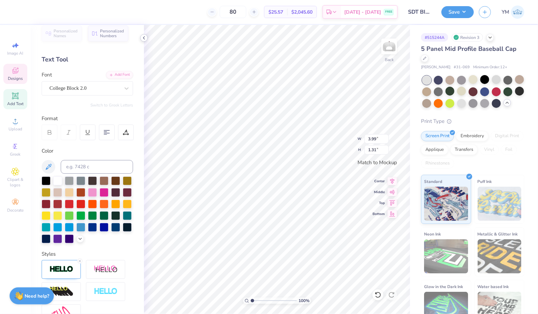
click at [145, 36] on icon at bounding box center [143, 37] width 5 height 5
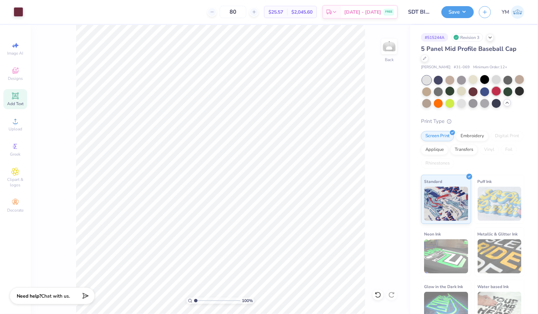
click at [500, 91] on div at bounding box center [496, 91] width 9 height 9
click at [464, 89] on div at bounding box center [461, 91] width 9 height 9
click at [426, 103] on div at bounding box center [426, 102] width 9 height 9
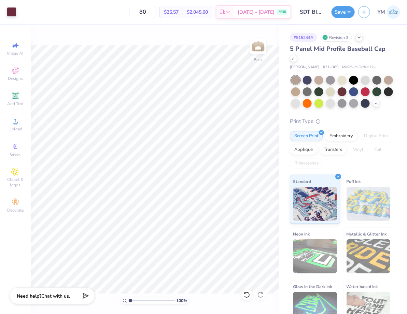
click at [405, 141] on div "# 515244A Revision 3 5 Panel Mid Profile Baseball Cap [PERSON_NAME] Cap # 31-06…" at bounding box center [343, 177] width 128 height 304
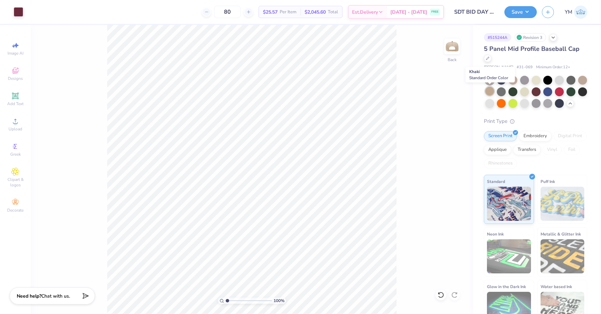
click at [489, 89] on div at bounding box center [489, 91] width 9 height 9
click at [563, 92] on div at bounding box center [582, 91] width 9 height 9
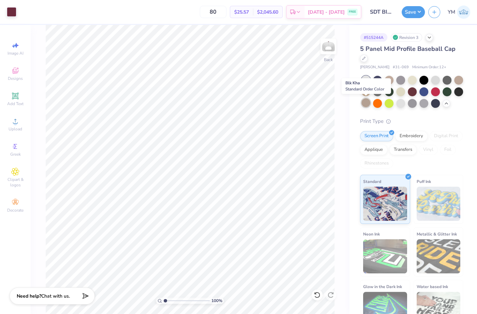
click at [367, 101] on div at bounding box center [366, 102] width 9 height 9
click at [458, 81] on div at bounding box center [459, 79] width 9 height 9
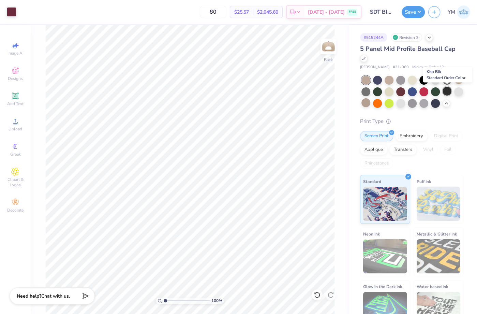
click at [447, 91] on div at bounding box center [447, 91] width 9 height 9
click at [363, 104] on div at bounding box center [366, 102] width 9 height 9
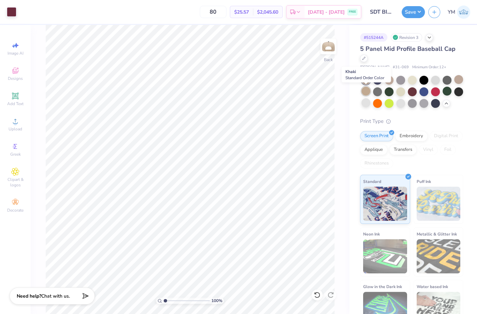
click at [365, 93] on div at bounding box center [366, 91] width 9 height 9
click at [398, 103] on div at bounding box center [401, 102] width 9 height 9
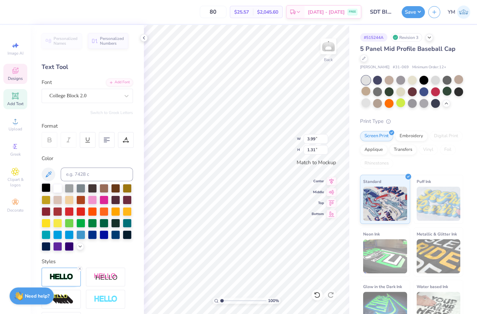
click at [48, 188] on div at bounding box center [46, 187] width 9 height 9
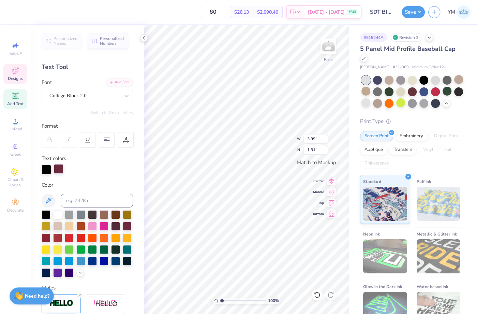
click at [59, 169] on div at bounding box center [59, 169] width 10 height 10
click at [47, 214] on div at bounding box center [46, 214] width 9 height 9
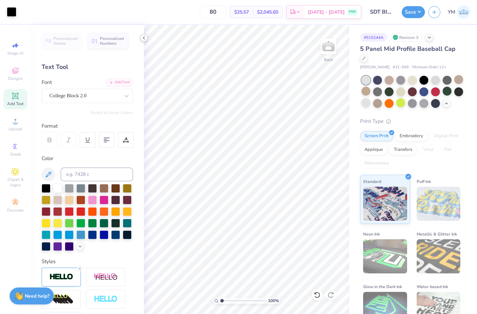
click at [144, 38] on icon at bounding box center [143, 37] width 5 height 5
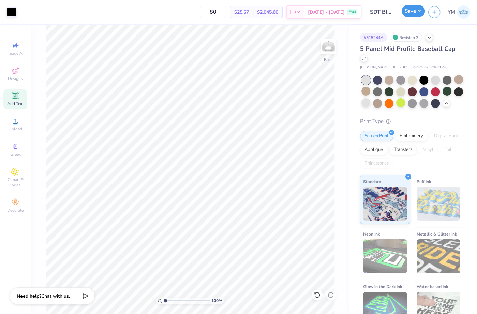
click at [417, 14] on button "Save" at bounding box center [413, 11] width 23 height 12
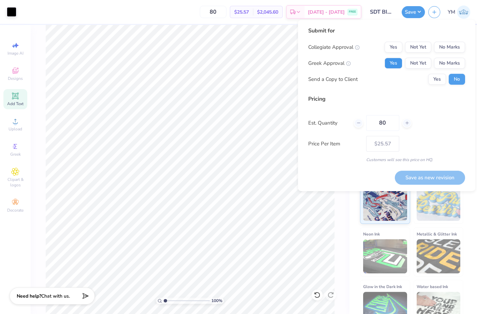
click at [396, 64] on button "Yes" at bounding box center [394, 63] width 18 height 11
click at [447, 49] on button "No Marks" at bounding box center [449, 47] width 31 height 11
click at [432, 175] on button "Save as new revision" at bounding box center [430, 178] width 70 height 14
type input "$25.57"
